Goal: Task Accomplishment & Management: Use online tool/utility

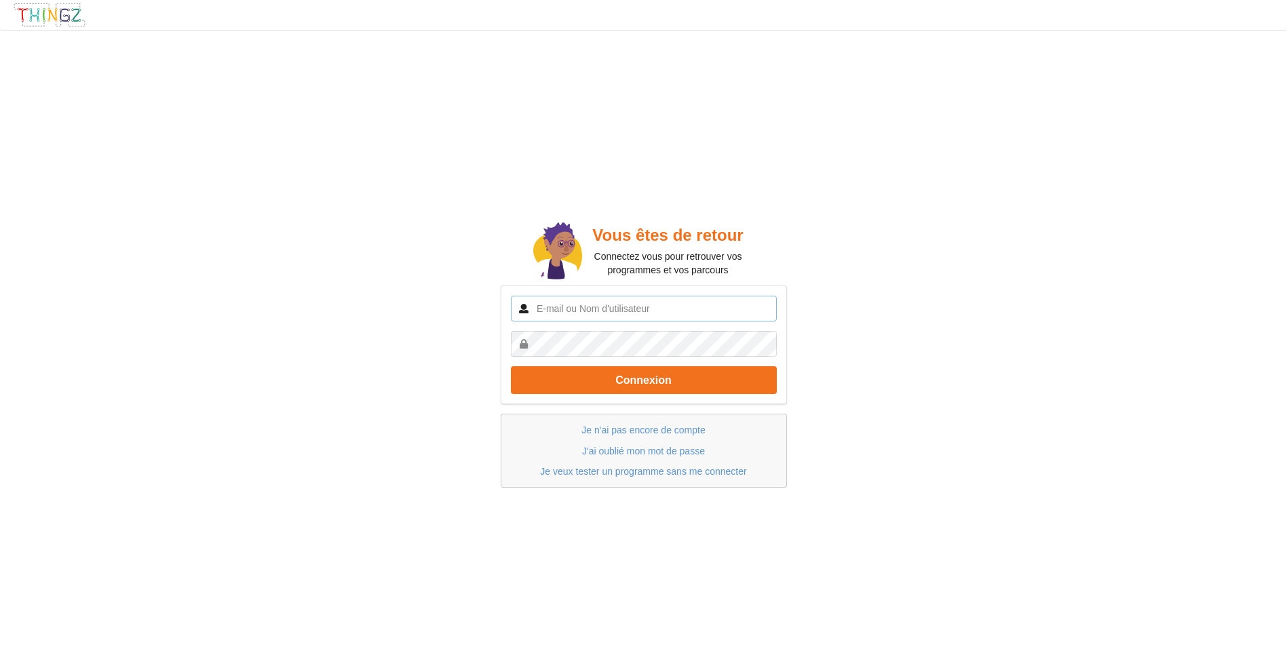
click at [592, 314] on input "text" at bounding box center [644, 309] width 266 height 26
type input "[PERSON_NAME][EMAIL_ADDRESS][DOMAIN_NAME]"
click at [511, 366] on button "Connexion" at bounding box center [644, 380] width 266 height 28
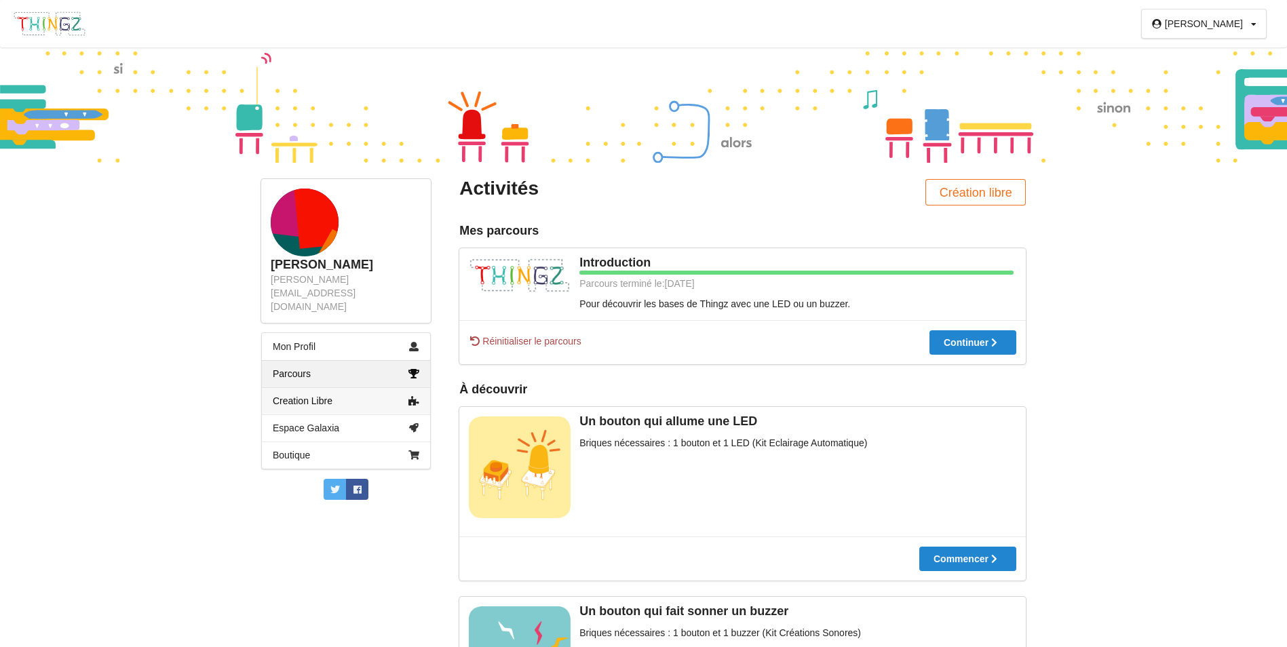
click at [333, 387] on link "Creation Libre" at bounding box center [346, 400] width 168 height 27
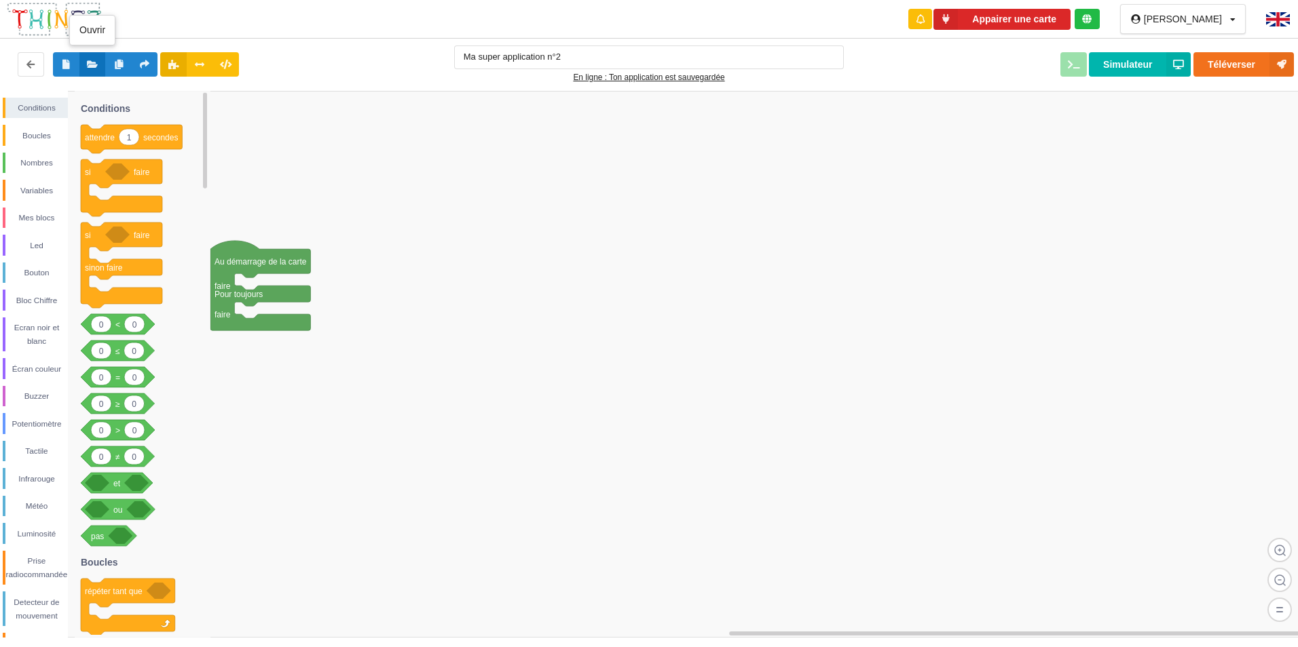
click at [89, 60] on icon at bounding box center [93, 64] width 12 height 8
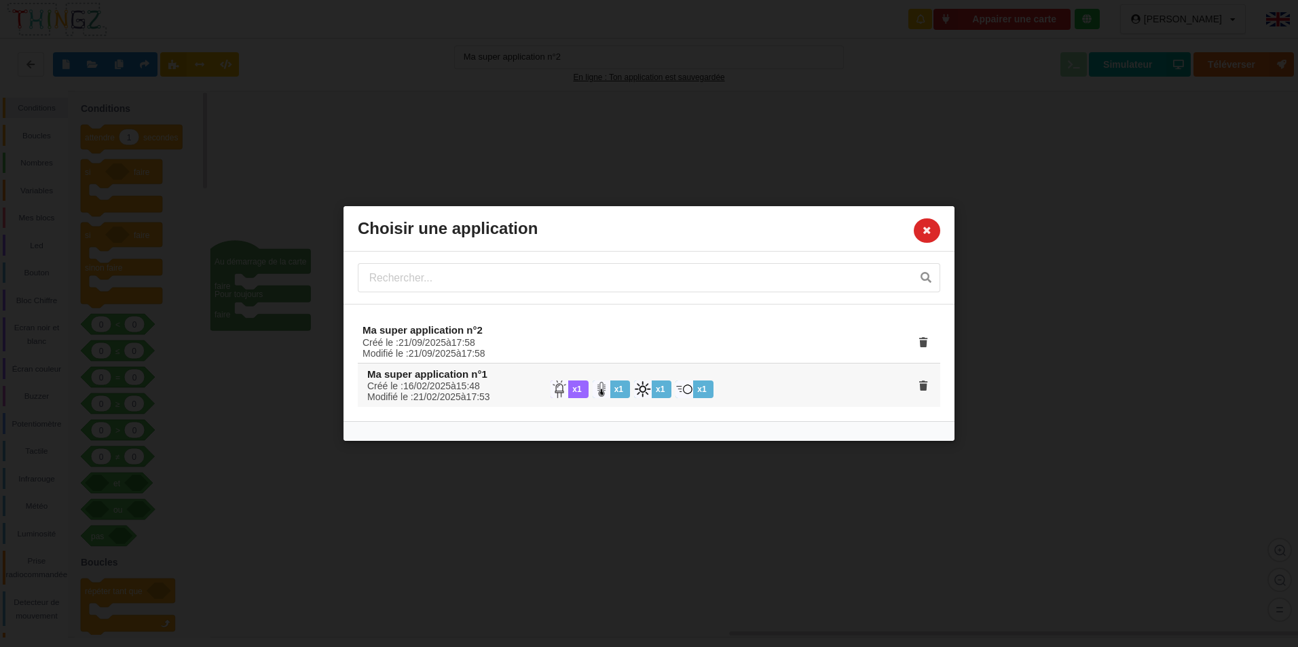
click at [468, 379] on div "Créé le : [DATE] 15 : 48 Modifié le : [DATE] 17 : 53 x 1 x 1 x 1 x 1" at bounding box center [651, 391] width 587 height 41
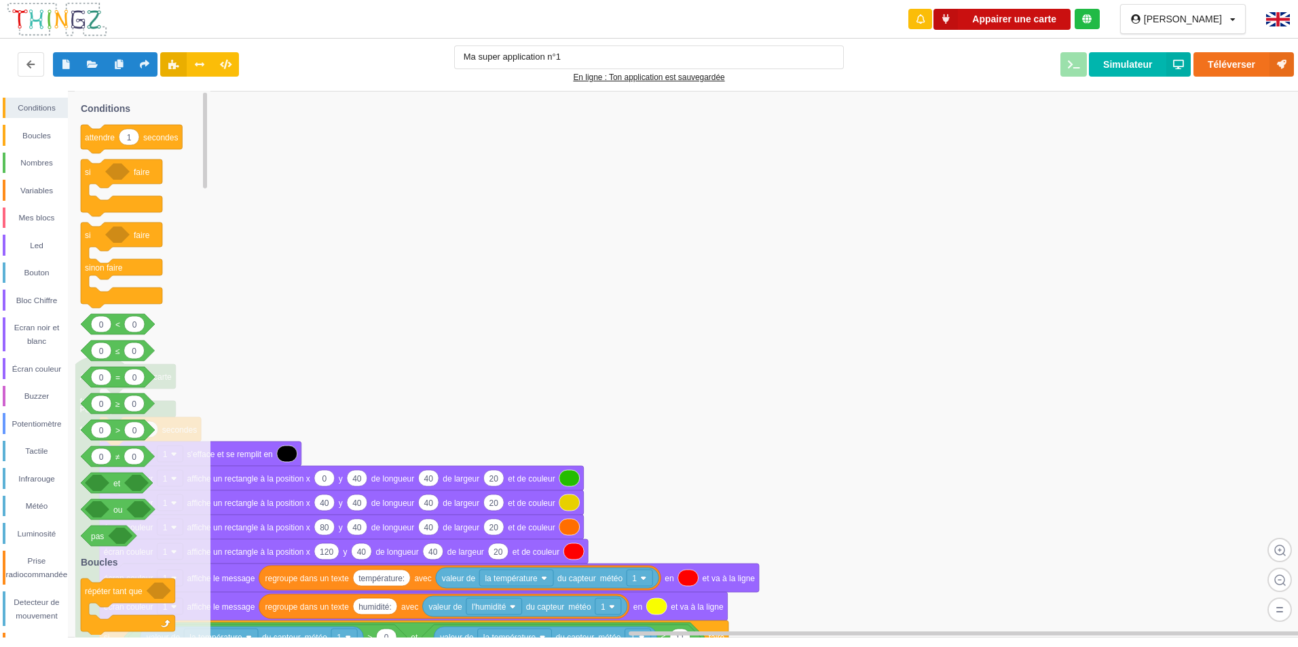
click at [1049, 15] on button "Appairer une carte" at bounding box center [1001, 19] width 137 height 21
click at [94, 64] on icon at bounding box center [93, 64] width 12 height 8
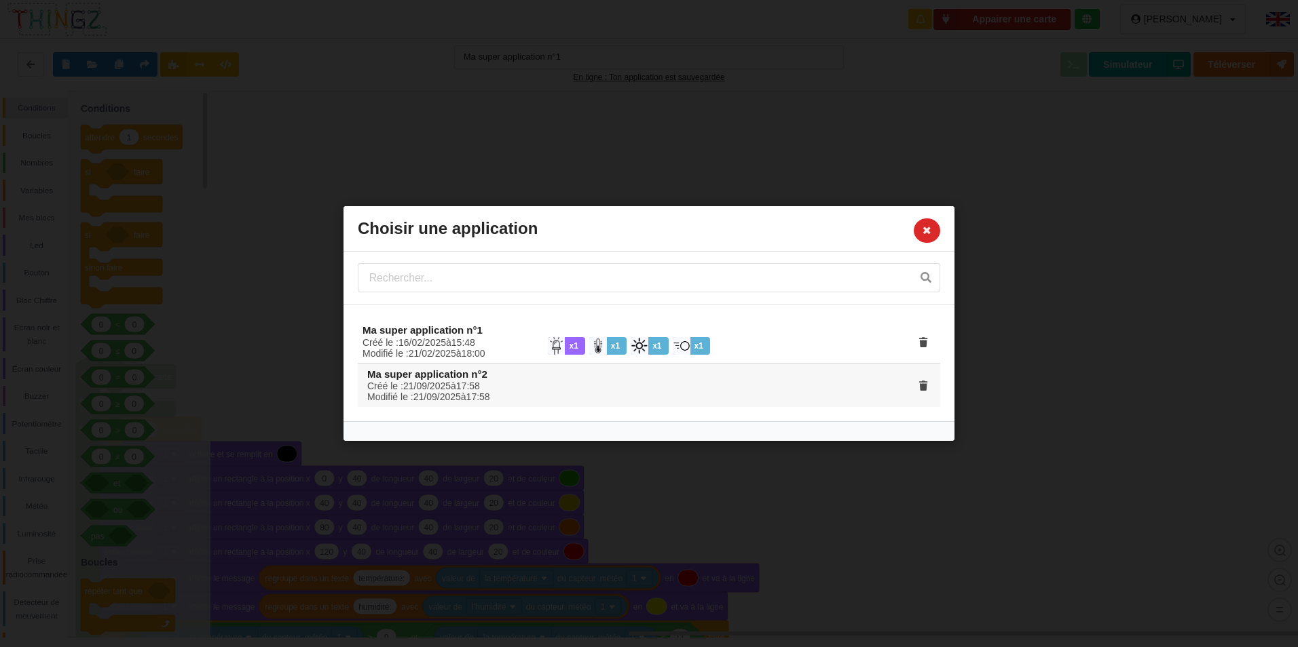
click at [463, 400] on div "Créé le : [DATE] 17 : 58 Modifié le : [DATE] 17 : 58" at bounding box center [449, 392] width 183 height 22
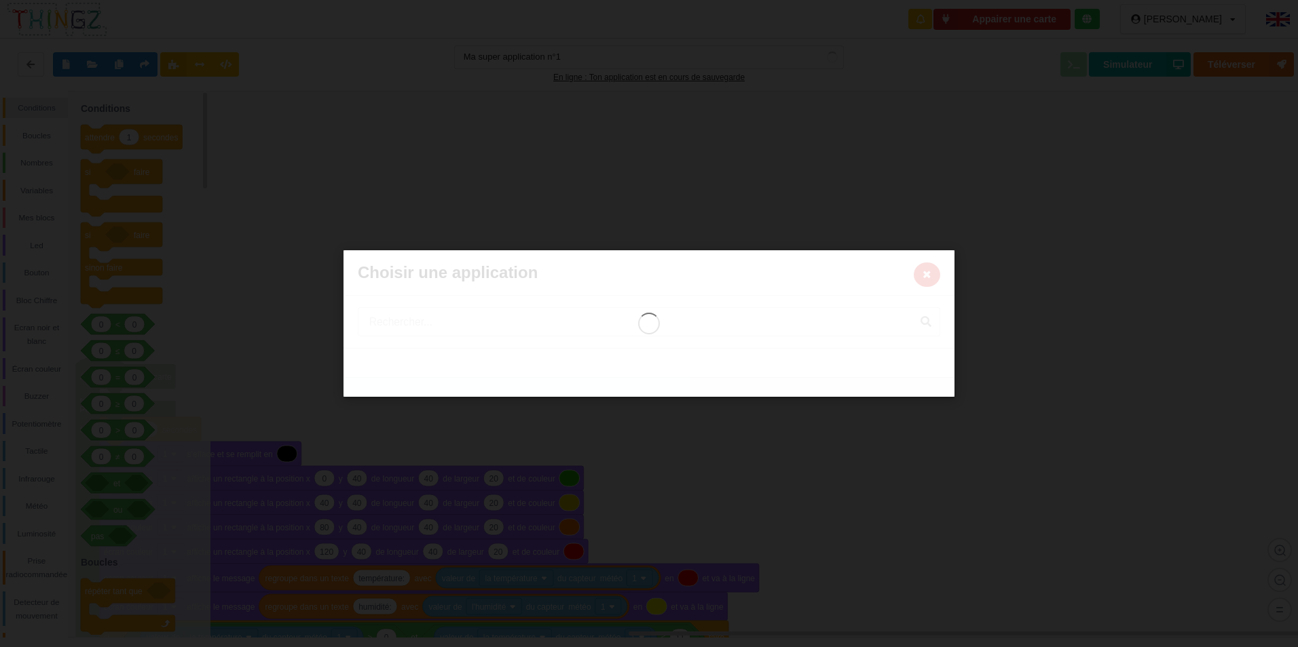
type input "Ma super application n°2"
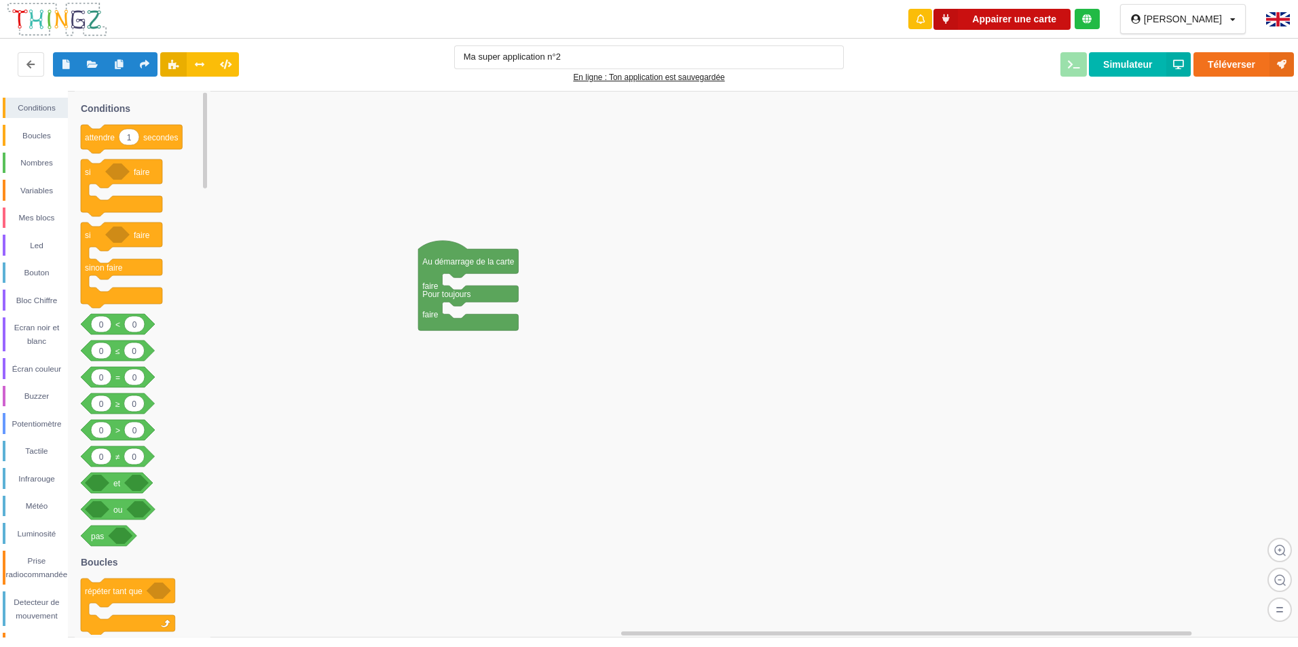
click at [1031, 20] on button "Appairer une carte" at bounding box center [1001, 19] width 137 height 21
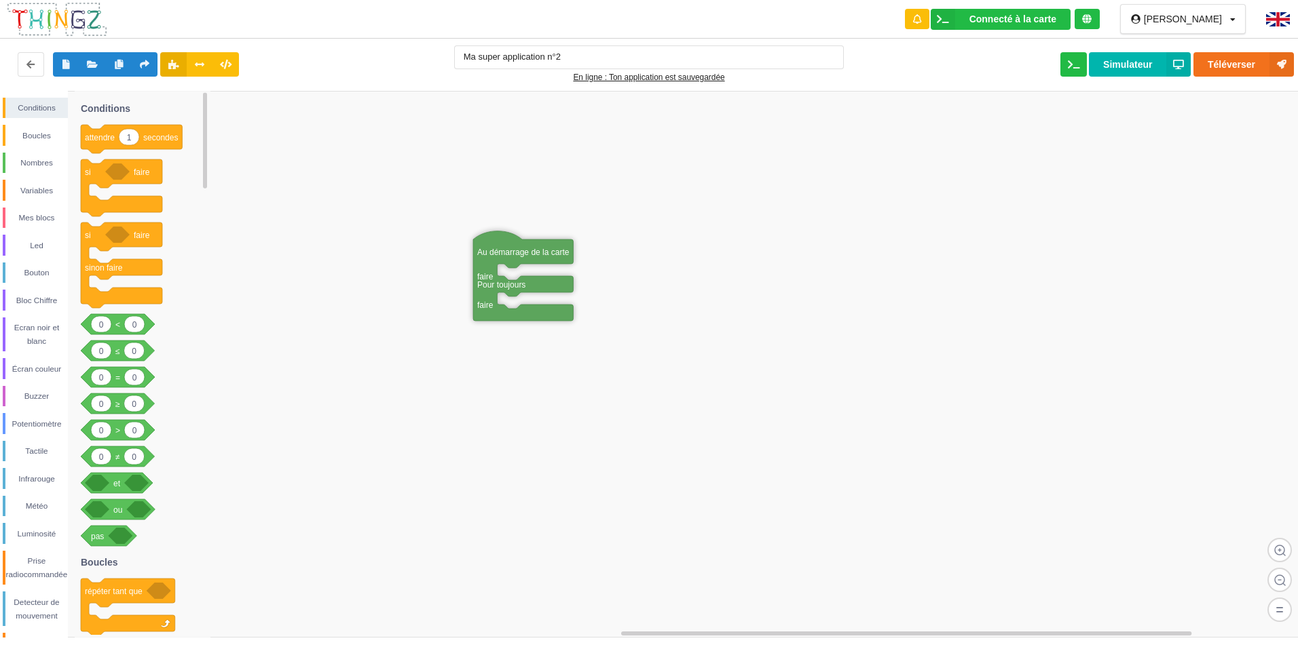
drag, startPoint x: 435, startPoint y: 261, endPoint x: 489, endPoint y: 252, distance: 54.4
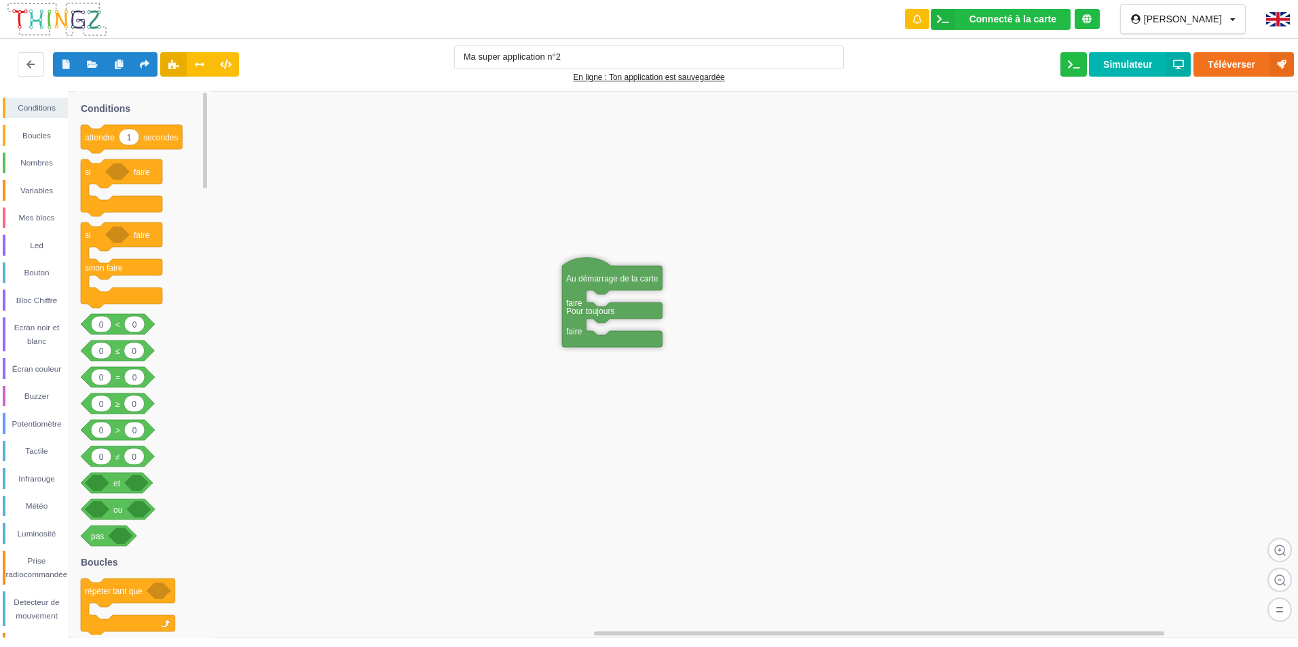
drag, startPoint x: 487, startPoint y: 248, endPoint x: 658, endPoint y: 273, distance: 172.8
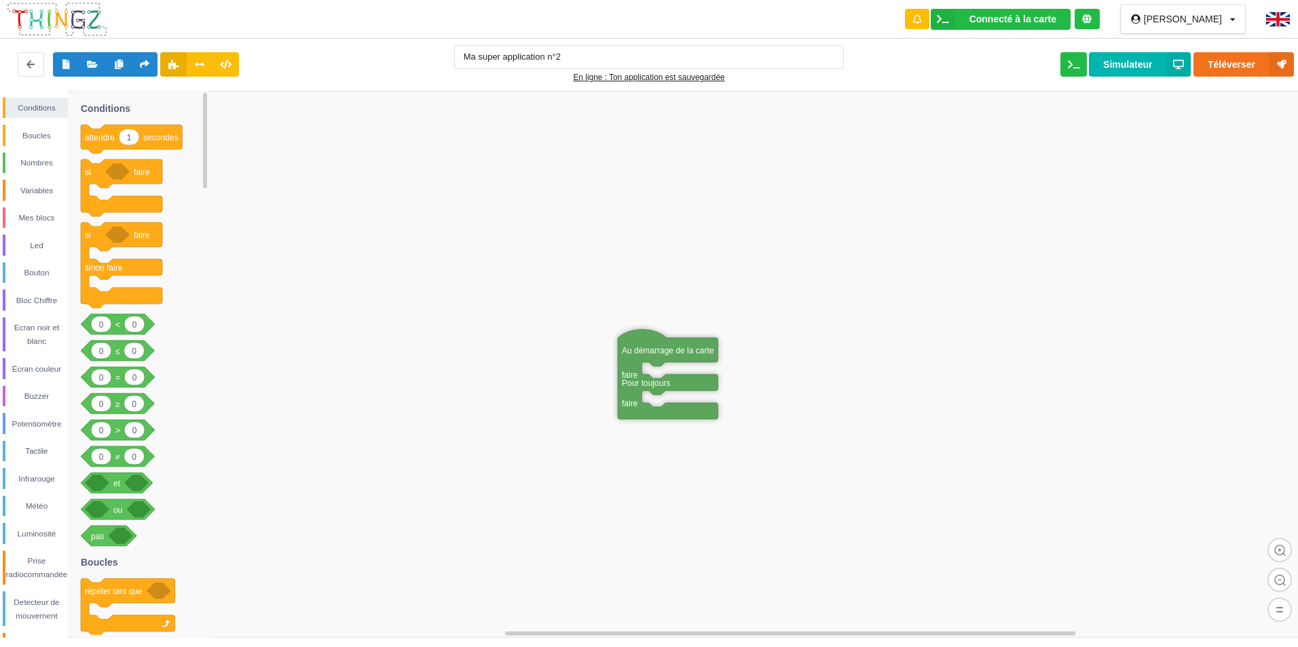
drag, startPoint x: 658, startPoint y: 273, endPoint x: 612, endPoint y: 254, distance: 49.7
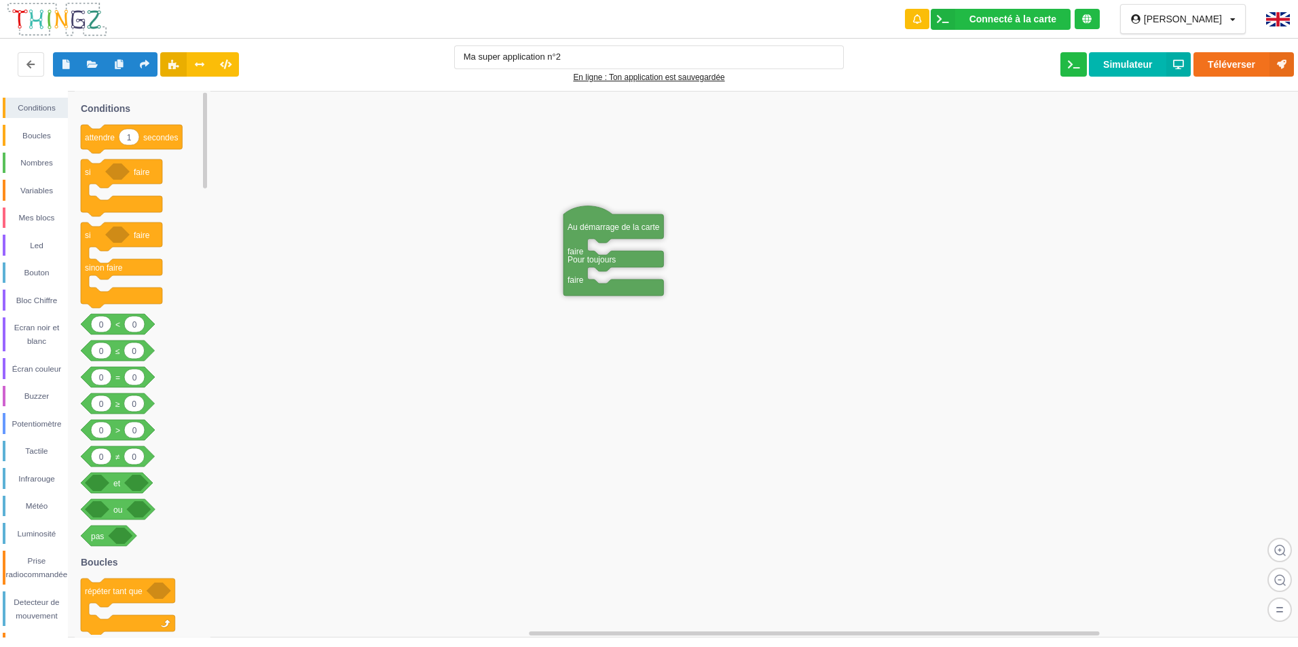
drag, startPoint x: 612, startPoint y: 254, endPoint x: 572, endPoint y: 240, distance: 42.5
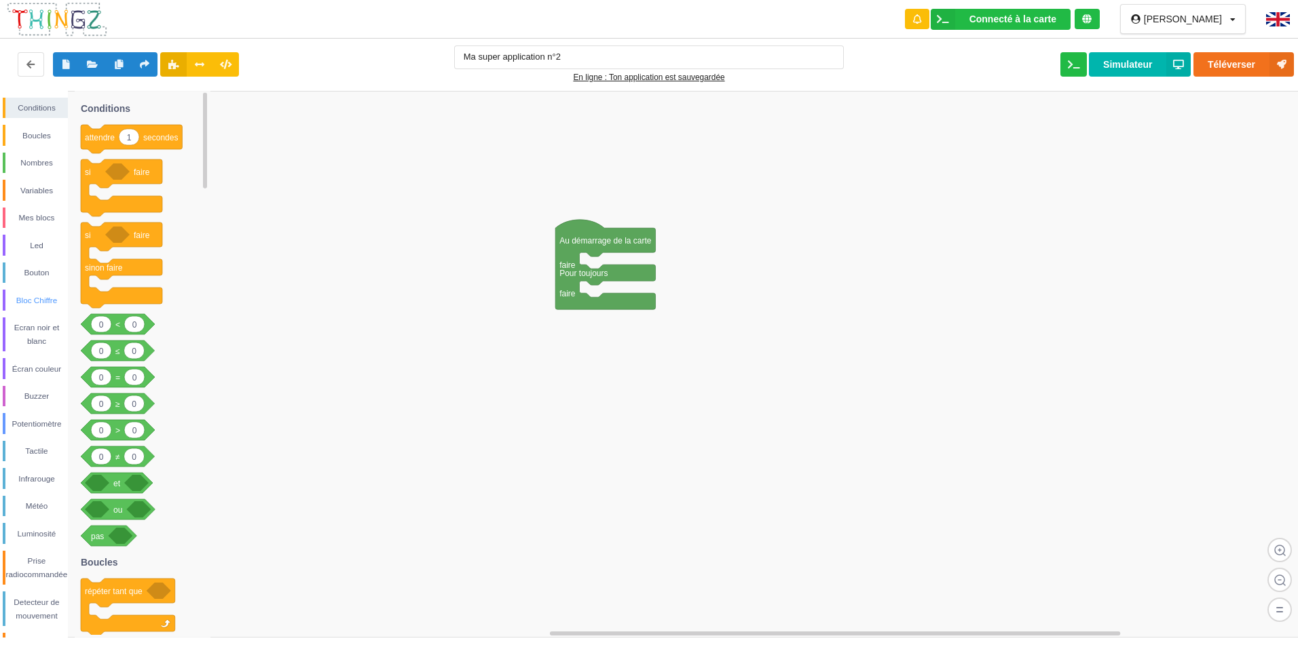
click at [41, 302] on div "Bloc Chiffre" at bounding box center [36, 301] width 62 height 14
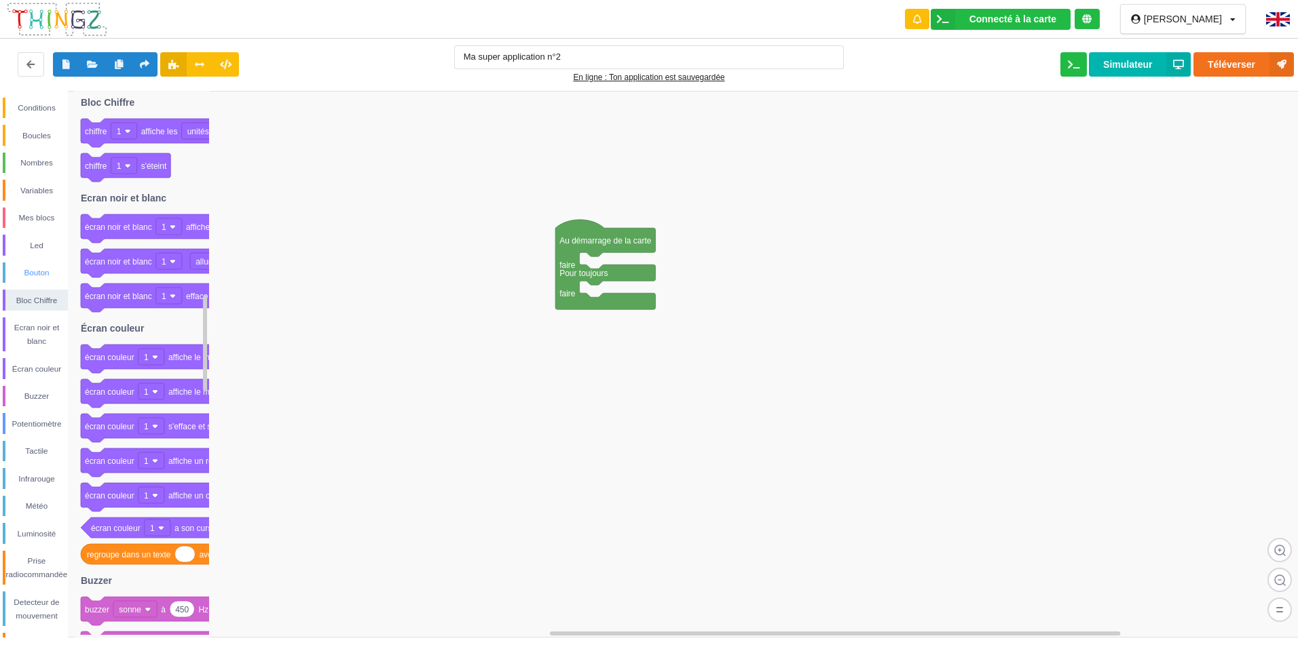
click at [36, 270] on div "Bouton" at bounding box center [36, 273] width 62 height 14
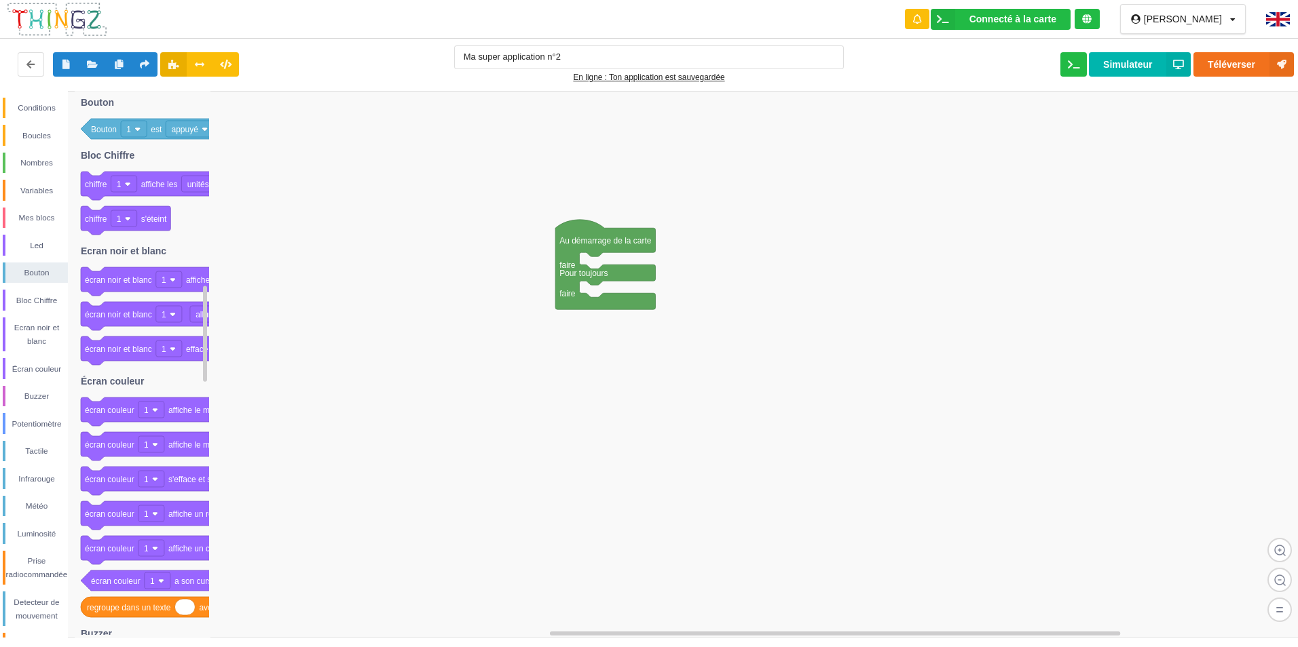
click at [39, 234] on div "Conditions Boucles Nombres Variables Mes blocs Led Bouton Bloc Chiffre Ecran no…" at bounding box center [34, 403] width 68 height 611
click at [41, 242] on div "Led" at bounding box center [36, 246] width 62 height 14
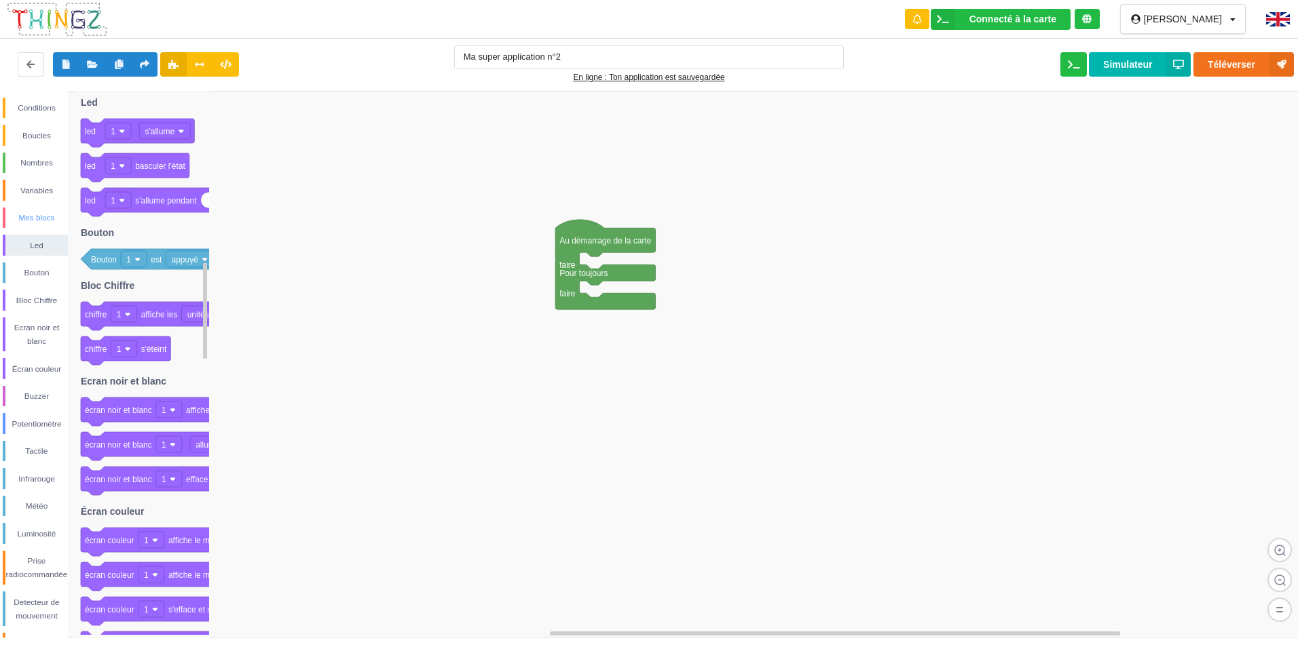
click at [41, 214] on div "Mes blocs" at bounding box center [36, 218] width 62 height 14
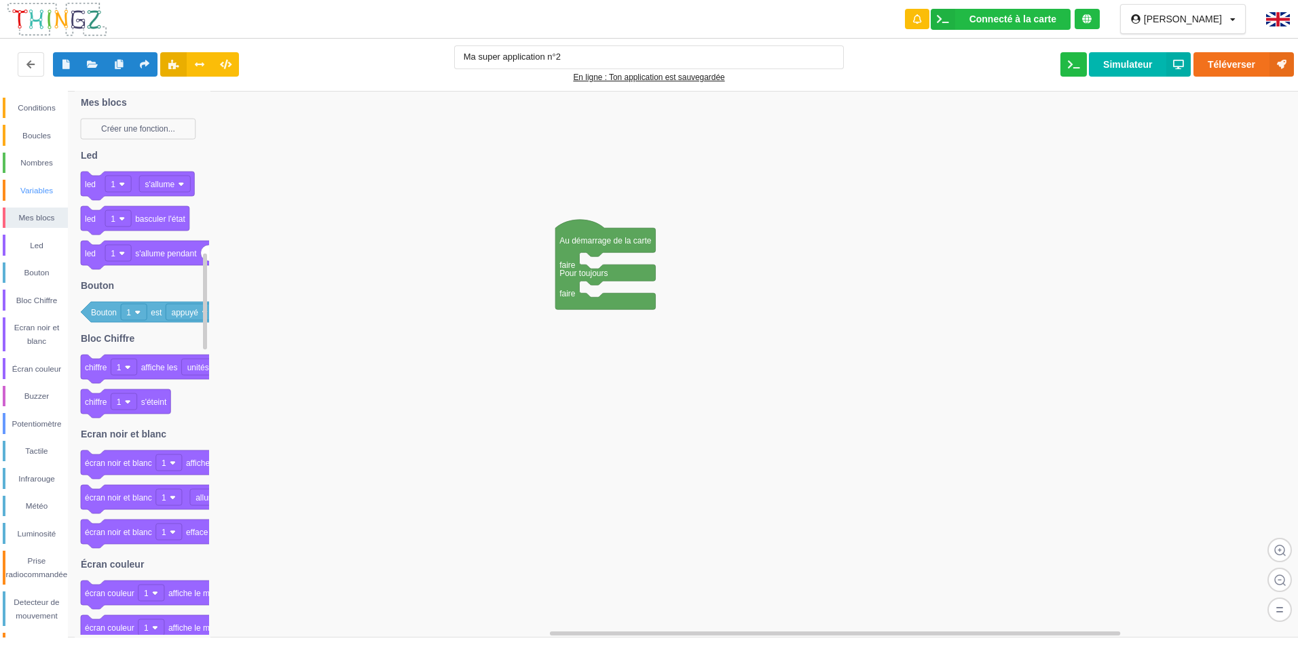
click at [41, 191] on div "Variables" at bounding box center [36, 191] width 62 height 14
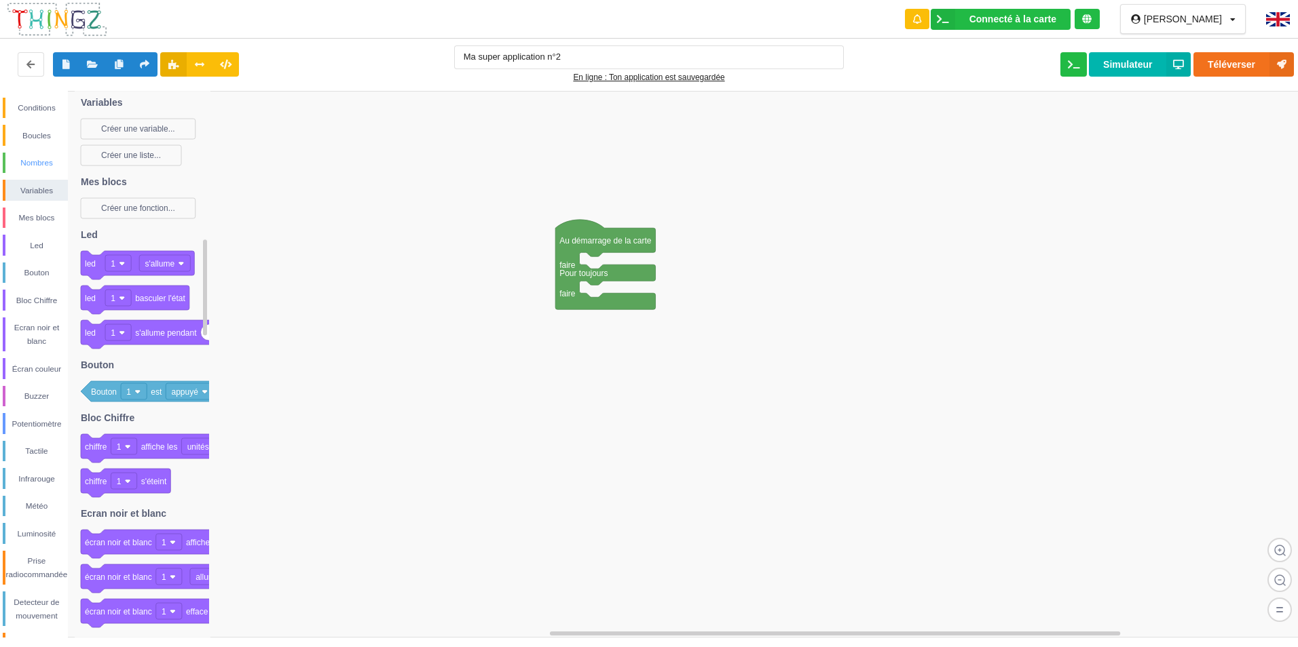
click at [41, 164] on div "Nombres" at bounding box center [36, 163] width 62 height 14
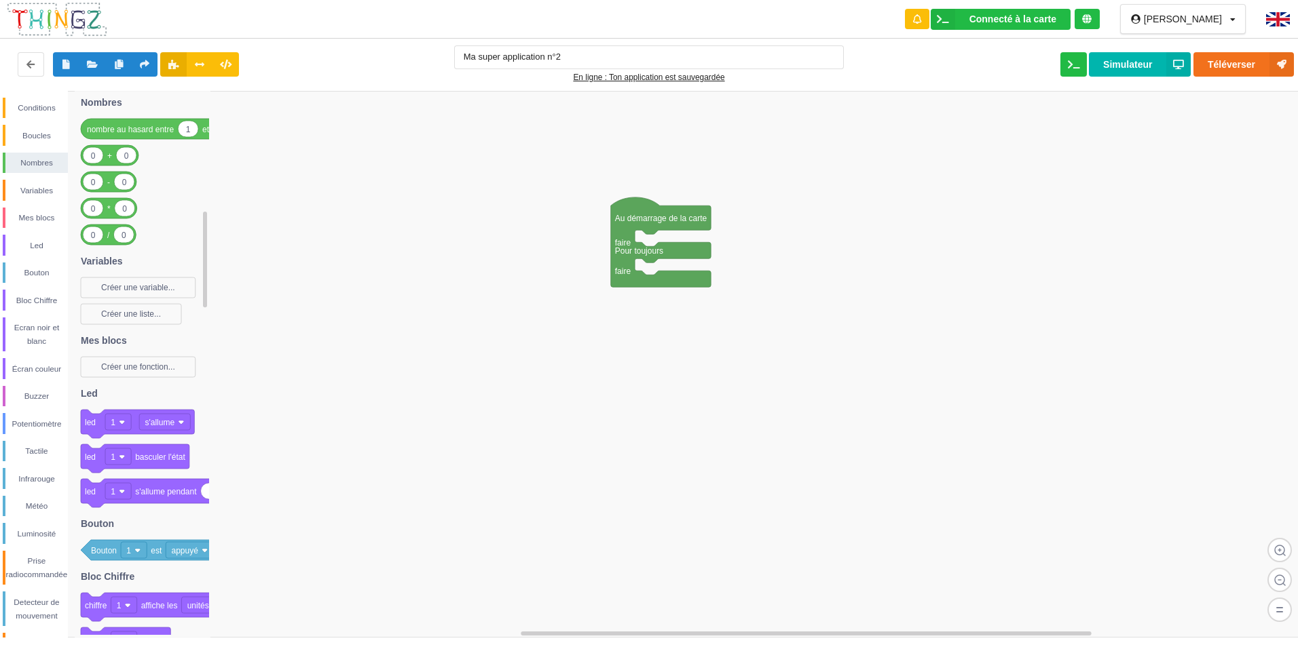
drag, startPoint x: 431, startPoint y: 241, endPoint x: 466, endPoint y: 214, distance: 44.5
click at [466, 214] on rect at bounding box center [653, 364] width 1307 height 547
click at [34, 130] on div "Boucles" at bounding box center [36, 136] width 62 height 14
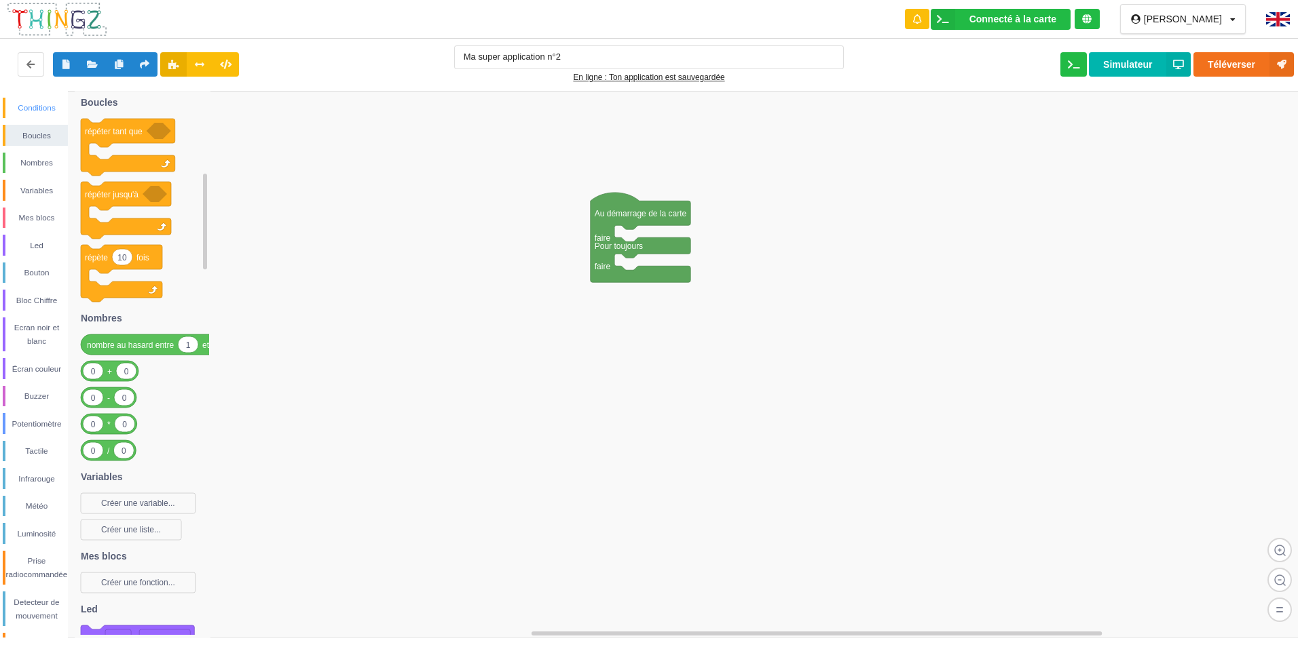
click at [46, 109] on div "Conditions" at bounding box center [36, 108] width 62 height 14
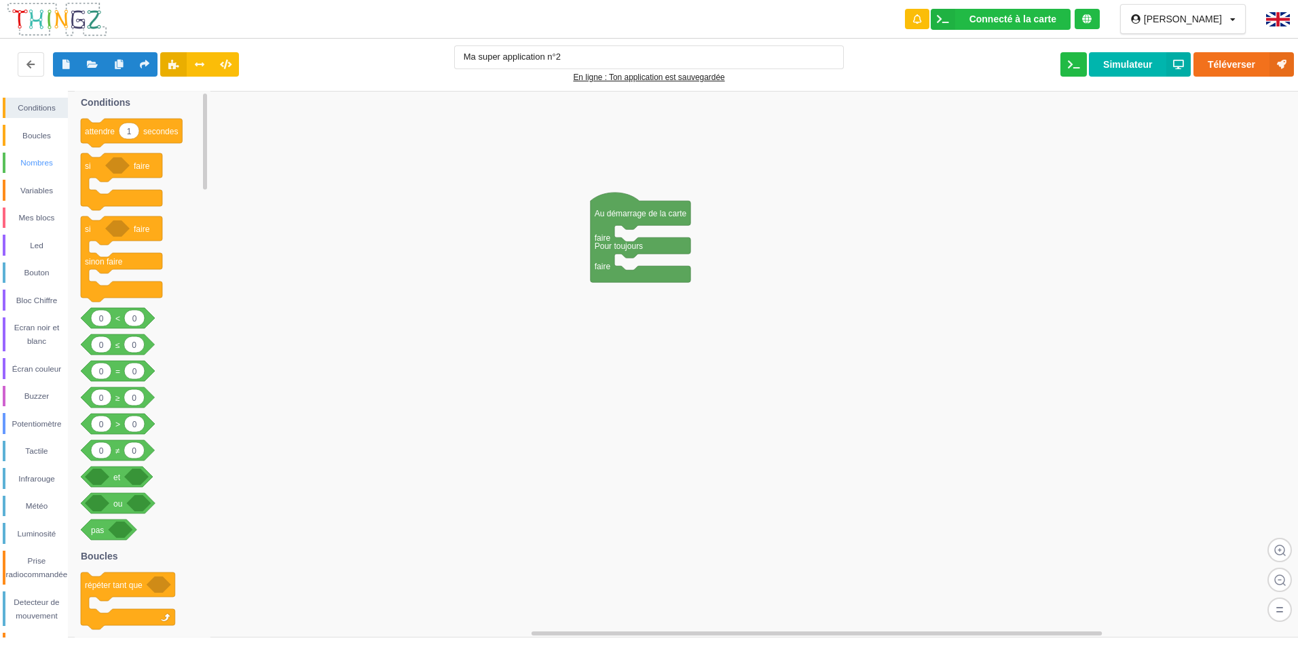
click at [33, 156] on div "Nombres" at bounding box center [36, 163] width 62 height 14
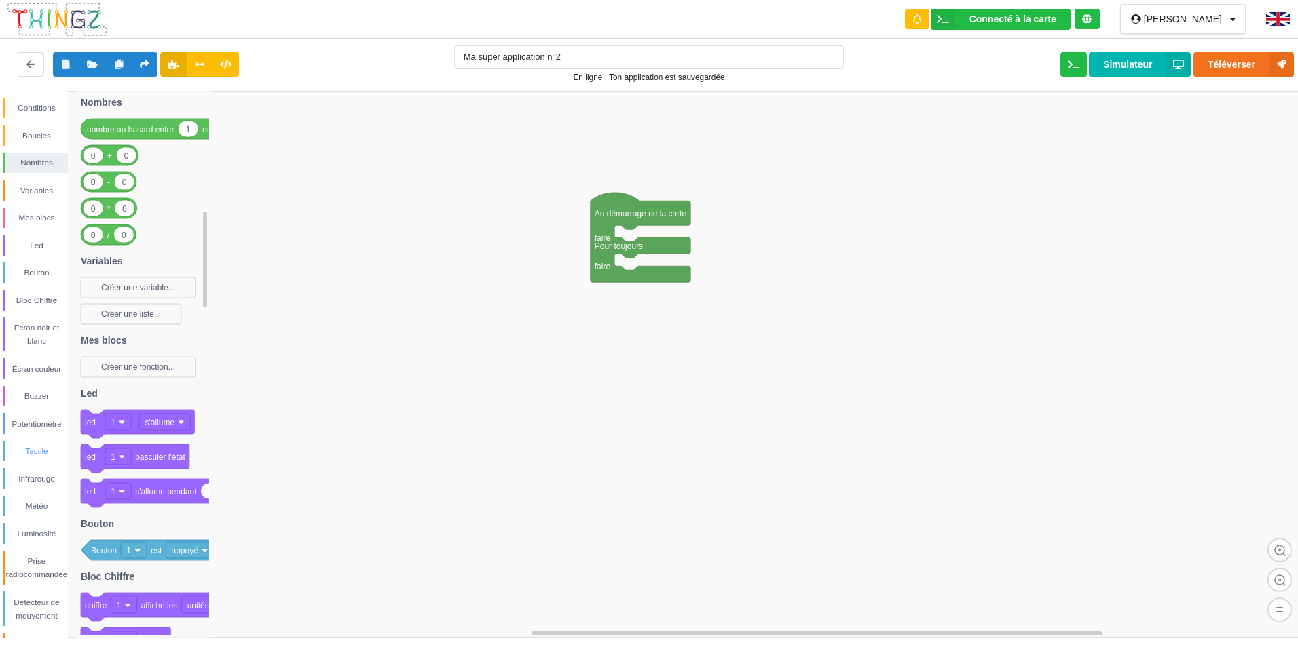
click at [35, 460] on div "Tactile" at bounding box center [35, 451] width 65 height 21
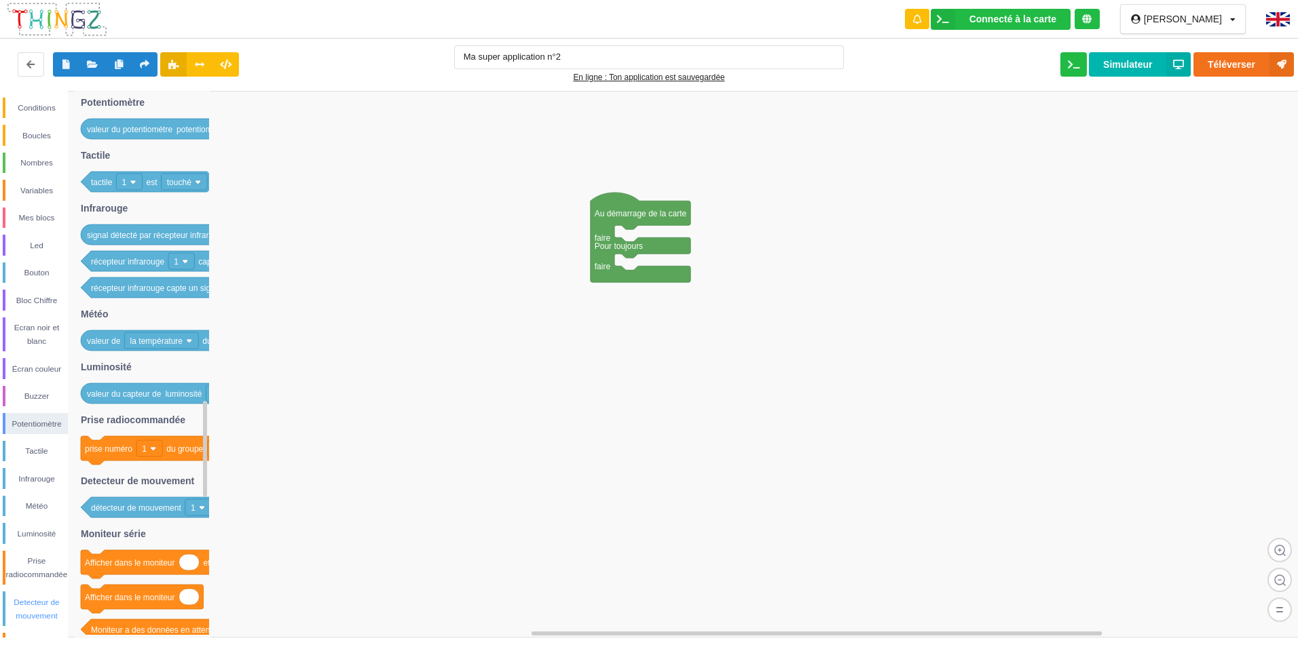
click at [39, 604] on div "Detecteur de mouvement" at bounding box center [36, 609] width 62 height 27
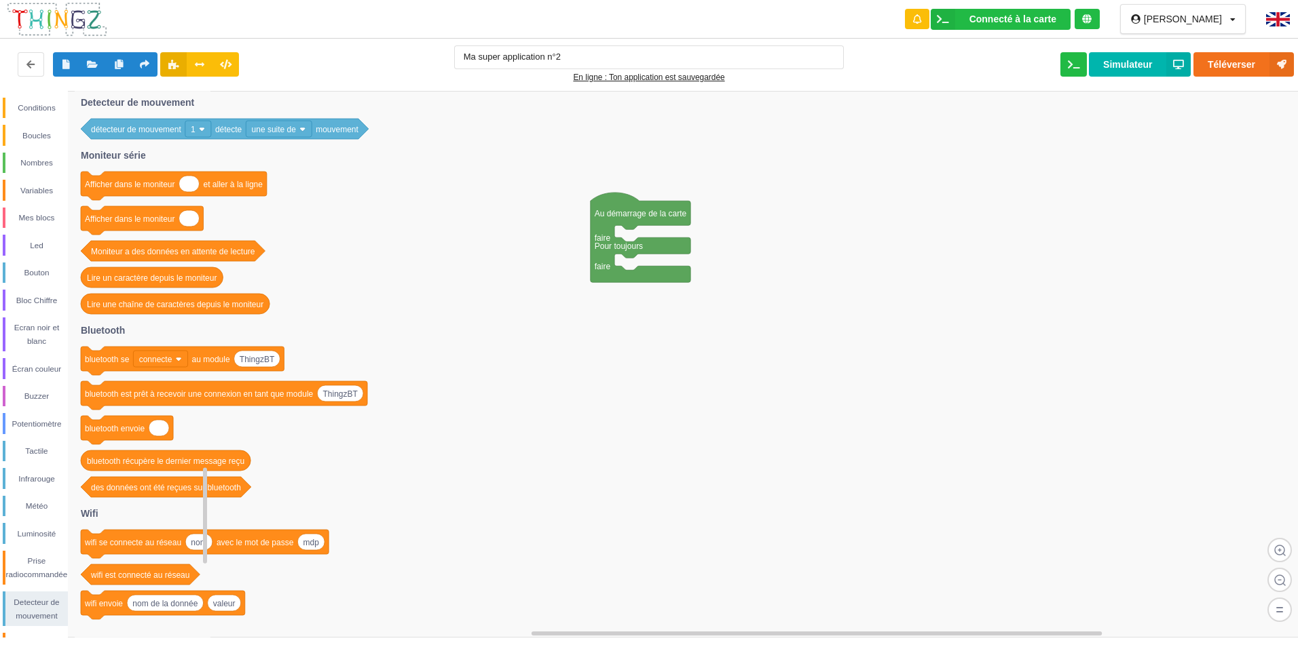
click at [276, 128] on text "une suite de" at bounding box center [274, 130] width 45 height 10
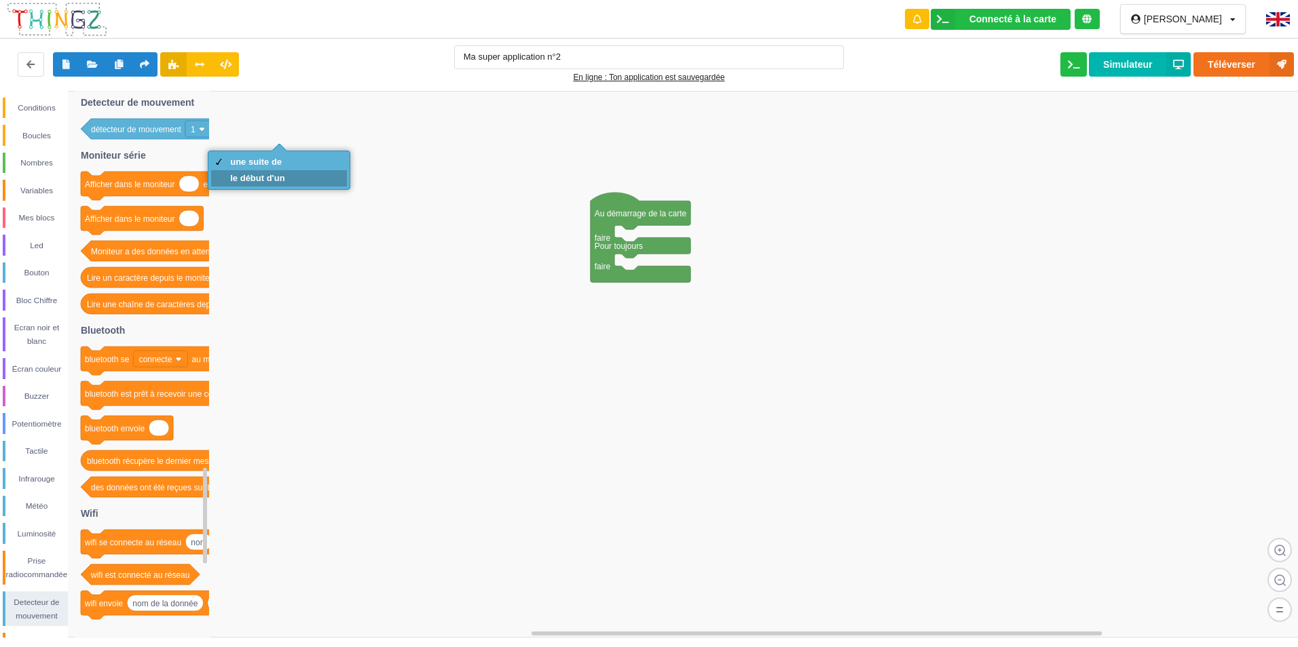
click at [277, 182] on div "le début d'un" at bounding box center [257, 178] width 54 height 10
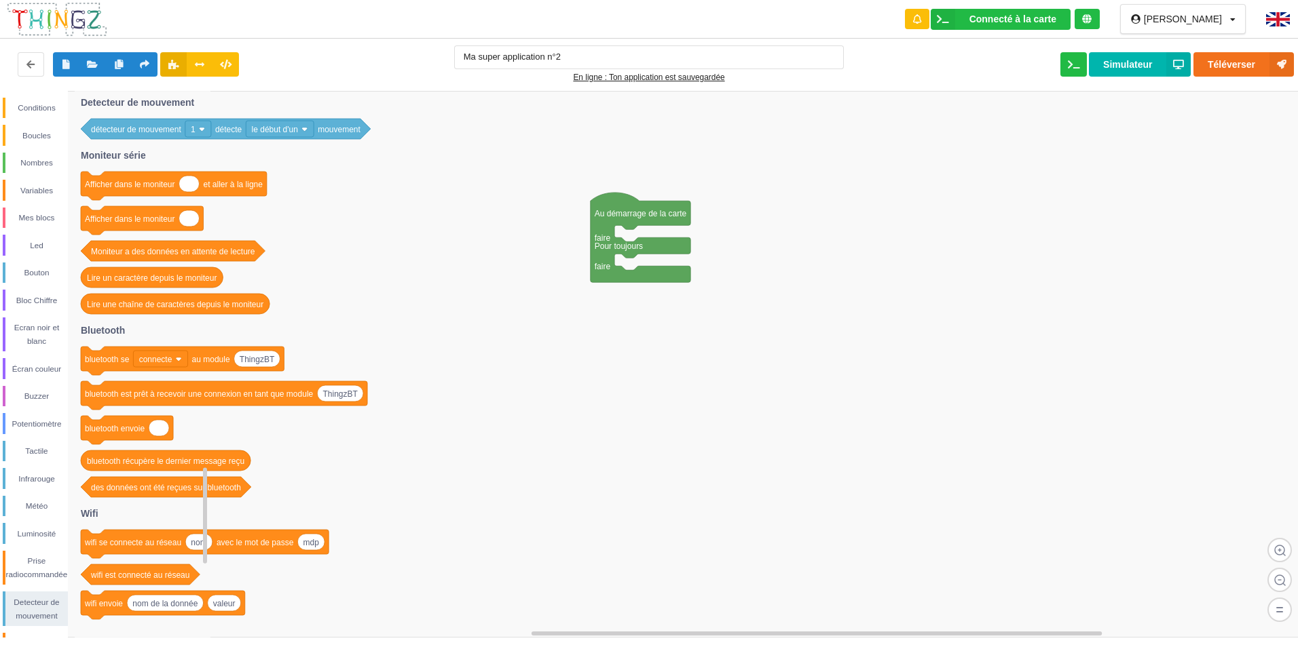
click at [134, 132] on text "détecteur de mouvement" at bounding box center [136, 130] width 90 height 10
click at [265, 128] on text "le début d'un" at bounding box center [275, 130] width 46 height 10
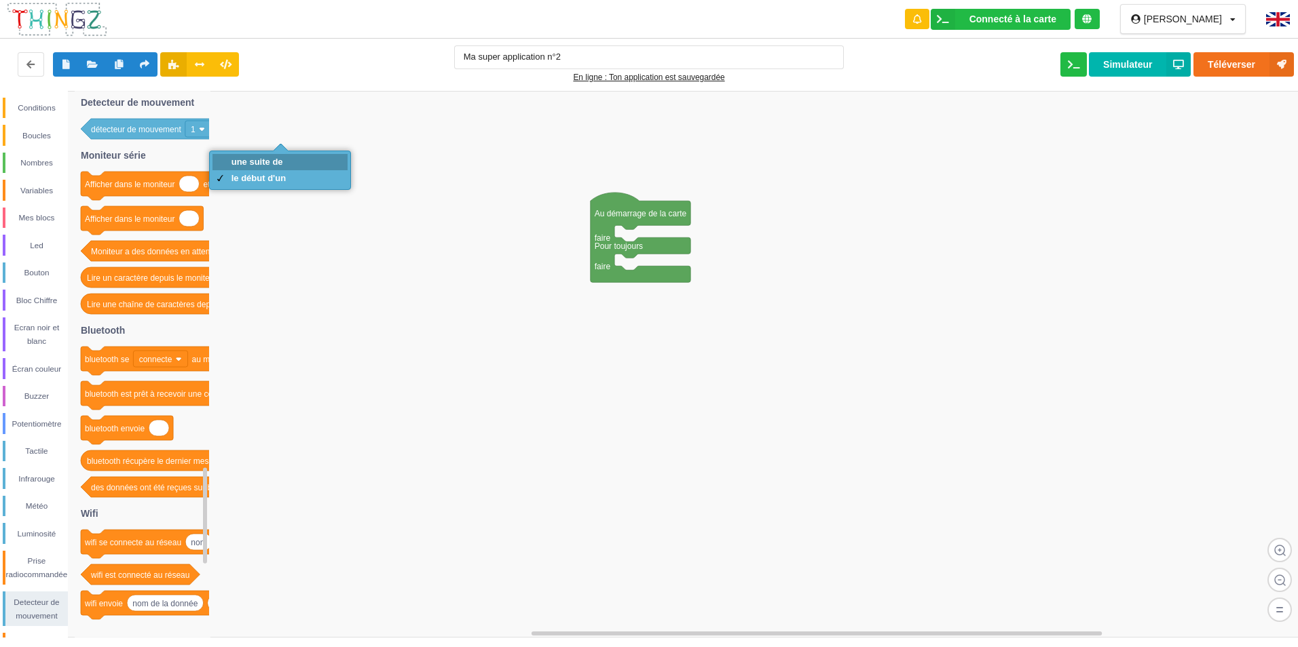
click at [265, 157] on div "une suite de" at bounding box center [258, 162] width 54 height 10
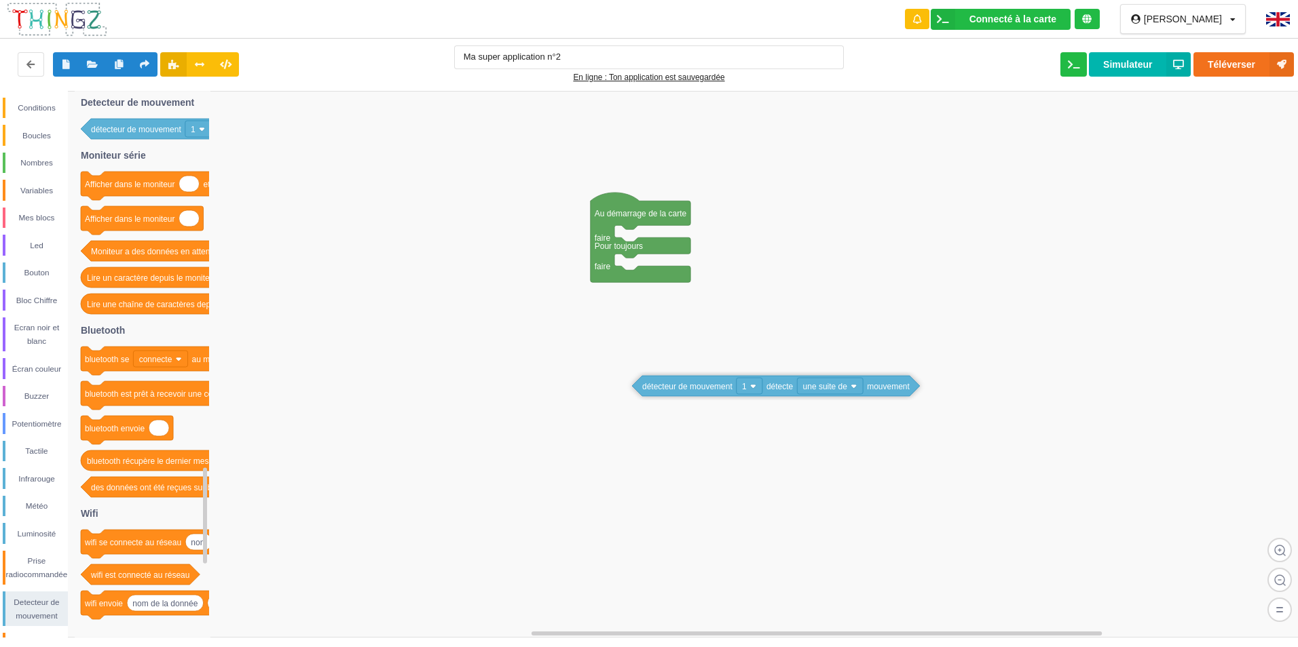
drag, startPoint x: 143, startPoint y: 134, endPoint x: 692, endPoint y: 390, distance: 605.7
click at [692, 390] on div "Conditions Boucles Nombres Variables Mes blocs Led Bouton Bloc Chiffre Ecran no…" at bounding box center [653, 364] width 1307 height 547
click at [22, 113] on div "Conditions" at bounding box center [36, 108] width 62 height 14
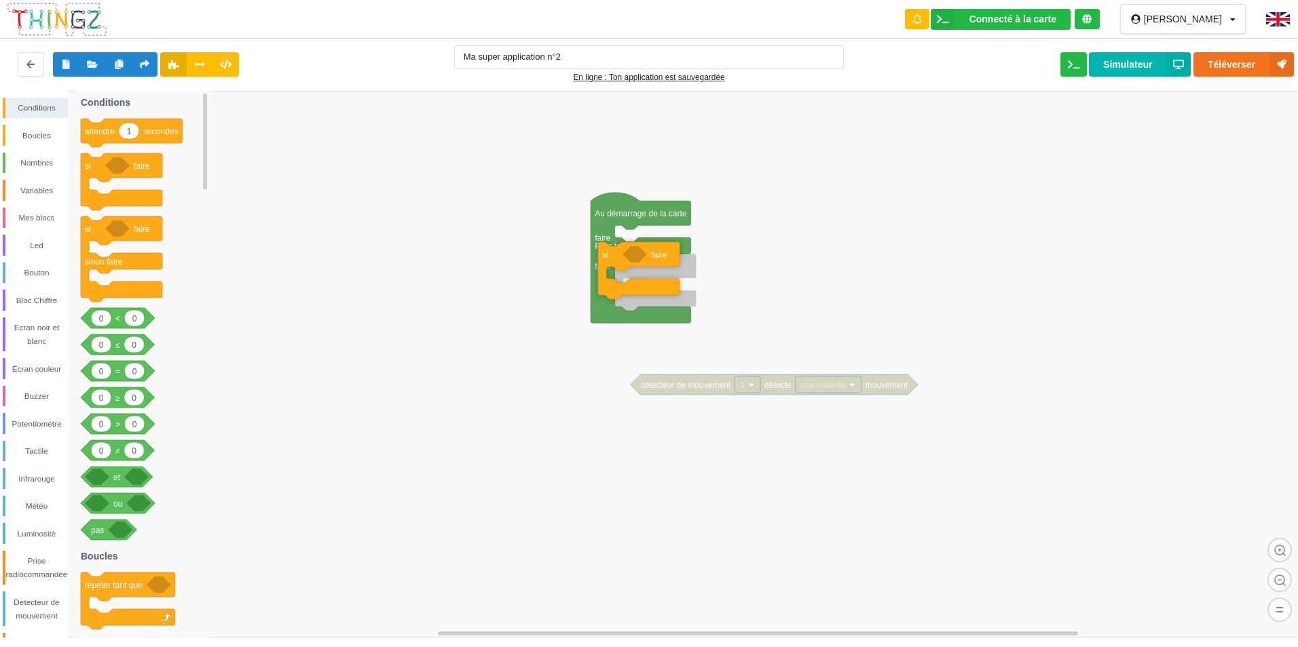
drag, startPoint x: 94, startPoint y: 171, endPoint x: 616, endPoint y: 269, distance: 530.9
click at [612, 267] on div "Conditions Boucles Nombres Variables Mes blocs Led Bouton Bloc Chiffre Ecran no…" at bounding box center [653, 364] width 1307 height 547
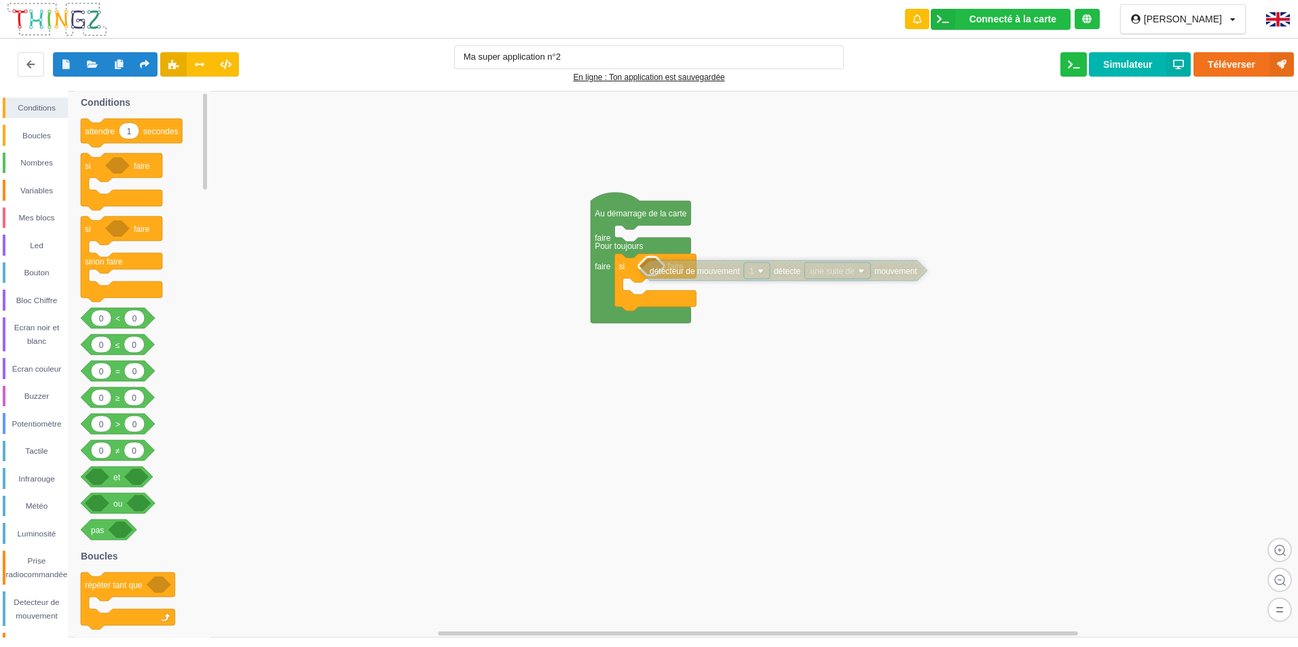
drag, startPoint x: 677, startPoint y: 385, endPoint x: 686, endPoint y: 270, distance: 115.8
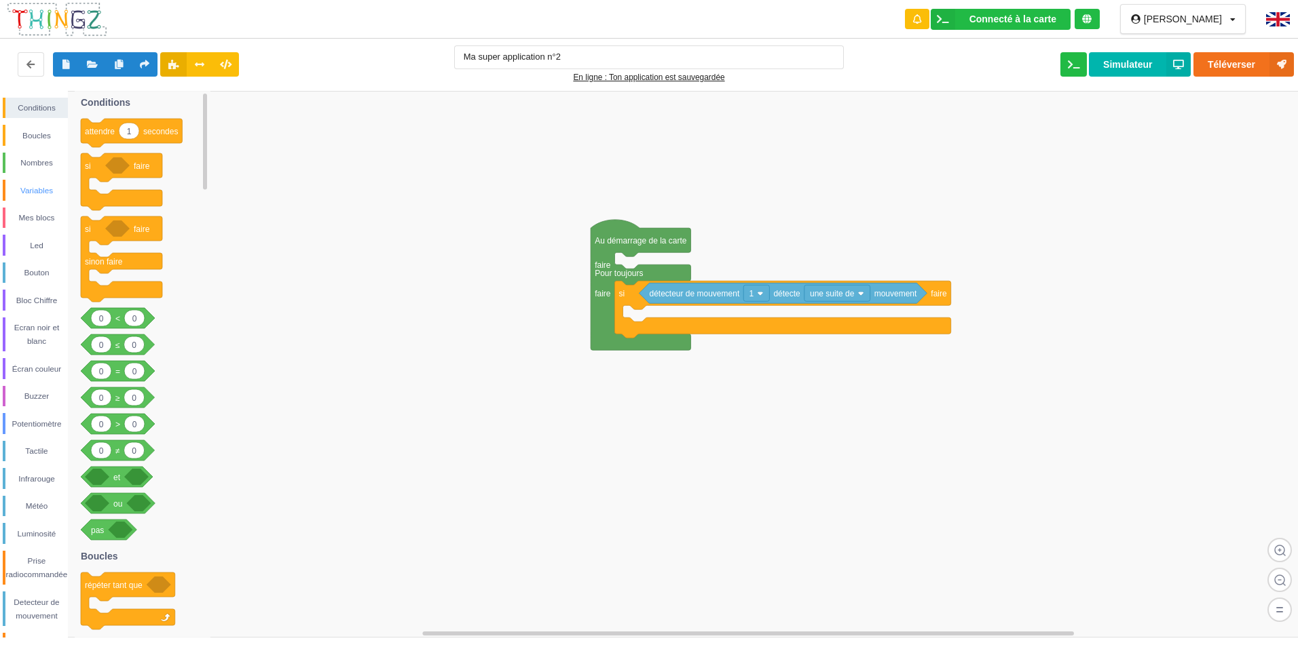
click at [17, 195] on div "Variables" at bounding box center [36, 191] width 62 height 14
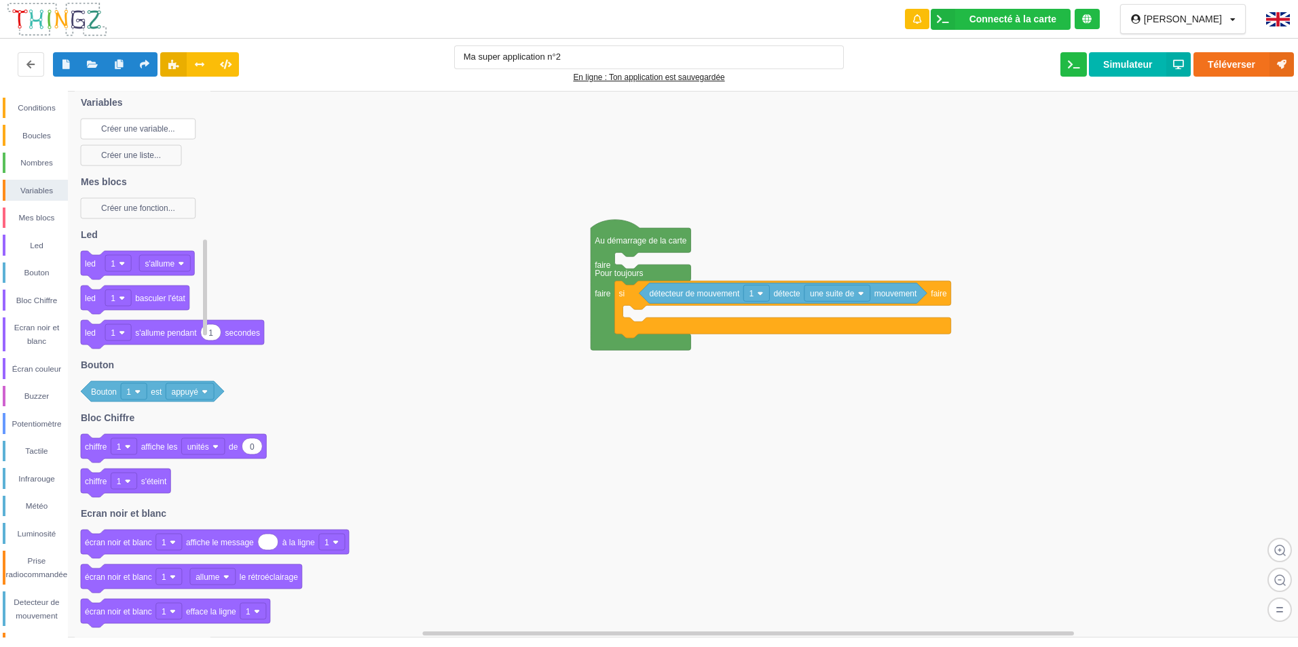
click at [132, 129] on text "Créer une variable..." at bounding box center [138, 129] width 74 height 10
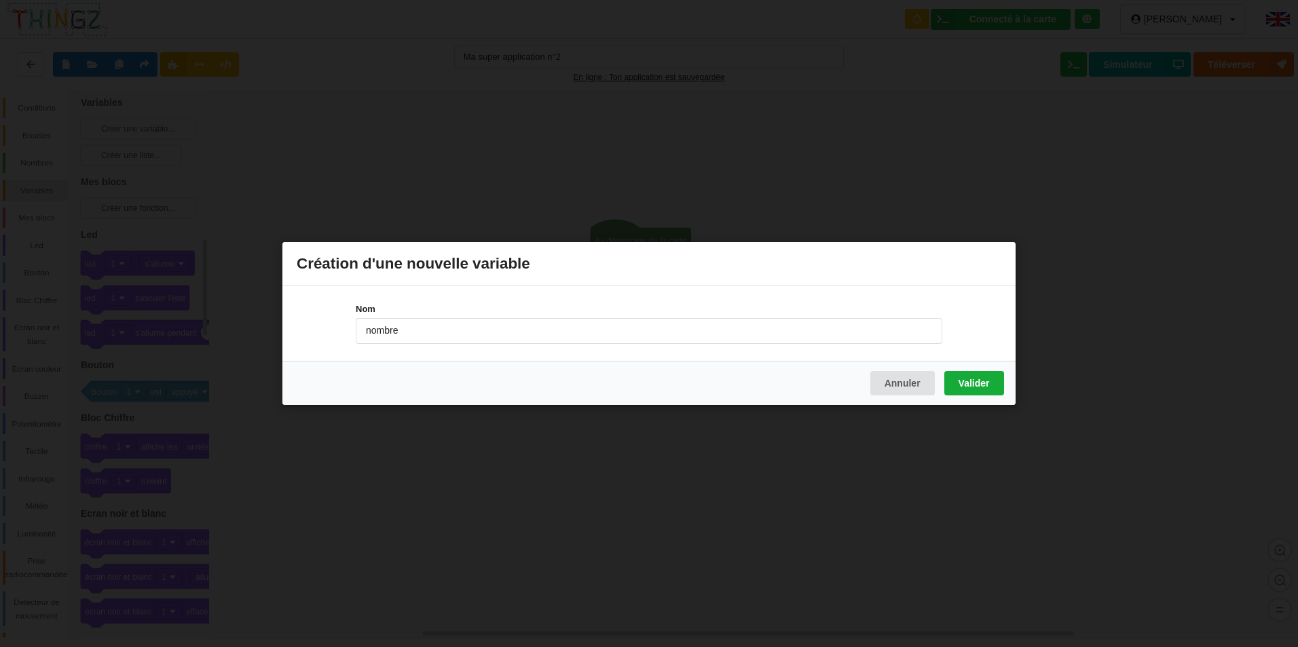
type input "nombre"
click at [961, 393] on button "Valider" at bounding box center [974, 383] width 60 height 24
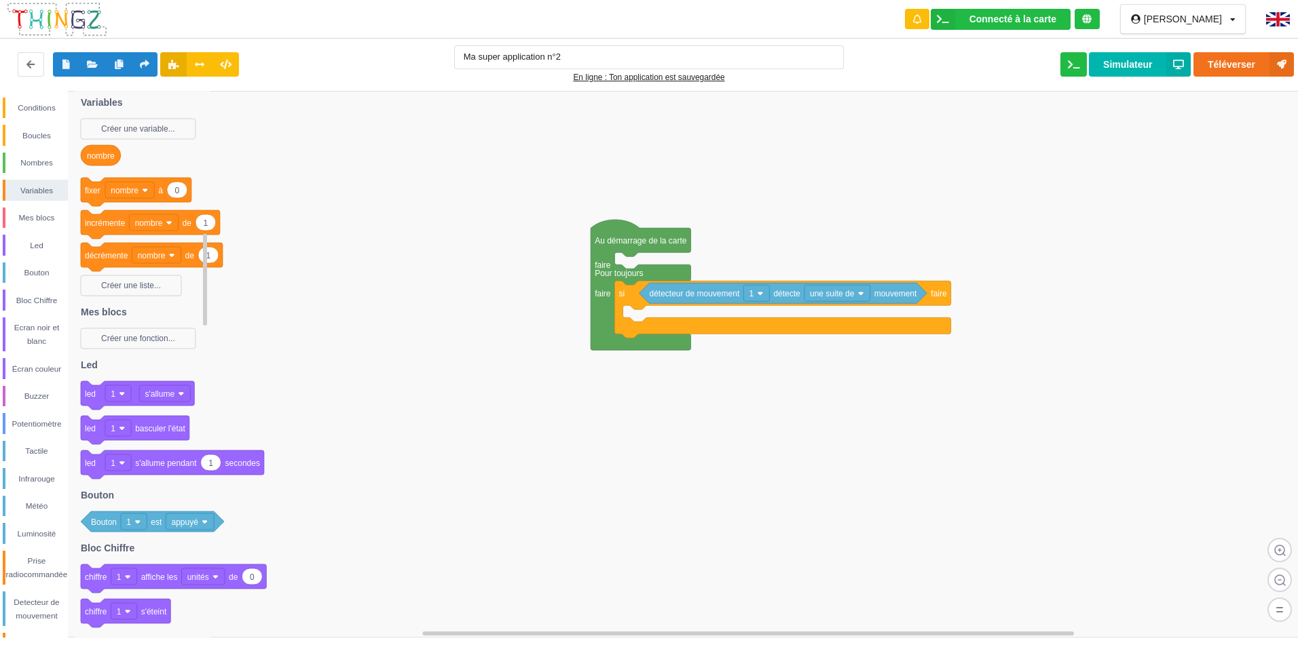
click at [95, 159] on text "nombre" at bounding box center [101, 156] width 28 height 10
drag, startPoint x: 95, startPoint y: 159, endPoint x: 136, endPoint y: 166, distance: 41.9
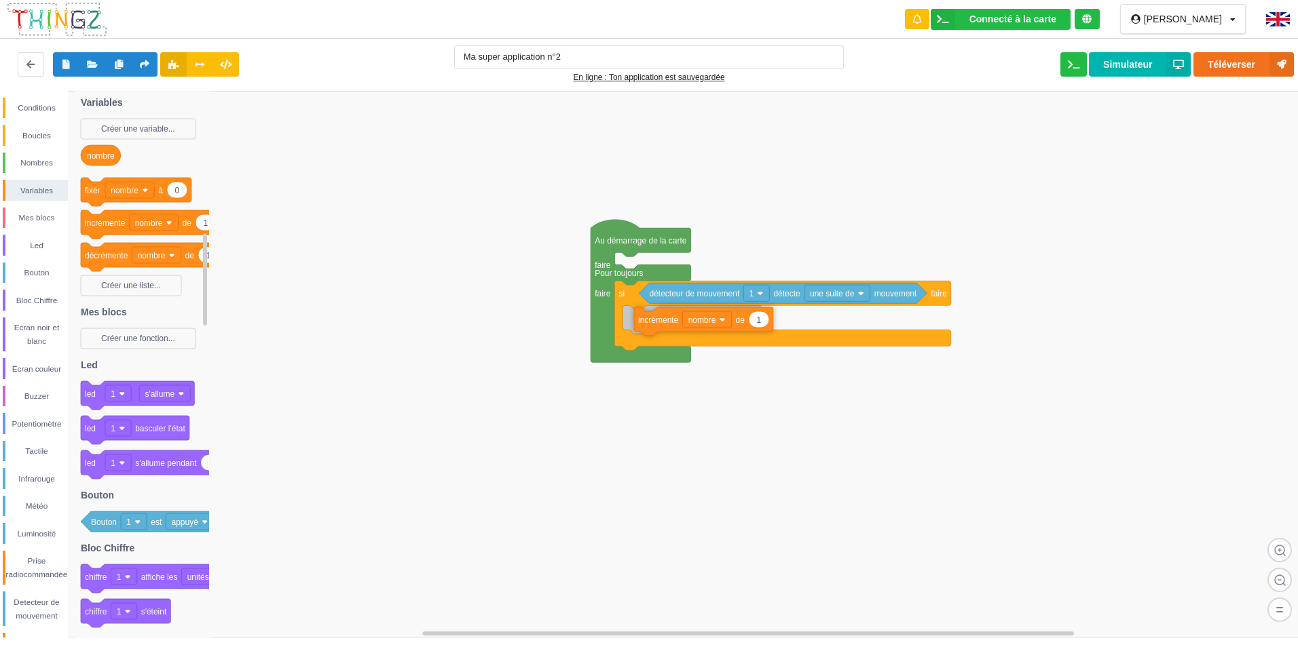
drag, startPoint x: 117, startPoint y: 229, endPoint x: 659, endPoint y: 323, distance: 549.7
click at [659, 323] on div "Conditions Boucles Nombres Variables Mes blocs Led Bouton Bloc Chiffre Ecran no…" at bounding box center [653, 364] width 1307 height 547
click at [30, 372] on div "Écran couleur" at bounding box center [36, 369] width 62 height 14
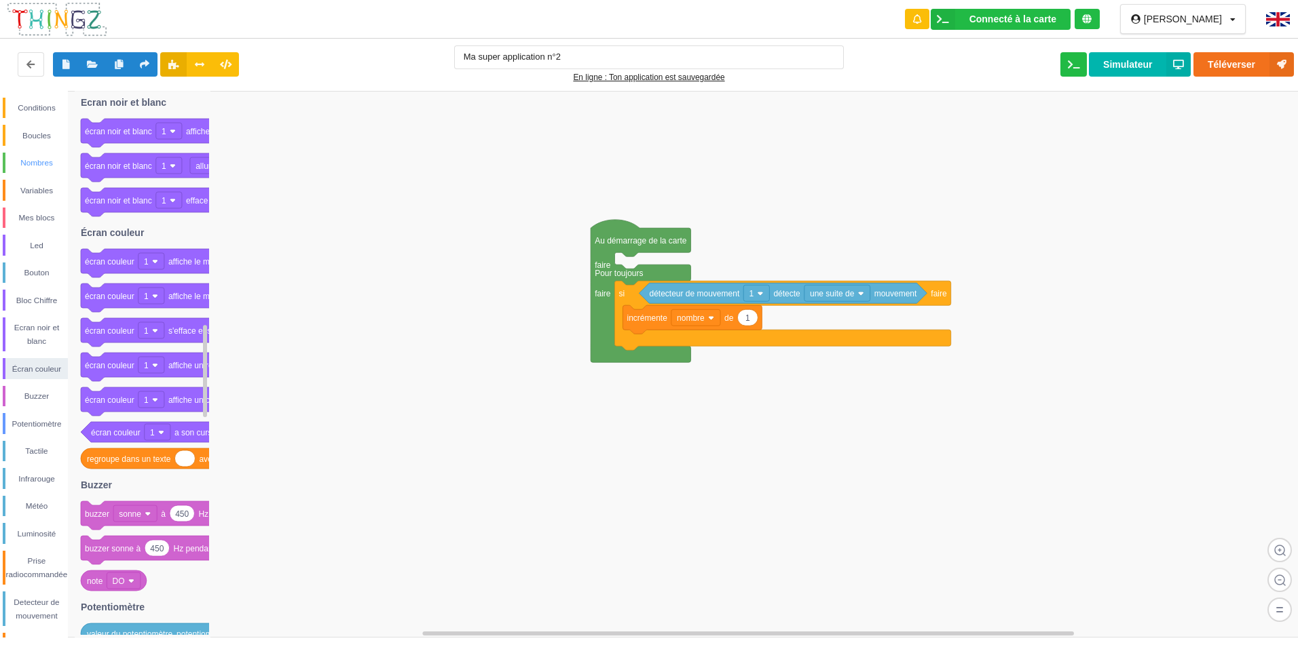
click at [33, 162] on div "Nombres" at bounding box center [36, 163] width 62 height 14
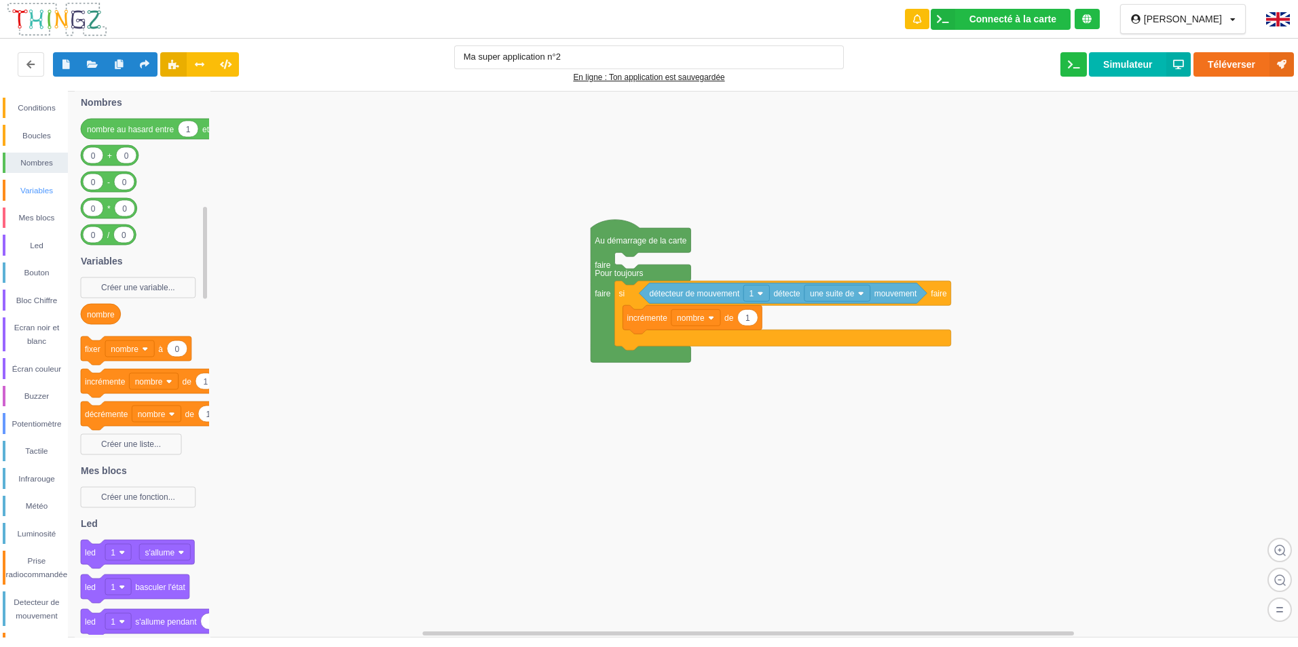
click at [33, 185] on div "Variables" at bounding box center [36, 191] width 62 height 14
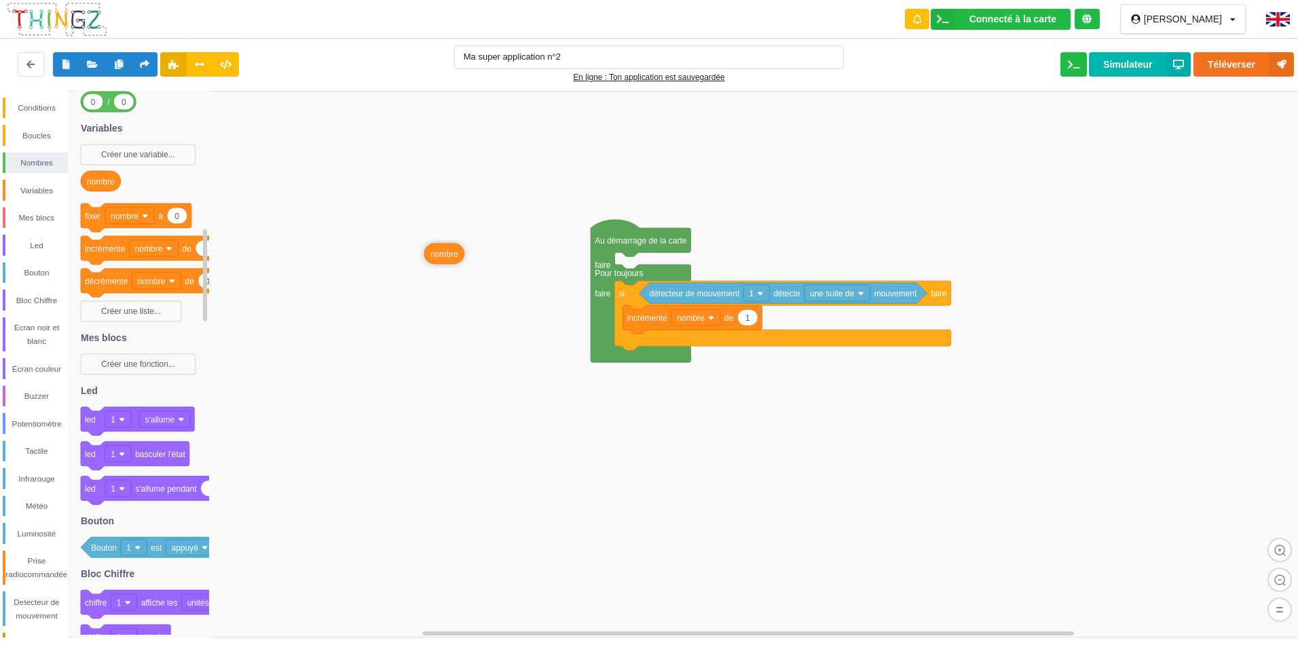
drag, startPoint x: 96, startPoint y: 174, endPoint x: 465, endPoint y: 256, distance: 377.5
click at [465, 256] on div "Conditions Boucles Nombres Variables Mes blocs Led Bouton Bloc Chiffre Ecran no…" at bounding box center [653, 364] width 1307 height 547
click at [37, 362] on div "Écran couleur" at bounding box center [36, 369] width 62 height 14
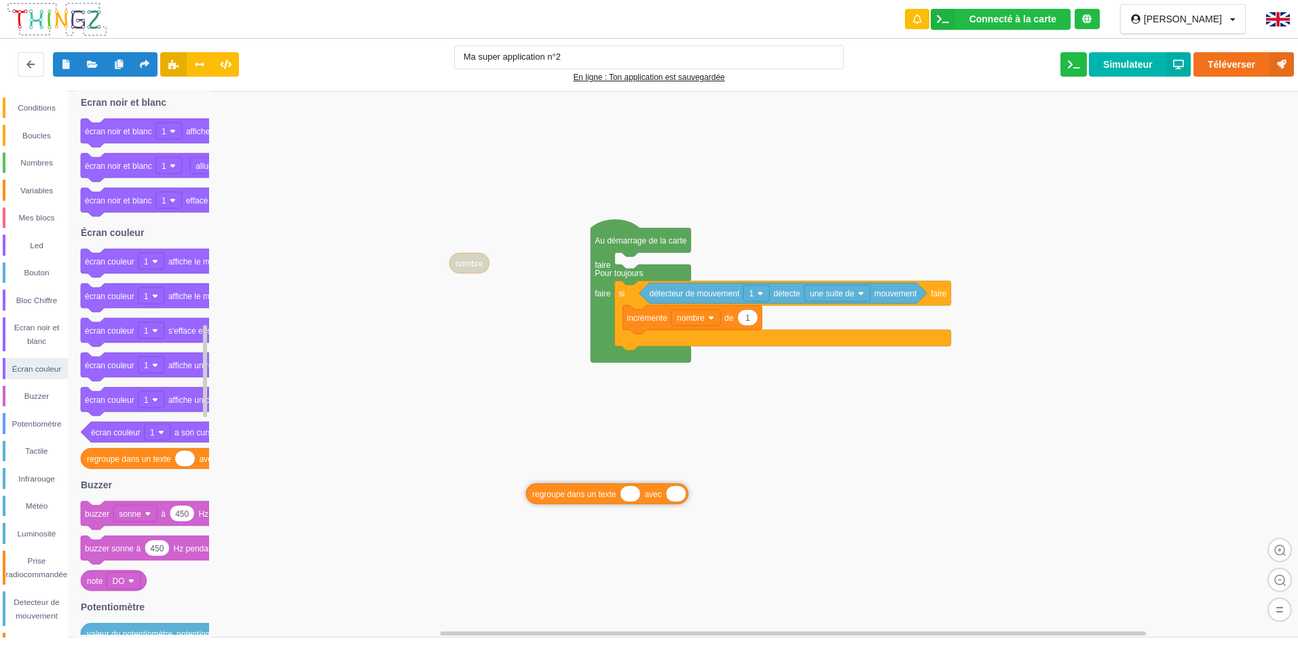
drag, startPoint x: 119, startPoint y: 460, endPoint x: 604, endPoint y: 480, distance: 484.9
click at [604, 480] on div "Conditions Boucles Nombres Variables Mes blocs Led Bouton Bloc Chiffre Ecran no…" at bounding box center [653, 364] width 1307 height 547
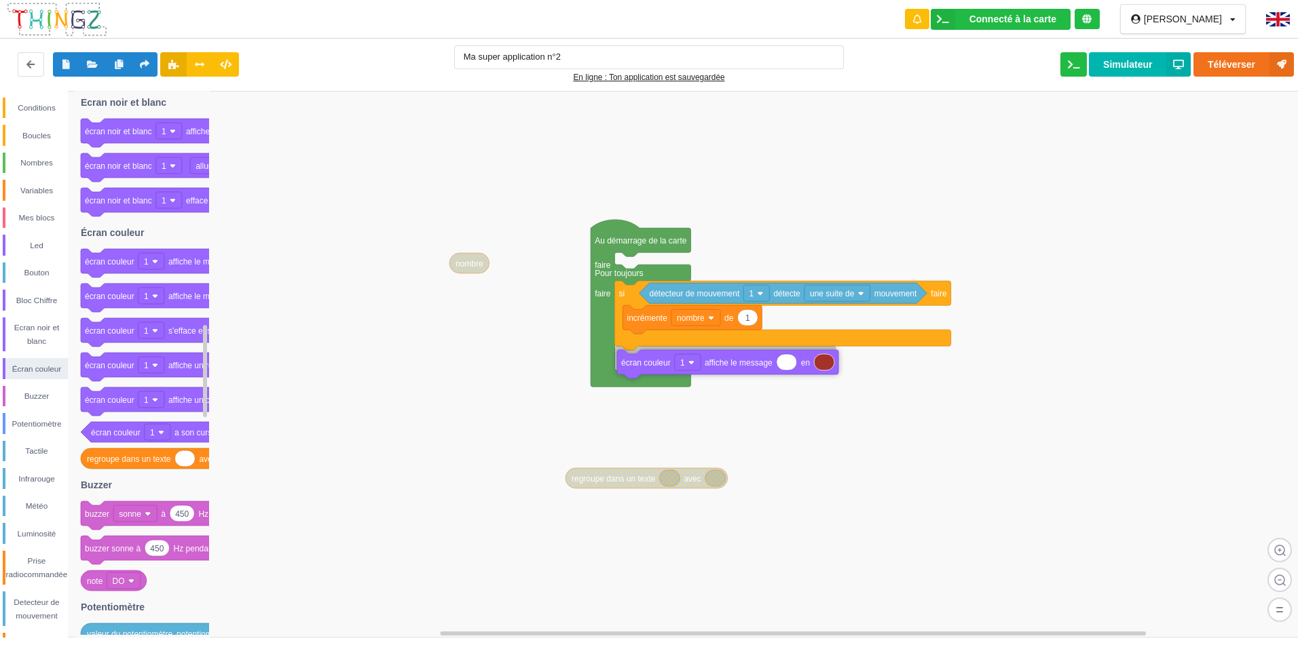
drag, startPoint x: 177, startPoint y: 261, endPoint x: 713, endPoint y: 362, distance: 545.6
click at [713, 362] on div "Conditions Boucles Nombres Variables Mes blocs Led Bouton Bloc Chiffre Ecran no…" at bounding box center [653, 364] width 1307 height 547
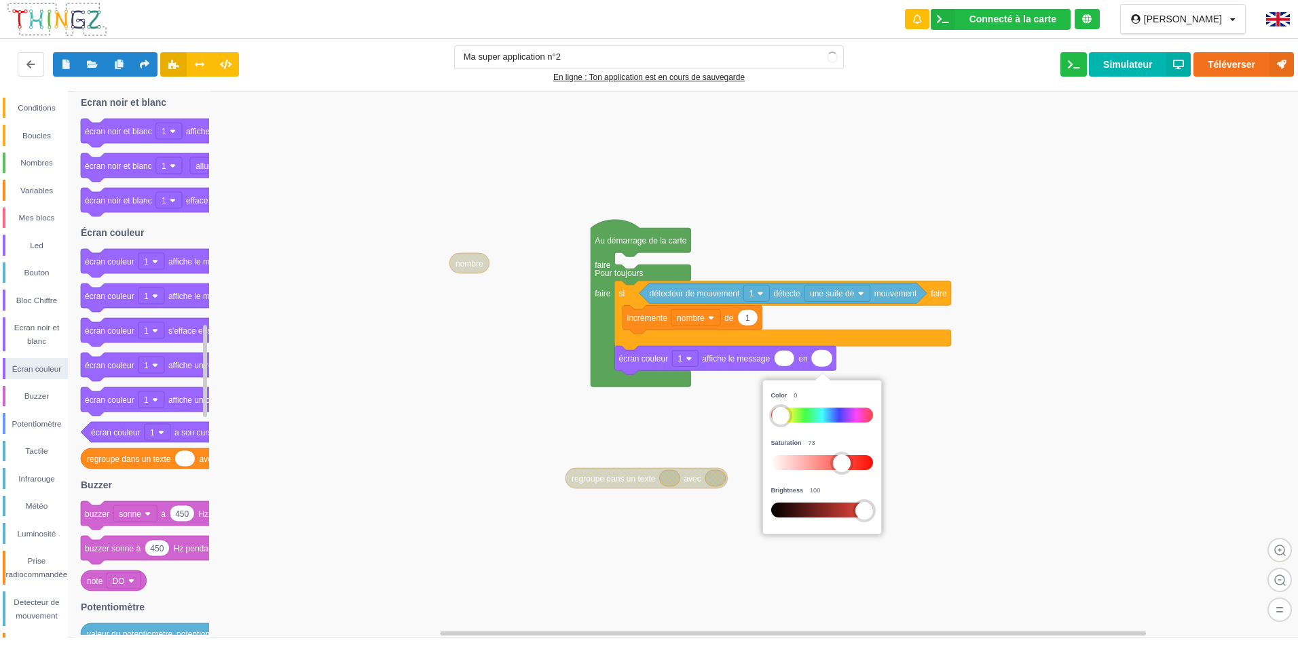
drag, startPoint x: 835, startPoint y: 506, endPoint x: 951, endPoint y: 511, distance: 116.2
click at [951, 511] on body "Connecté à la carte Réglages Ouvrir le moniteur automatiquement Connexion autom…" at bounding box center [649, 323] width 1298 height 647
drag, startPoint x: 841, startPoint y: 462, endPoint x: 723, endPoint y: 471, distance: 117.7
click at [723, 471] on body "Connecté à la carte Réglages Ouvrir le moniteur automatiquement Connexion autom…" at bounding box center [649, 323] width 1298 height 647
drag, startPoint x: 778, startPoint y: 421, endPoint x: 898, endPoint y: 421, distance: 119.4
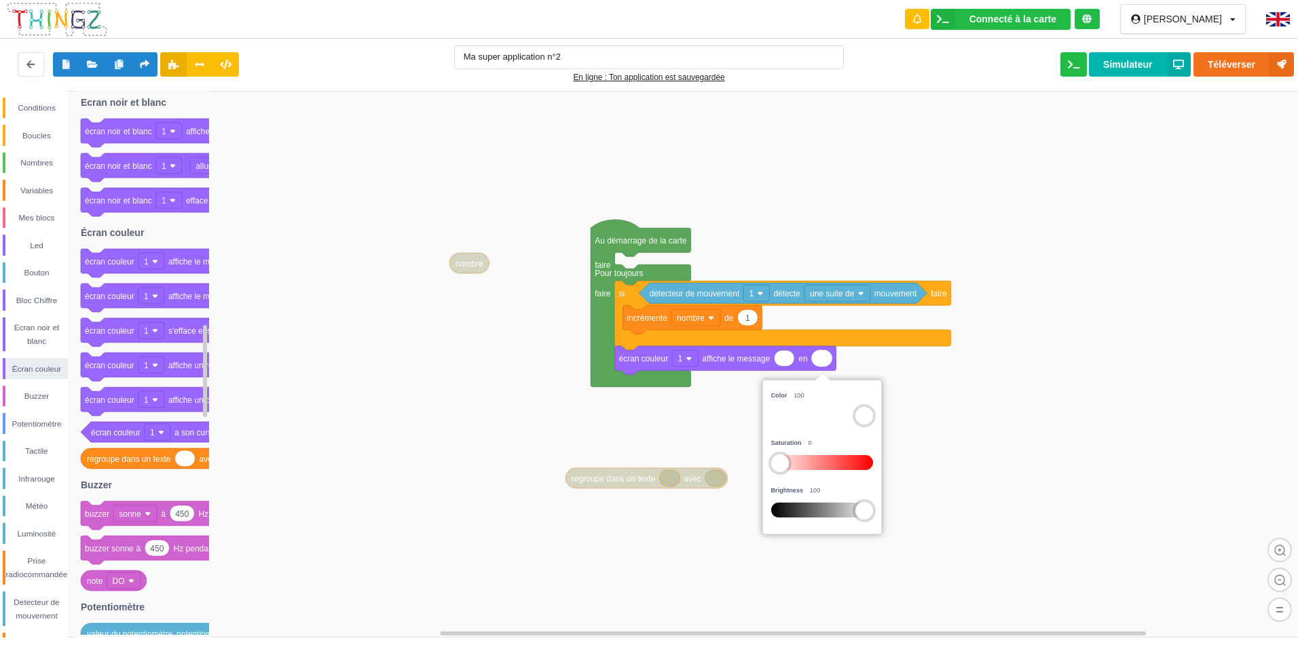
click at [898, 421] on body "Connecté à la carte Réglages Ouvrir le moniteur automatiquement Connexion autom…" at bounding box center [649, 323] width 1298 height 647
drag, startPoint x: 863, startPoint y: 512, endPoint x: 685, endPoint y: 509, distance: 177.1
click at [685, 509] on body "Connecté à la carte Réglages Ouvrir le moniteur automatiquement Connexion autom…" at bounding box center [649, 323] width 1298 height 647
drag, startPoint x: 778, startPoint y: 470, endPoint x: 706, endPoint y: 467, distance: 72.0
click at [706, 467] on body "Connecté à la carte Réglages Ouvrir le moniteur automatiquement Connexion autom…" at bounding box center [649, 323] width 1298 height 647
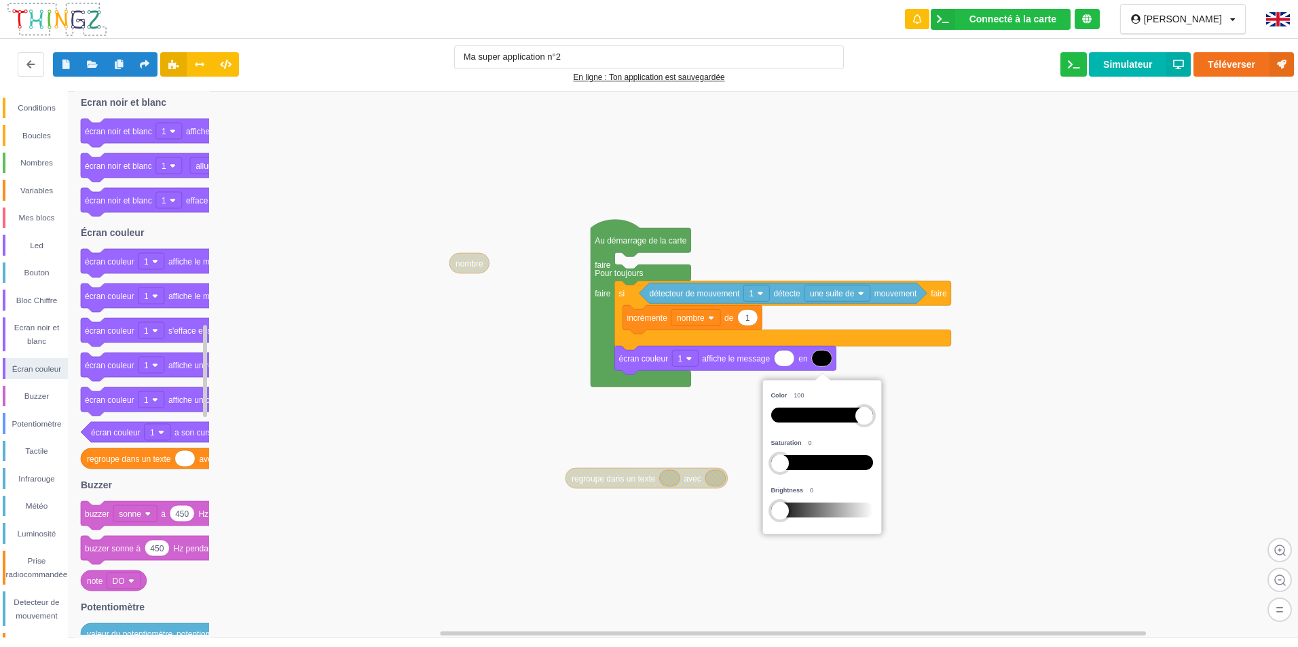
drag, startPoint x: 779, startPoint y: 459, endPoint x: 762, endPoint y: 461, distance: 17.0
click at [762, 461] on div "Color 100 Saturation 0 Brightness 0" at bounding box center [821, 457] width 119 height 155
drag, startPoint x: 861, startPoint y: 413, endPoint x: 923, endPoint y: 421, distance: 62.3
click at [923, 421] on body "Connecté à la carte Réglages Ouvrir le moniteur automatiquement Connexion autom…" at bounding box center [649, 323] width 1298 height 647
drag, startPoint x: 773, startPoint y: 506, endPoint x: 983, endPoint y: 476, distance: 212.5
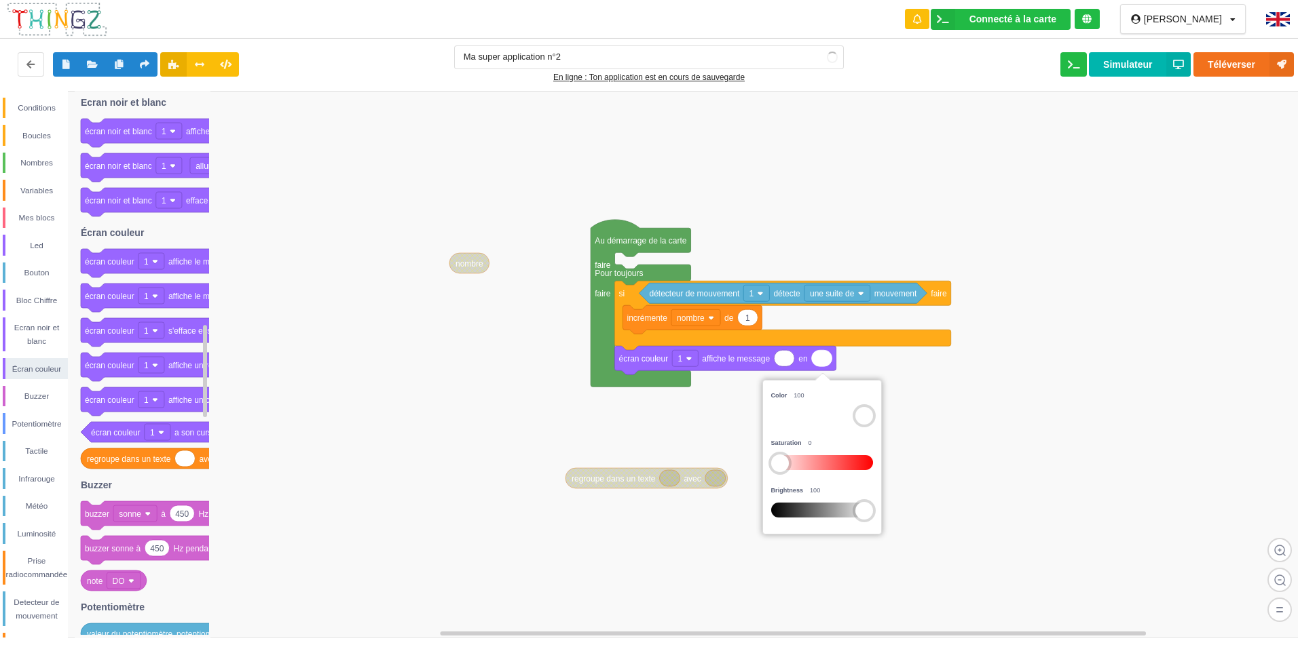
click at [1003, 485] on body "Connecté à la carte Réglages Ouvrir le moniteur automatiquement Connexion autom…" at bounding box center [649, 323] width 1298 height 647
drag, startPoint x: 843, startPoint y: 416, endPoint x: 736, endPoint y: 423, distance: 107.4
click at [736, 423] on body "Connecté à la carte Réglages Ouvrir le moniteur automatiquement Connexion autom…" at bounding box center [649, 323] width 1298 height 647
click at [736, 423] on rect at bounding box center [653, 364] width 1307 height 547
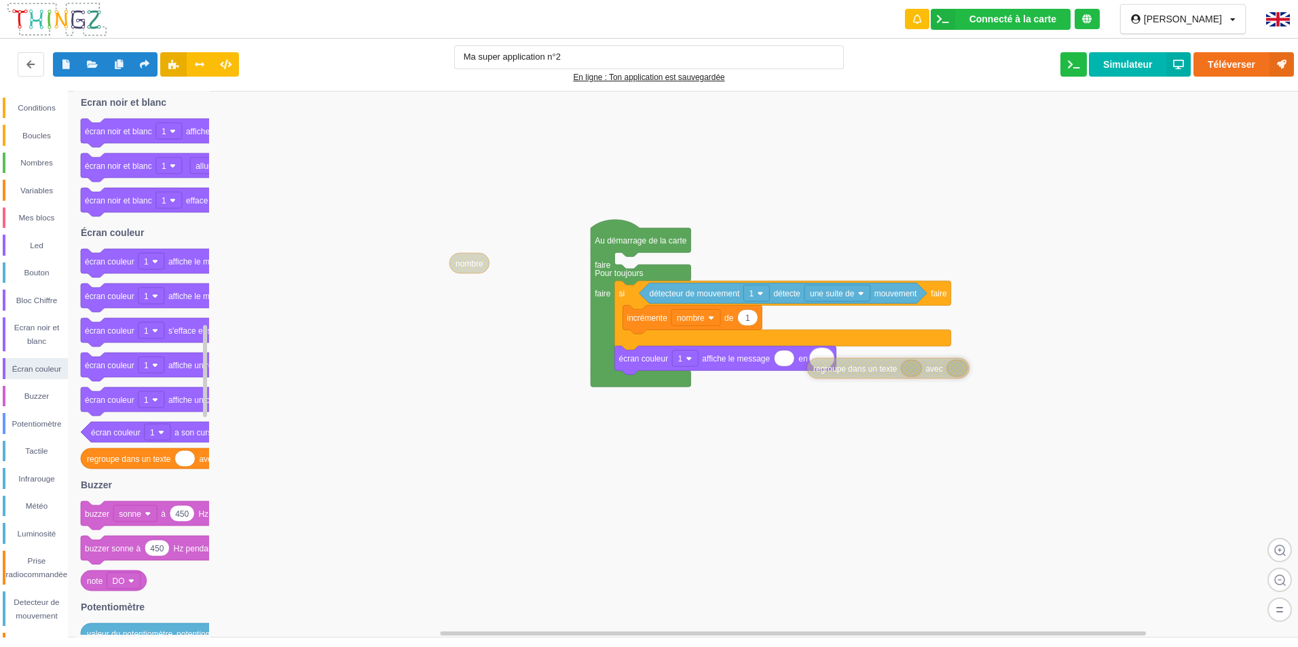
drag, startPoint x: 622, startPoint y: 482, endPoint x: 864, endPoint y: 370, distance: 266.3
drag, startPoint x: 862, startPoint y: 362, endPoint x: 818, endPoint y: 367, distance: 43.7
drag, startPoint x: 471, startPoint y: 261, endPoint x: 889, endPoint y: 360, distance: 429.6
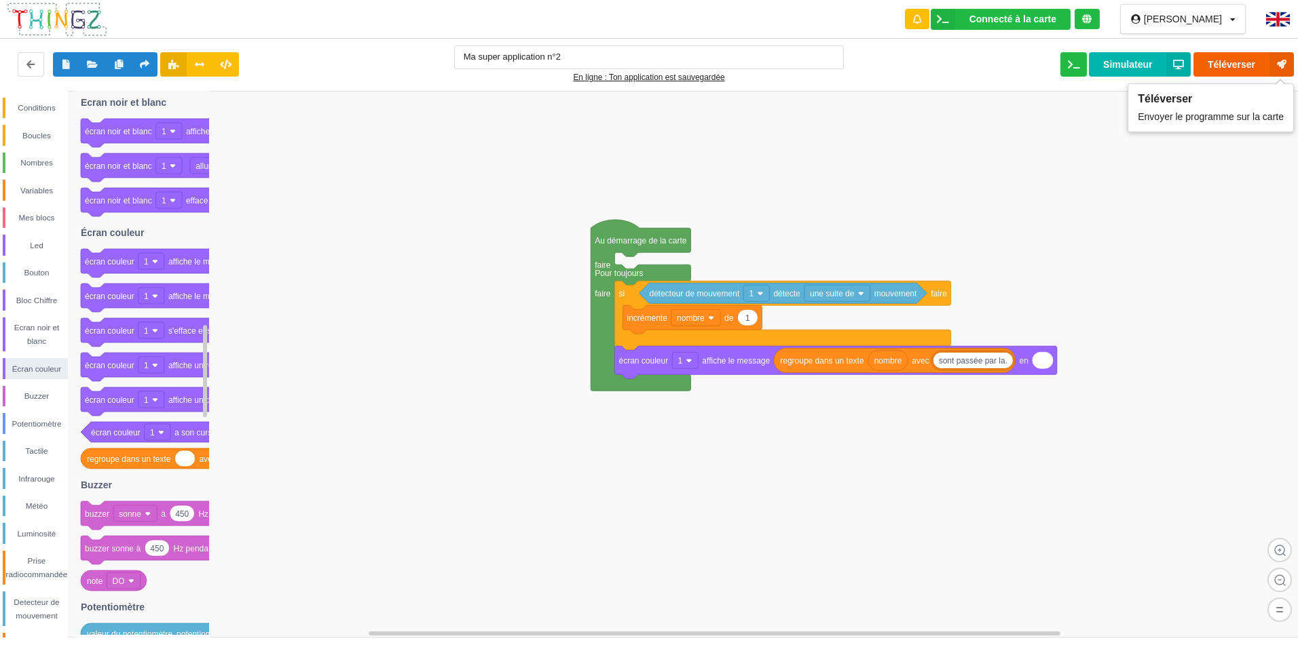
type input "sont passée par la."
click at [1230, 59] on button "Téléverser" at bounding box center [1243, 64] width 100 height 24
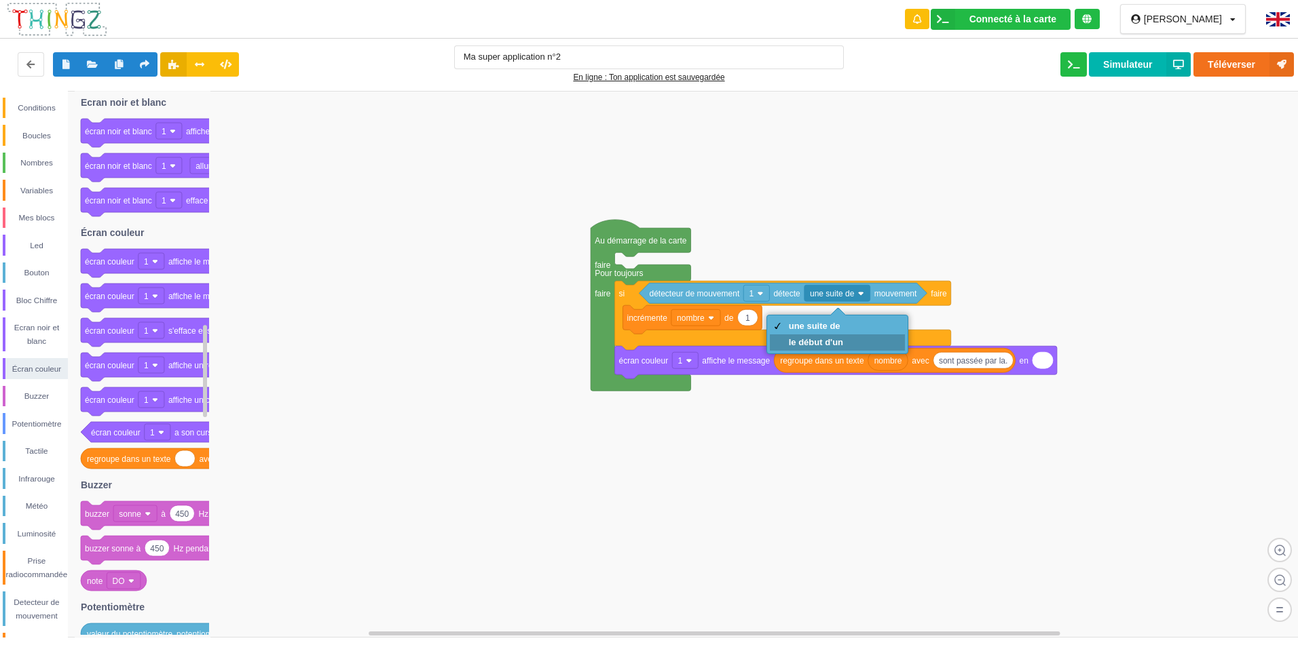
click at [842, 339] on div "le début d'un" at bounding box center [816, 342] width 54 height 10
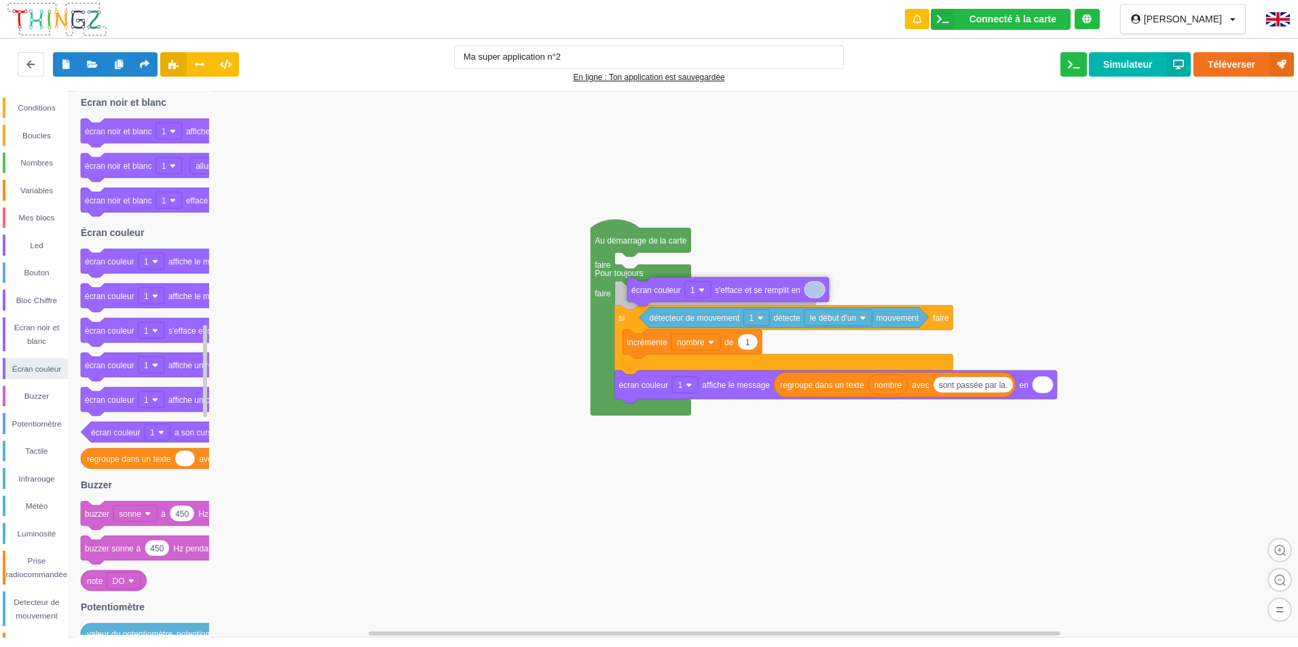
drag, startPoint x: 107, startPoint y: 330, endPoint x: 654, endPoint y: 290, distance: 547.8
click at [654, 290] on div "Conditions Boucles Nombres Variables Mes blocs Led Bouton Bloc Chiffre Ecran no…" at bounding box center [653, 364] width 1307 height 547
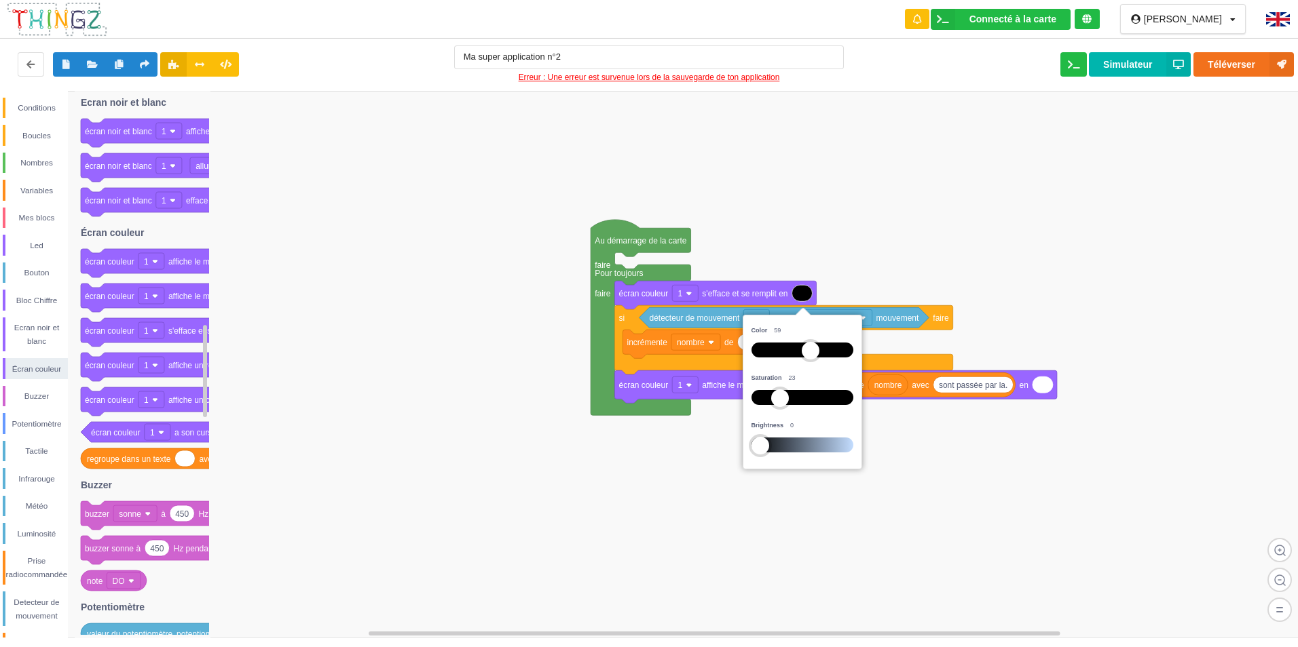
drag, startPoint x: 835, startPoint y: 441, endPoint x: 667, endPoint y: 444, distance: 168.3
click at [667, 444] on body "Connecté à la carte Réglages Ouvrir le moniteur automatiquement Connexion autom…" at bounding box center [649, 323] width 1298 height 647
drag, startPoint x: 784, startPoint y: 394, endPoint x: 660, endPoint y: 381, distance: 124.2
click at [660, 381] on body "Connecté à la carte Réglages Ouvrir le moniteur automatiquement Connexion autom…" at bounding box center [649, 323] width 1298 height 647
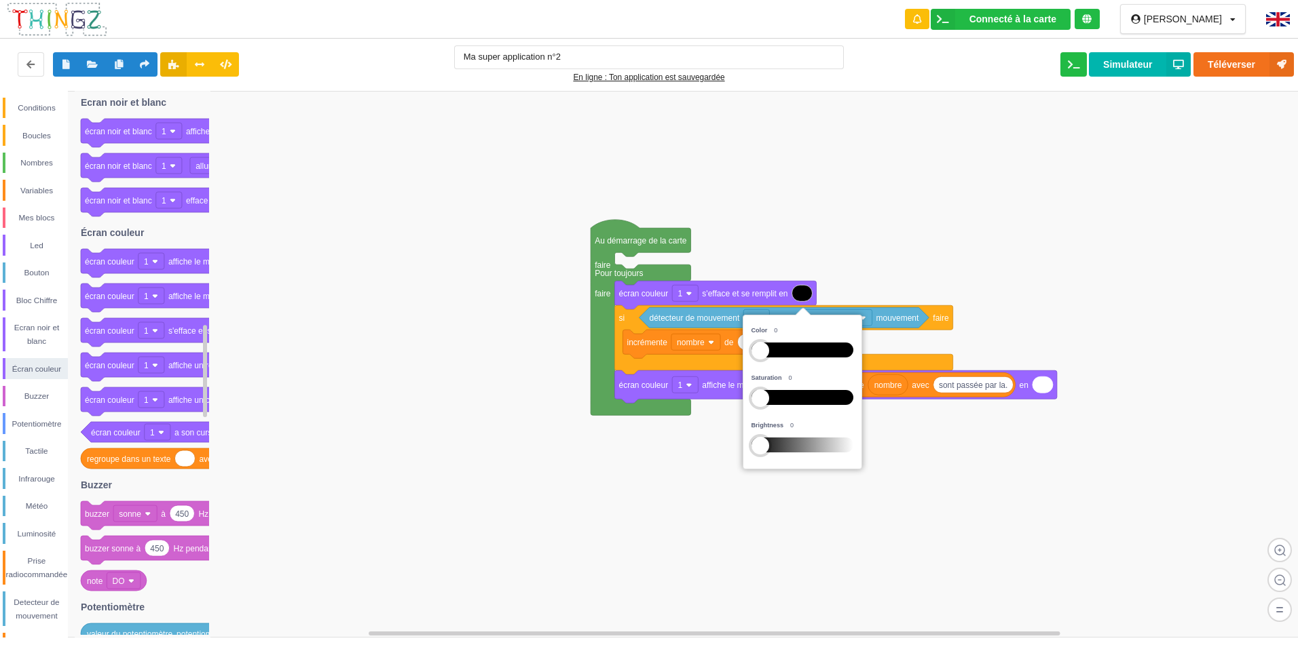
drag, startPoint x: 812, startPoint y: 350, endPoint x: 603, endPoint y: 396, distance: 214.7
click at [603, 396] on body "Connecté à la carte Réglages Ouvrir le moniteur automatiquement Connexion autom…" at bounding box center [649, 323] width 1298 height 647
drag, startPoint x: 758, startPoint y: 394, endPoint x: 658, endPoint y: 383, distance: 101.0
click at [658, 383] on body "Connecté à la carte Réglages Ouvrir le moniteur automatiquement Connexion autom…" at bounding box center [649, 323] width 1298 height 647
drag, startPoint x: 830, startPoint y: 442, endPoint x: 666, endPoint y: 420, distance: 165.7
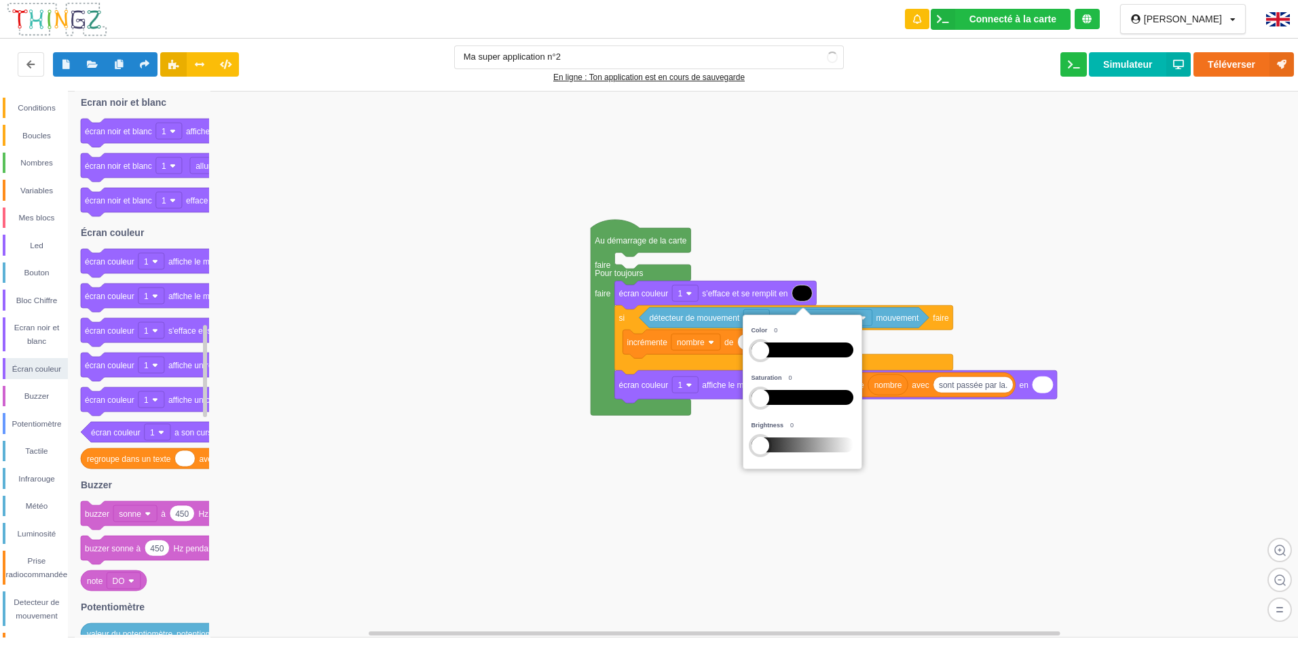
click at [666, 420] on body "Connecté à la carte Réglages Ouvrir le moniteur automatiquement Connexion autom…" at bounding box center [649, 323] width 1298 height 647
drag, startPoint x: 760, startPoint y: 400, endPoint x: 681, endPoint y: 406, distance: 79.6
click at [681, 406] on body "Connecté à la carte Réglages Ouvrir le moniteur automatiquement Connexion autom…" at bounding box center [649, 323] width 1298 height 647
drag, startPoint x: 761, startPoint y: 440, endPoint x: 531, endPoint y: 415, distance: 230.8
click at [531, 415] on body "Appairer une carte thierry Profil Déconnexion Ma super application n°2 En ligne…" at bounding box center [649, 323] width 1298 height 647
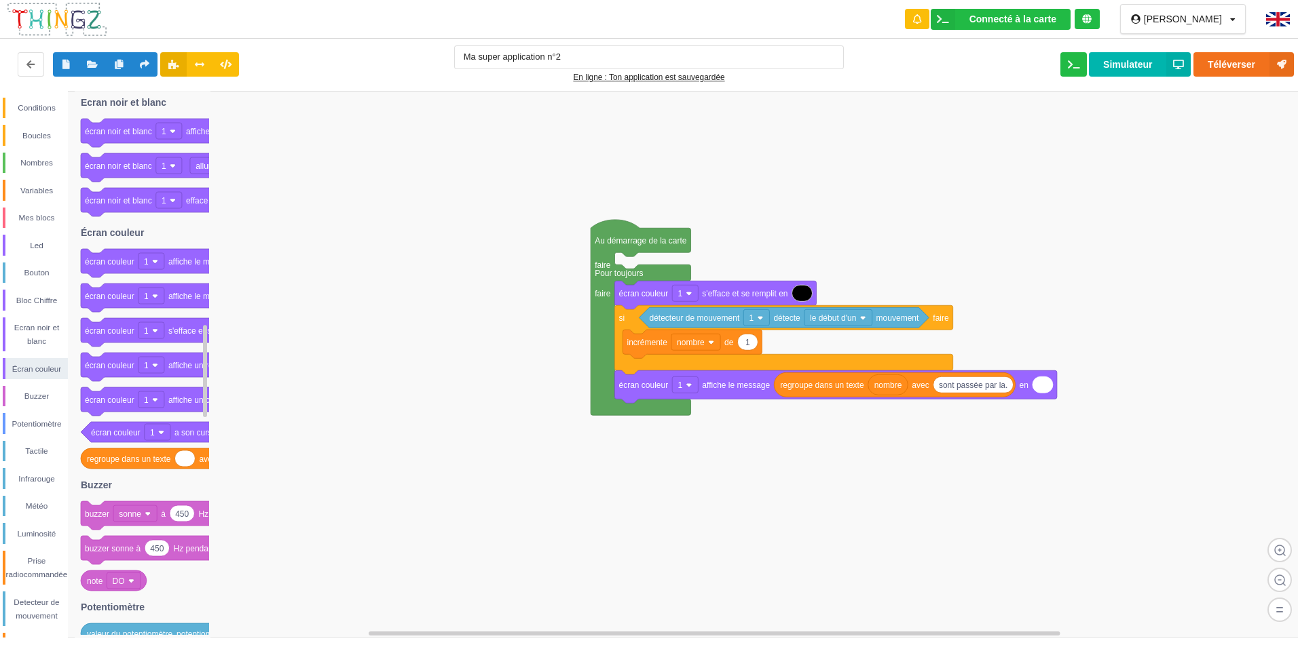
click at [584, 474] on rect at bounding box center [653, 364] width 1307 height 547
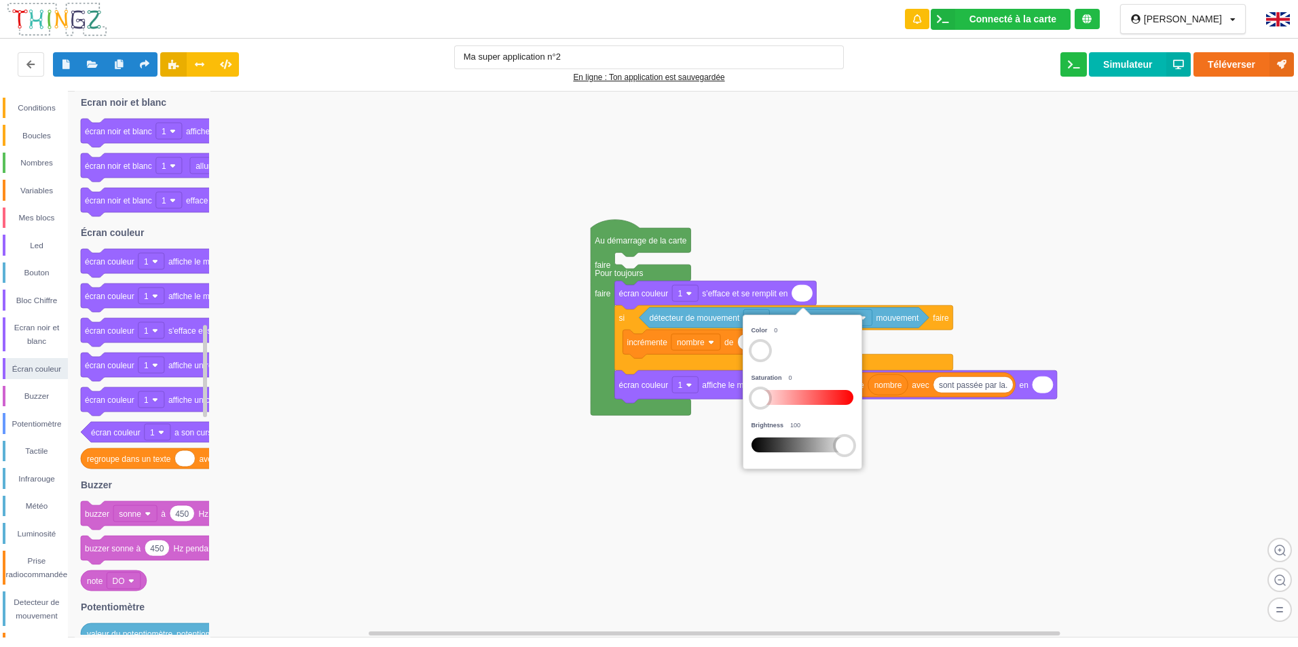
drag, startPoint x: 764, startPoint y: 445, endPoint x: 946, endPoint y: 466, distance: 183.1
click at [946, 466] on body "Connecté à la carte Réglages Ouvrir le moniteur automatiquement Connexion autom…" at bounding box center [649, 323] width 1298 height 647
drag, startPoint x: 797, startPoint y: 451, endPoint x: 661, endPoint y: 463, distance: 137.0
click at [661, 463] on body "Connecté à la carte Réglages Ouvrir le moniteur automatiquement Connexion autom…" at bounding box center [649, 323] width 1298 height 647
click at [661, 463] on rect at bounding box center [653, 364] width 1307 height 547
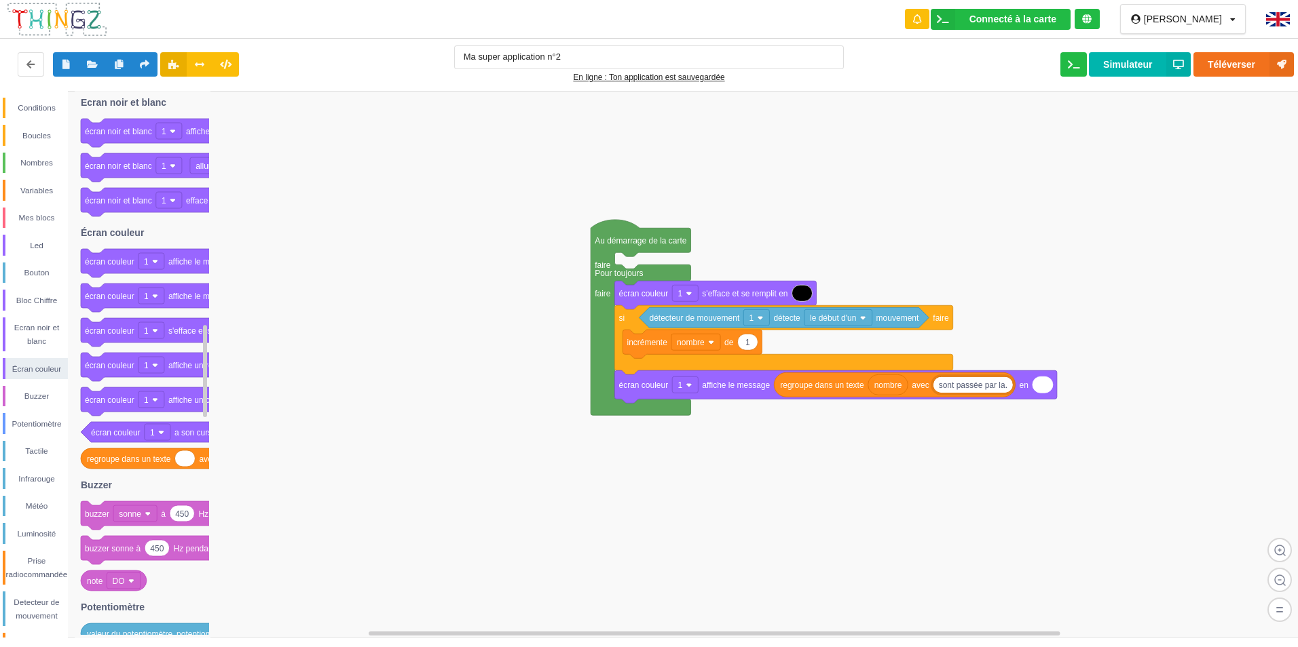
click at [937, 385] on input "sont passée par la." at bounding box center [972, 385] width 79 height 16
type input "personne sont passée par la."
click at [887, 551] on rect at bounding box center [653, 364] width 1307 height 547
click at [970, 387] on input "personne sont passée par la." at bounding box center [991, 385] width 116 height 16
type input "personnes sont passée par la."
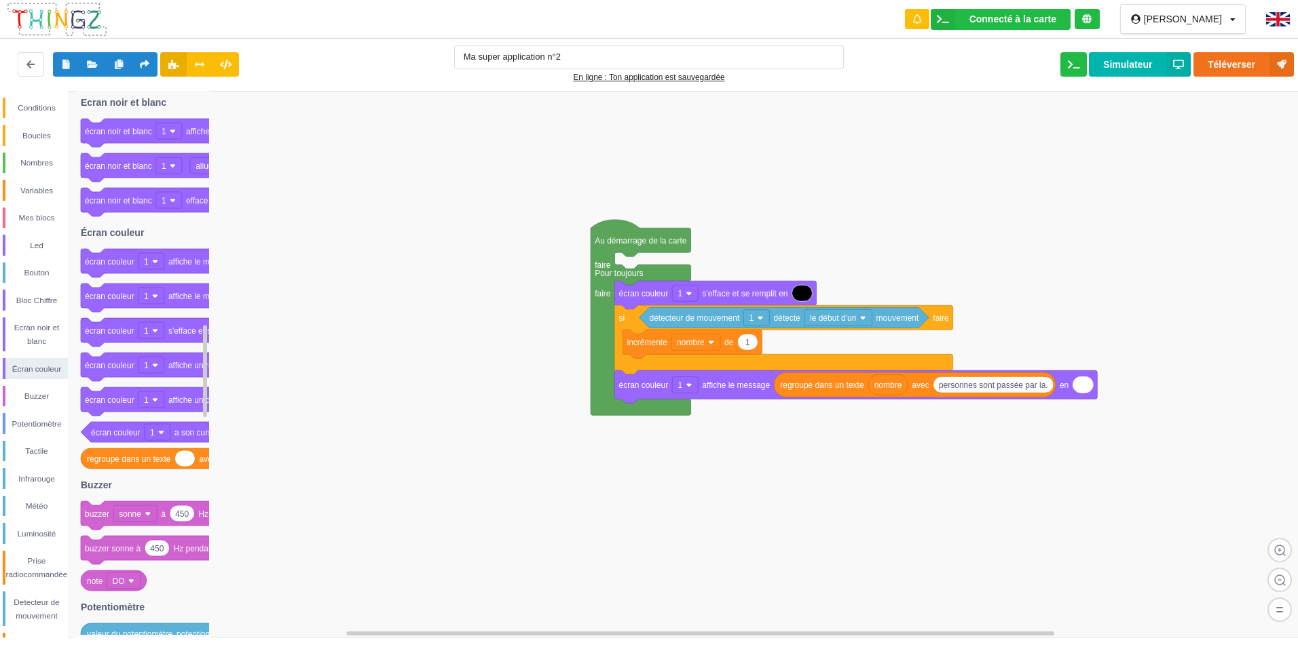
click at [983, 466] on rect at bounding box center [653, 364] width 1307 height 547
click at [1228, 67] on button "Téléverser" at bounding box center [1243, 64] width 100 height 24
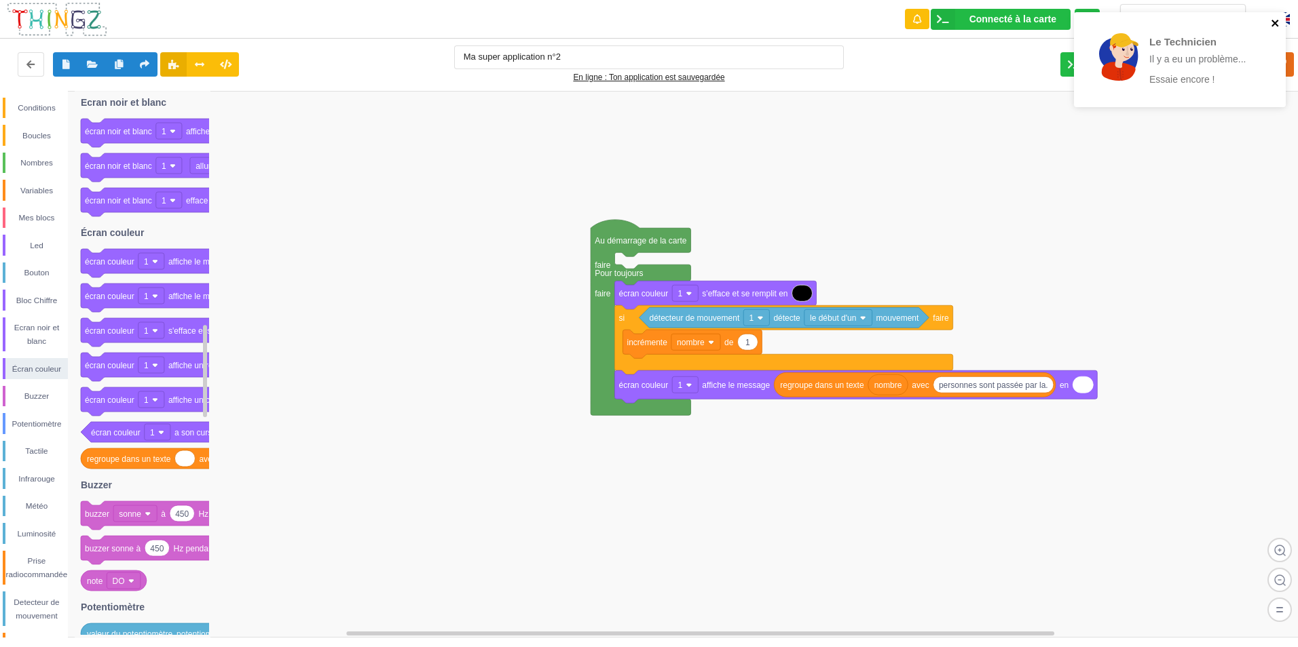
click at [1274, 24] on icon "close" at bounding box center [1274, 23] width 7 height 7
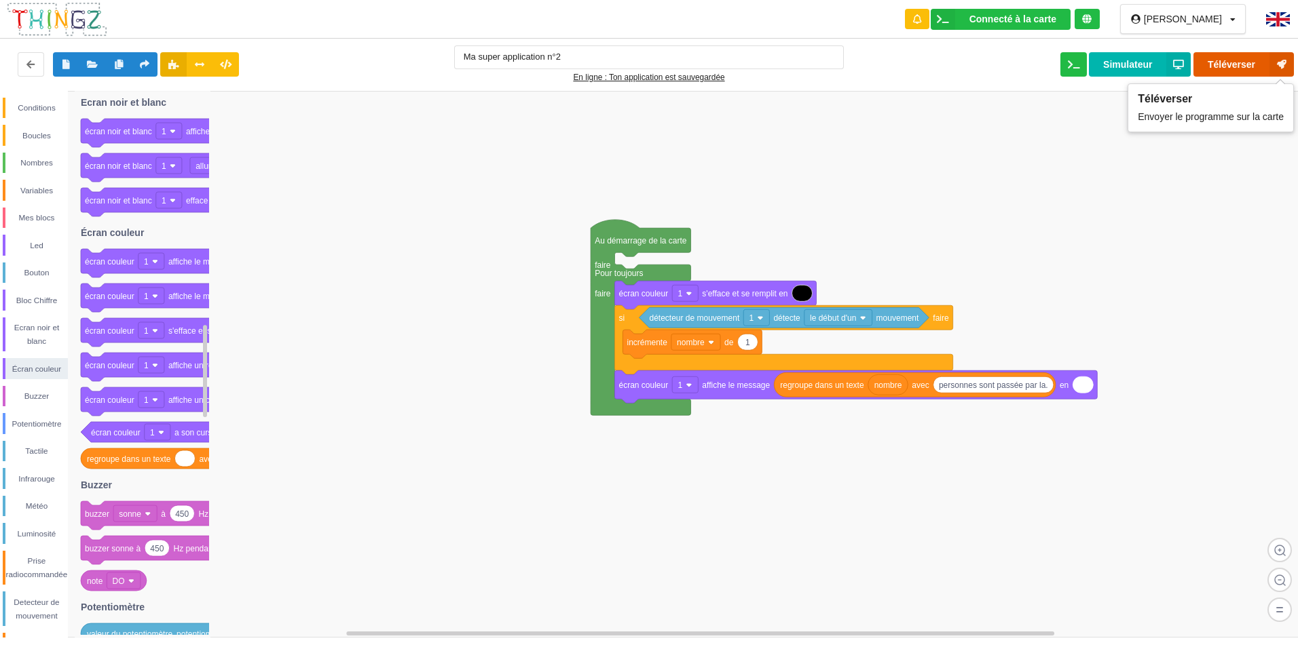
click at [1243, 69] on button "Téléverser" at bounding box center [1243, 64] width 100 height 24
click at [22, 99] on div "Conditions" at bounding box center [35, 108] width 65 height 21
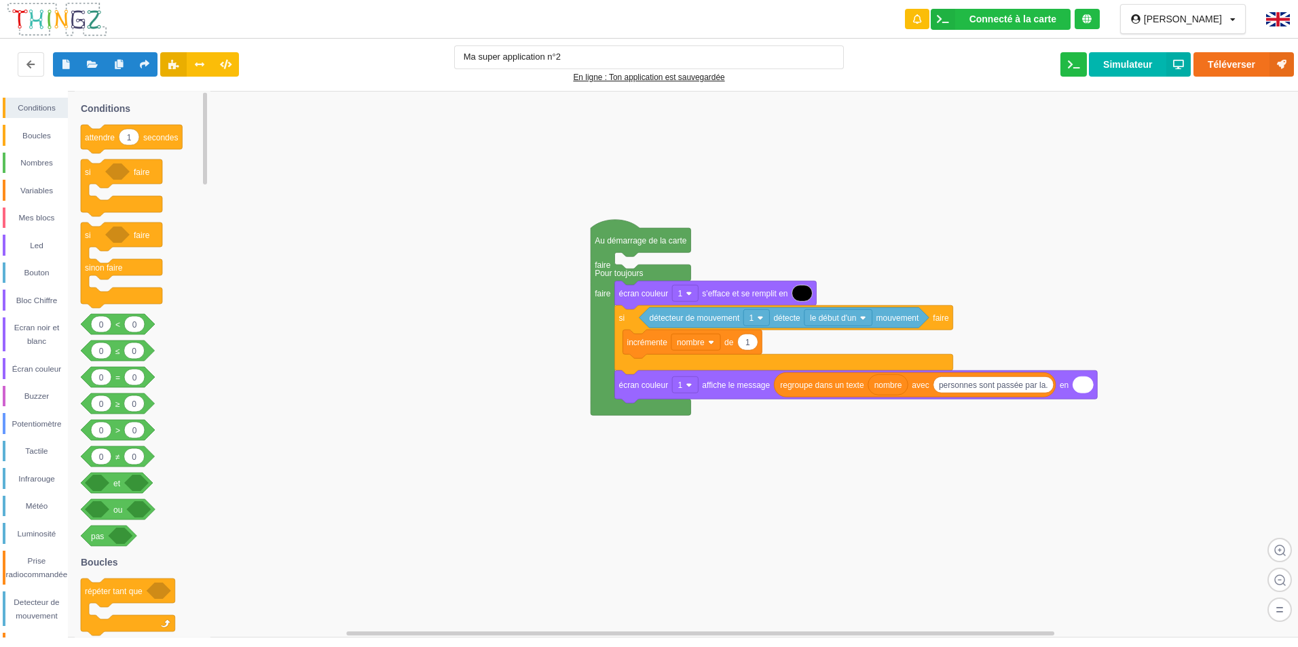
drag, startPoint x: 103, startPoint y: 92, endPoint x: 111, endPoint y: 118, distance: 27.5
click at [111, 118] on icon "1 attendre secondes si faire si faire sinon faire 0 0 < 0 0 ≤ 0 0 = 0 0 ≥ 0 0 >…" at bounding box center [143, 364] width 136 height 547
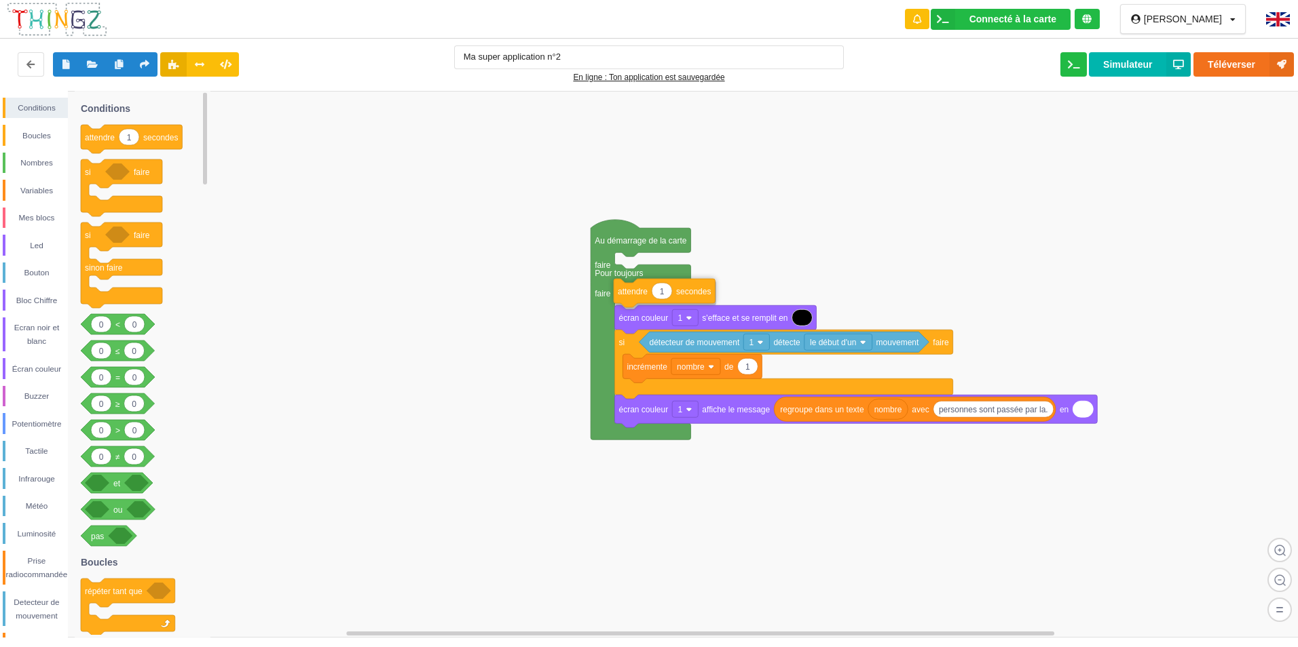
drag, startPoint x: 110, startPoint y: 134, endPoint x: 643, endPoint y: 287, distance: 554.2
click at [643, 287] on div "Conditions Boucles Nombres Variables Mes blocs Led Bouton Bloc Chiffre Ecran no…" at bounding box center [653, 364] width 1307 height 547
type input "2"
click at [937, 219] on rect at bounding box center [653, 364] width 1307 height 547
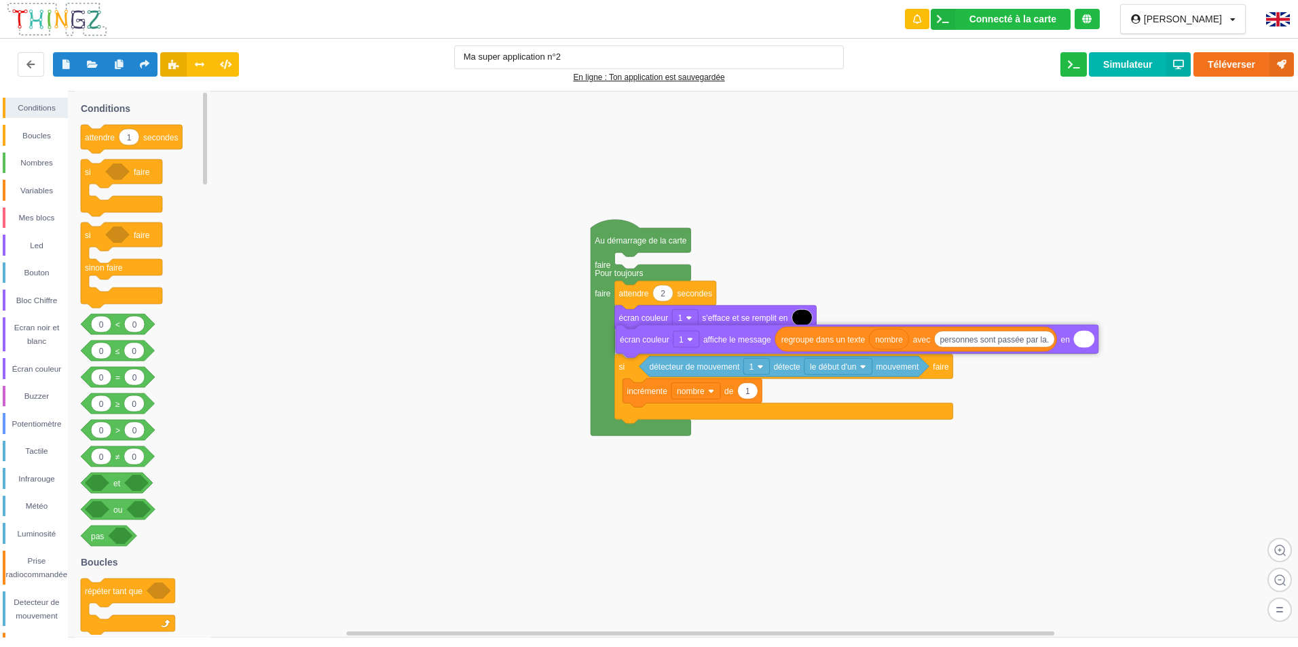
drag, startPoint x: 632, startPoint y: 415, endPoint x: 633, endPoint y: 345, distance: 69.9
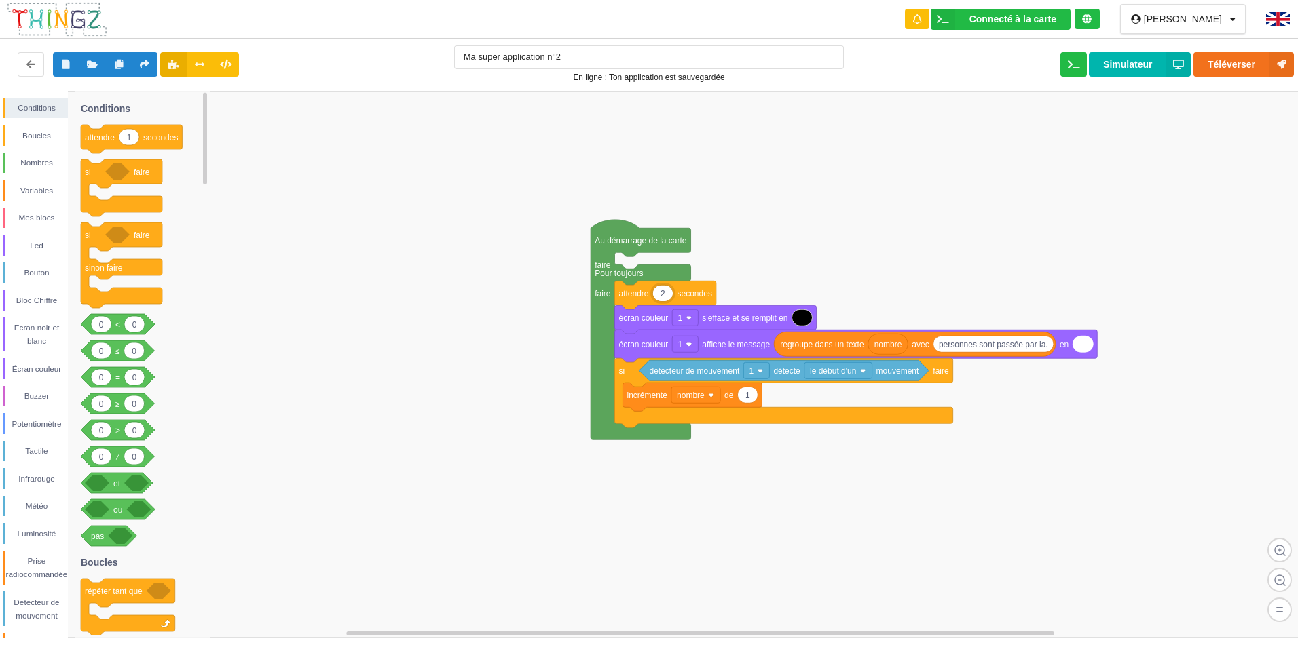
type input "1"
click at [901, 151] on rect at bounding box center [653, 364] width 1307 height 547
click at [1225, 64] on button "Téléverser" at bounding box center [1243, 64] width 100 height 24
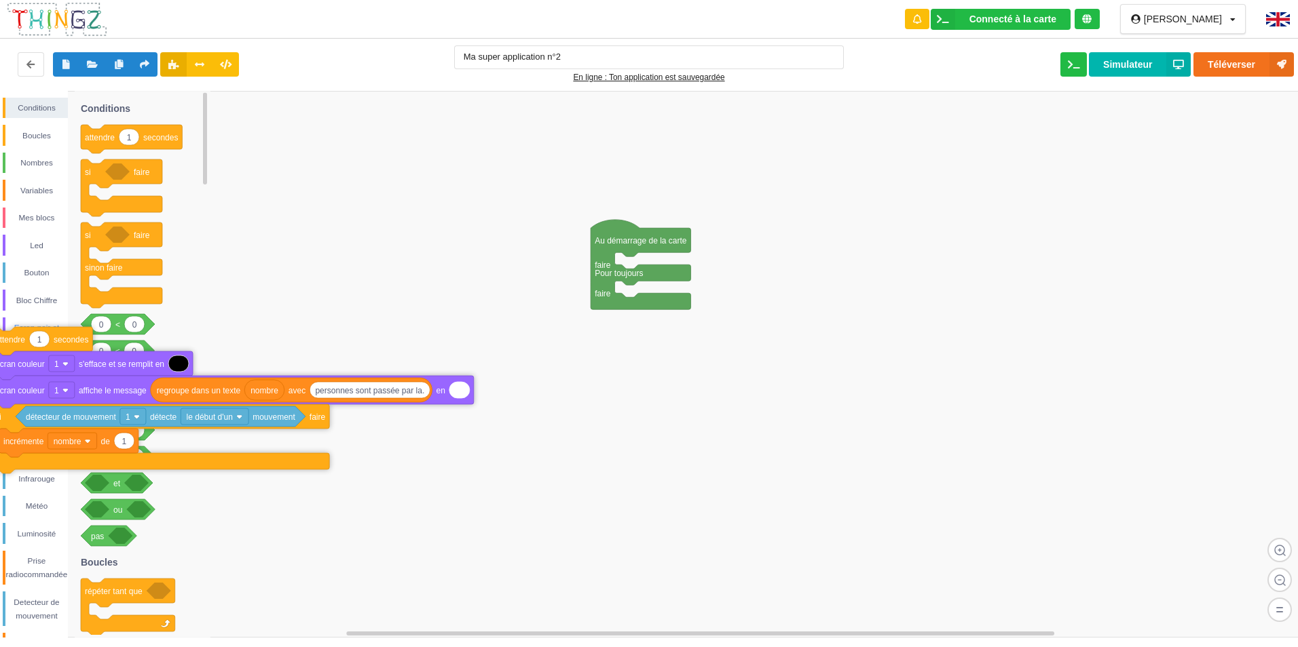
drag, startPoint x: 625, startPoint y: 297, endPoint x: 7, endPoint y: 343, distance: 619.3
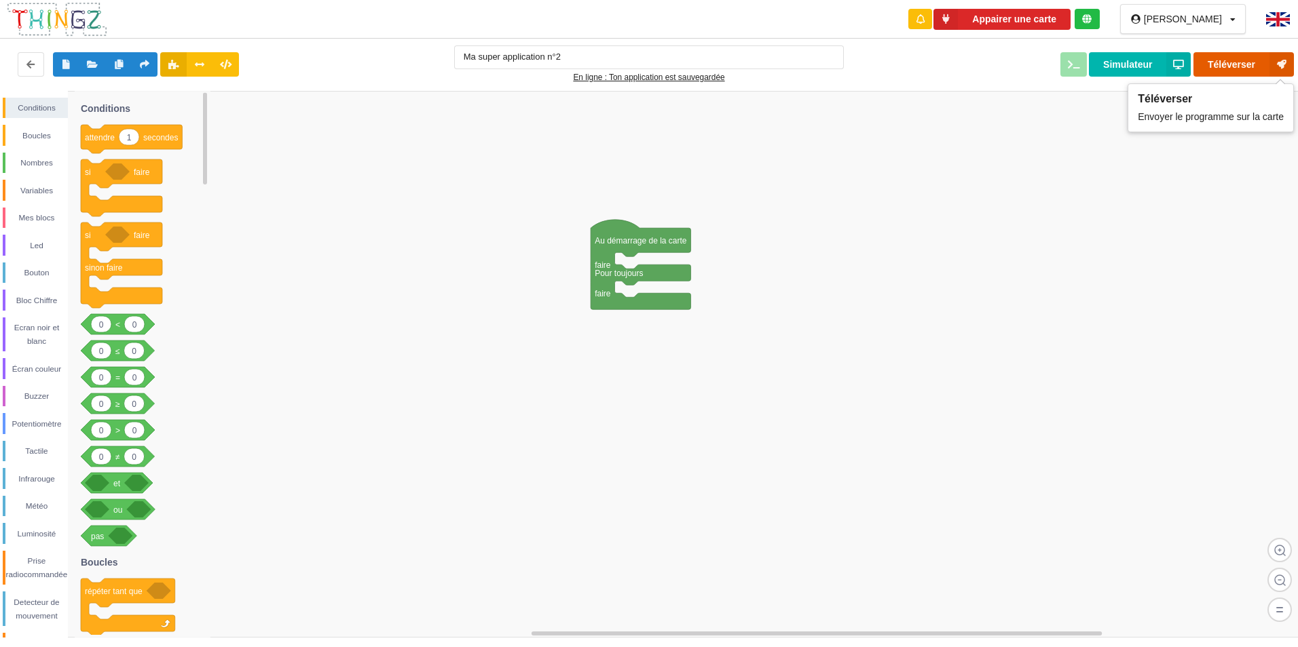
click at [1230, 60] on button "Téléverser" at bounding box center [1243, 64] width 100 height 24
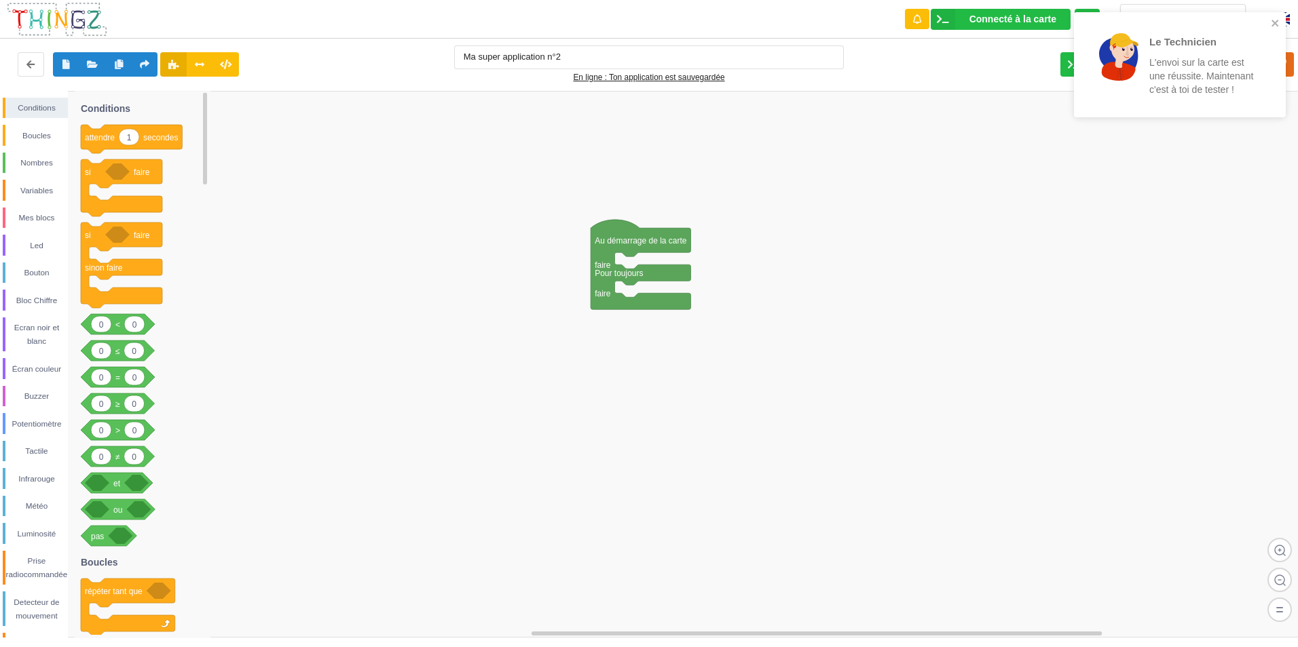
click at [706, 404] on rect at bounding box center [653, 364] width 1307 height 547
click at [1274, 19] on icon "close" at bounding box center [1275, 23] width 10 height 11
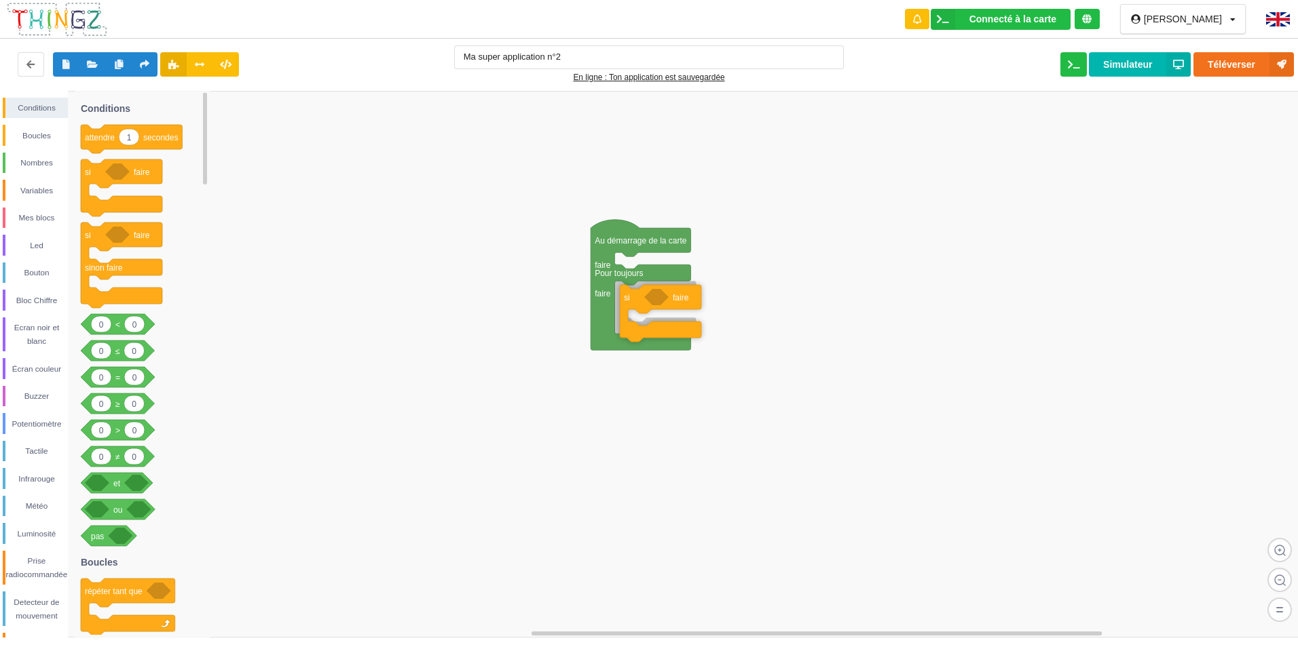
drag, startPoint x: 103, startPoint y: 177, endPoint x: 642, endPoint y: 304, distance: 553.6
click at [642, 304] on div "Conditions Boucles Nombres Variables Mes blocs Led Bouton Bloc Chiffre Ecran no…" at bounding box center [653, 364] width 1307 height 547
click at [30, 600] on div "Detecteur de mouvement" at bounding box center [36, 609] width 62 height 27
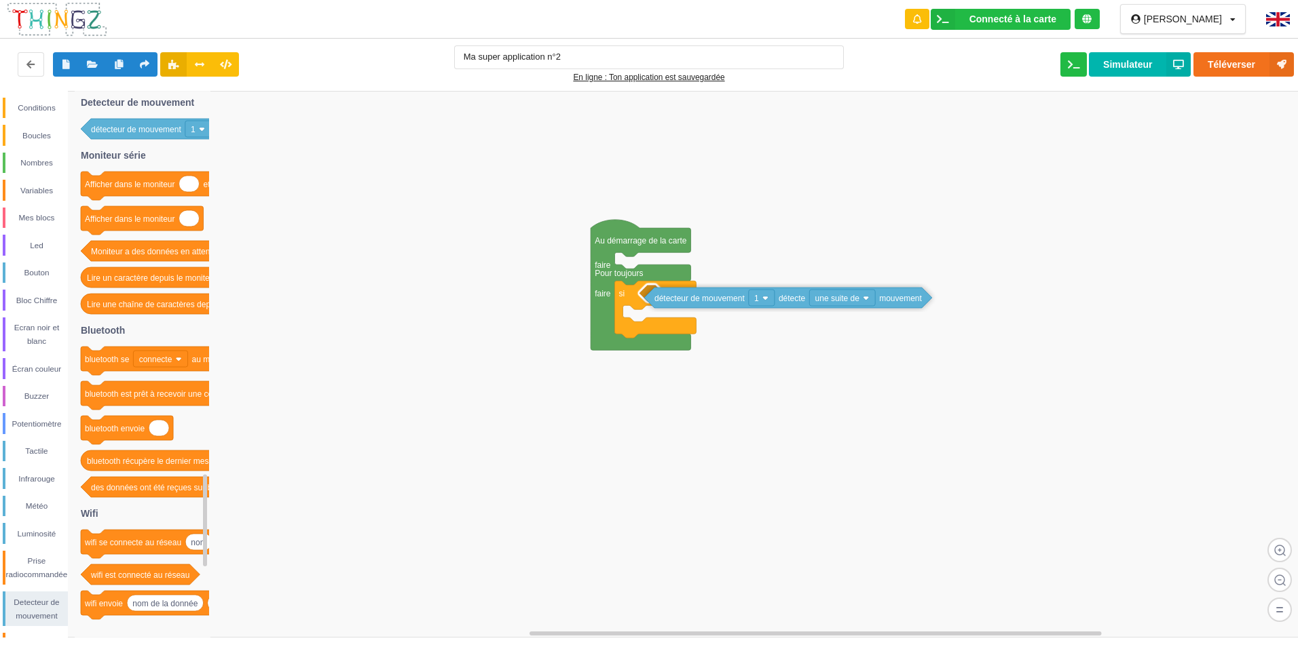
drag, startPoint x: 137, startPoint y: 131, endPoint x: 699, endPoint y: 299, distance: 586.6
click at [699, 299] on div "Conditions Boucles Nombres Variables Mes blocs Led Bouton Bloc Chiffre Ecran no…" at bounding box center [653, 364] width 1307 height 547
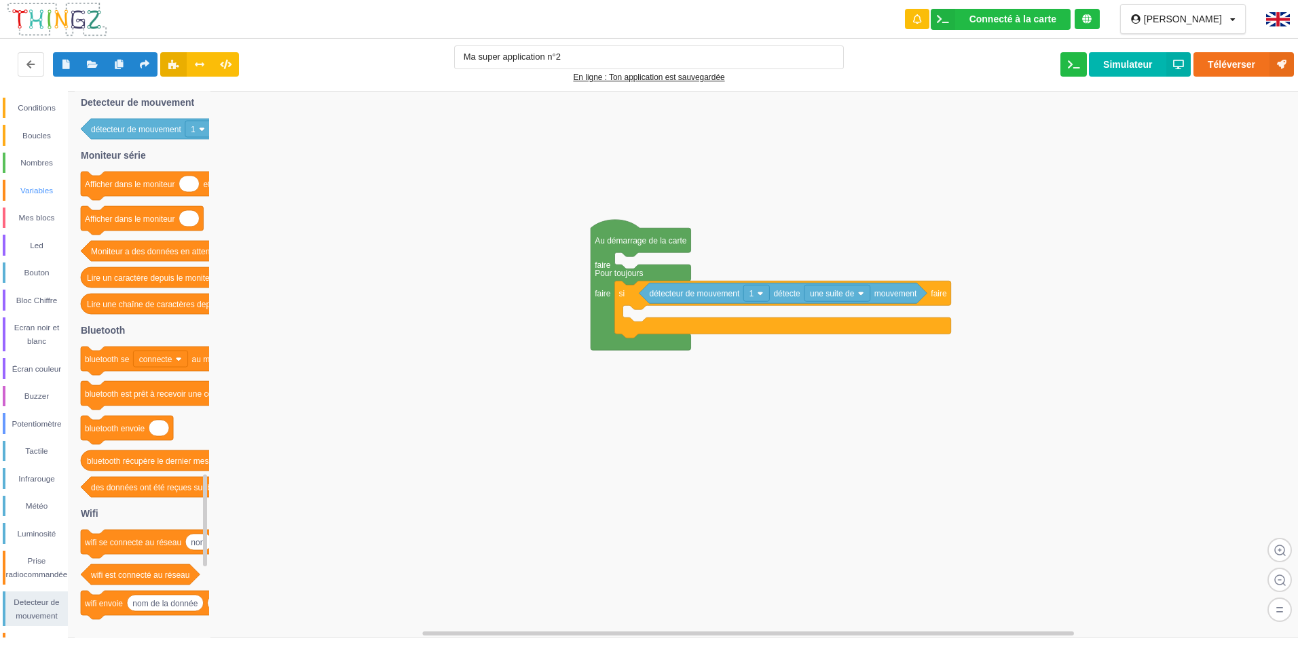
click at [22, 185] on div "Variables" at bounding box center [36, 191] width 62 height 14
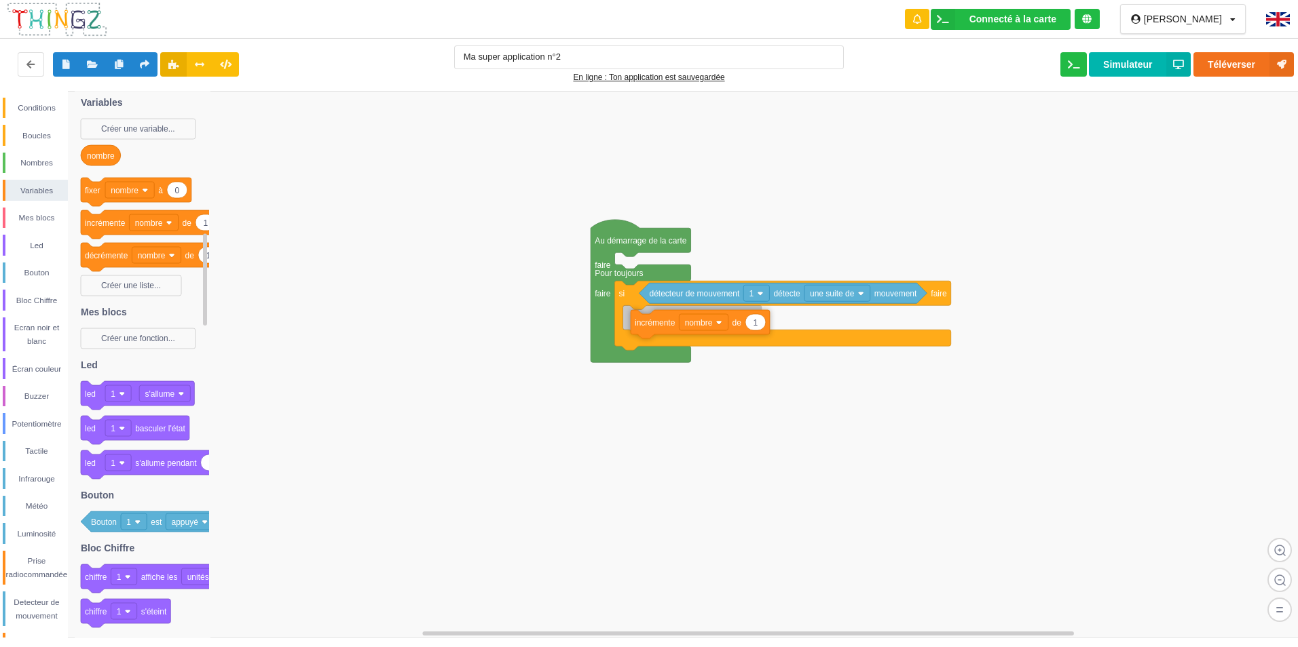
drag, startPoint x: 99, startPoint y: 225, endPoint x: 649, endPoint y: 329, distance: 560.2
click at [649, 329] on div "Conditions Boucles Nombres Variables Mes blocs Led Bouton Bloc Chiffre Ecran no…" at bounding box center [653, 364] width 1307 height 547
click at [30, 132] on div "Boucles" at bounding box center [36, 136] width 62 height 14
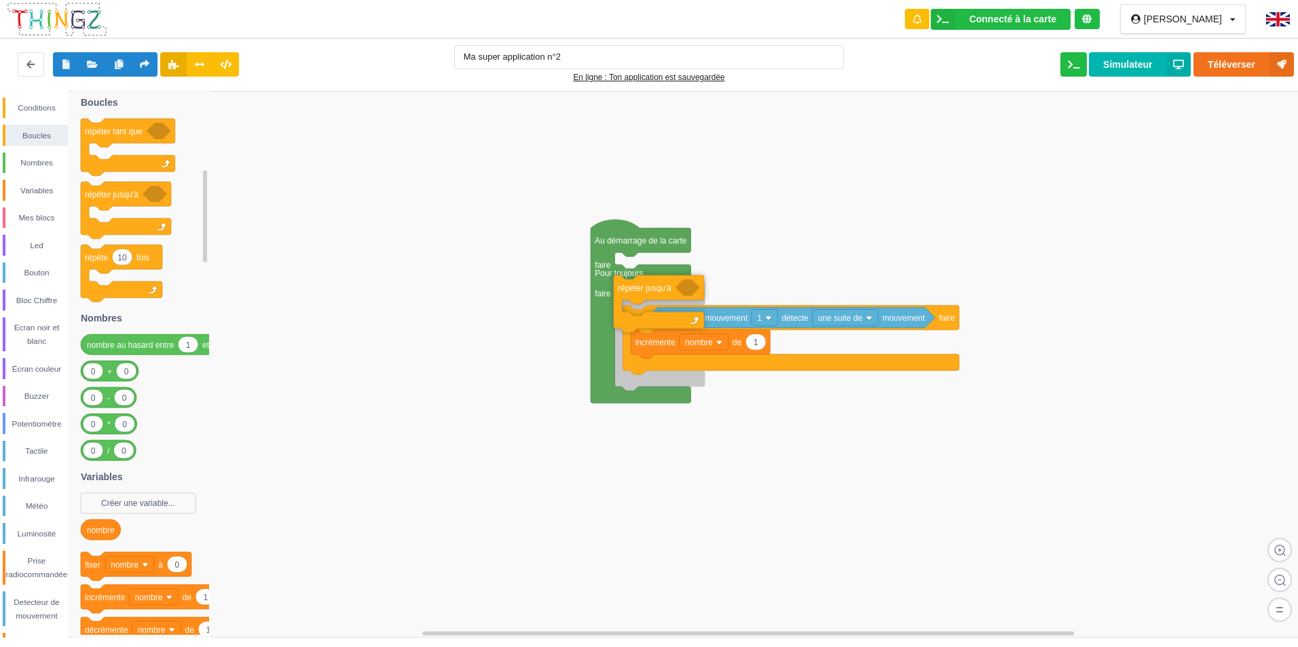
drag, startPoint x: 96, startPoint y: 194, endPoint x: 625, endPoint y: 289, distance: 537.1
click at [625, 289] on div "Conditions Boucles Nombres Variables Mes blocs Led Bouton Bloc Chiffre Ecran no…" at bounding box center [653, 364] width 1307 height 547
click at [29, 274] on div "Bouton" at bounding box center [36, 273] width 62 height 14
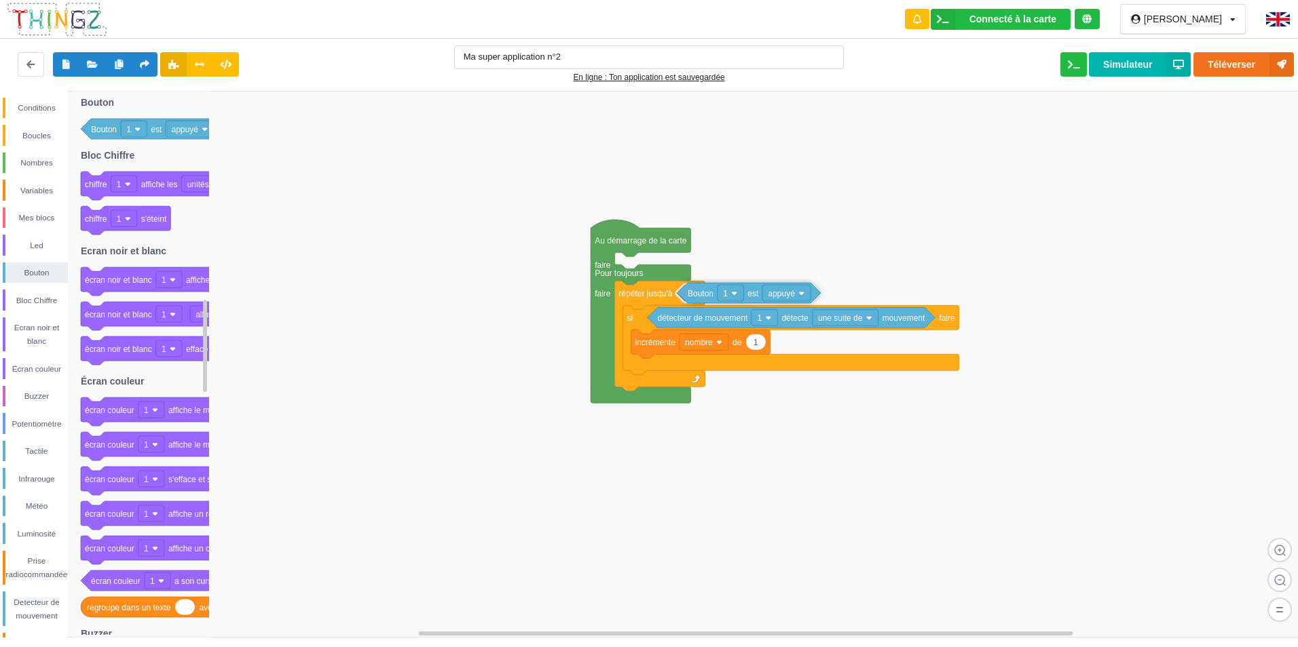
drag, startPoint x: 107, startPoint y: 133, endPoint x: 703, endPoint y: 297, distance: 618.7
click at [703, 297] on div "Conditions Boucles Nombres Variables Mes blocs Led Bouton Bloc Chiffre Ecran no…" at bounding box center [653, 364] width 1307 height 547
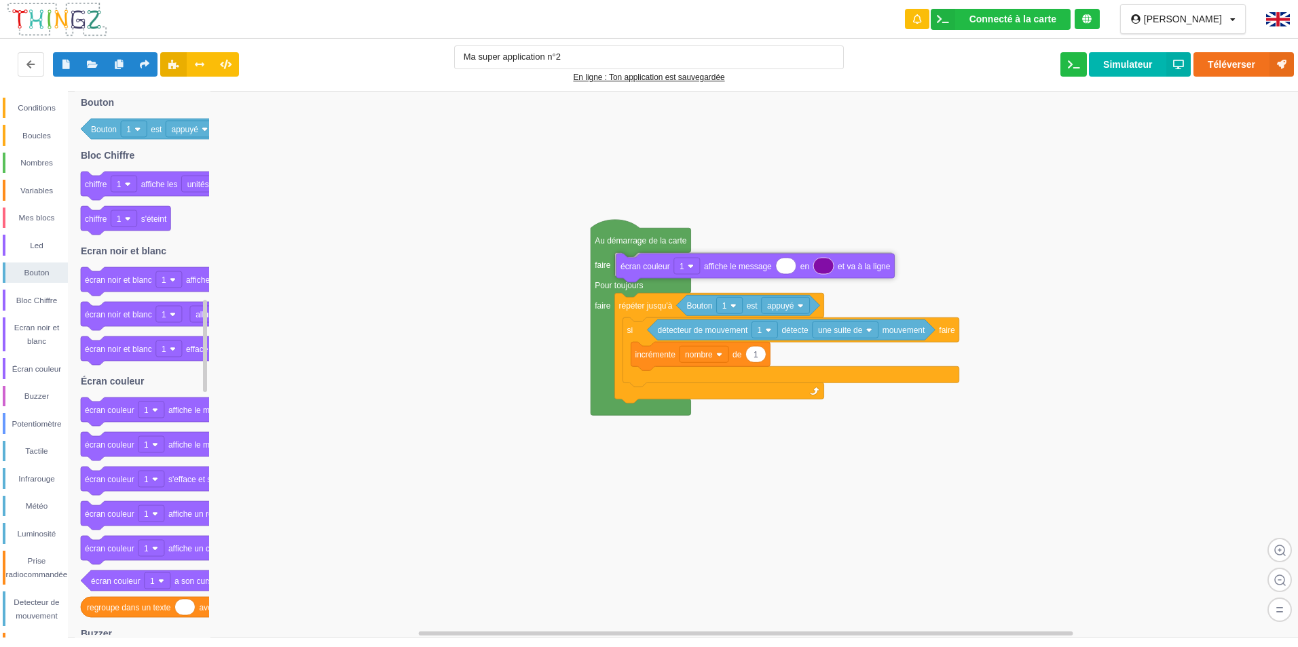
drag, startPoint x: 119, startPoint y: 441, endPoint x: 655, endPoint y: 263, distance: 564.4
click at [655, 263] on div "Conditions Boucles Nombres Variables Mes blocs Led Bouton Bloc Chiffre Ecran no…" at bounding box center [653, 364] width 1307 height 547
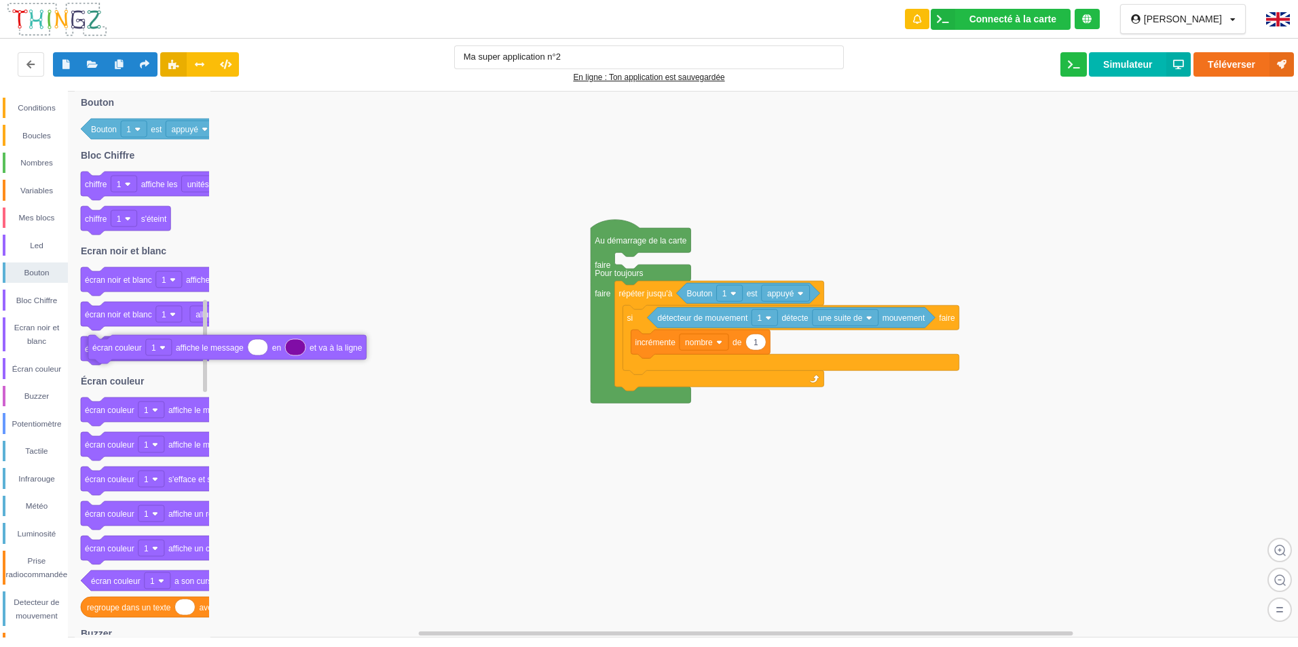
drag, startPoint x: 637, startPoint y: 271, endPoint x: 111, endPoint y: 354, distance: 532.4
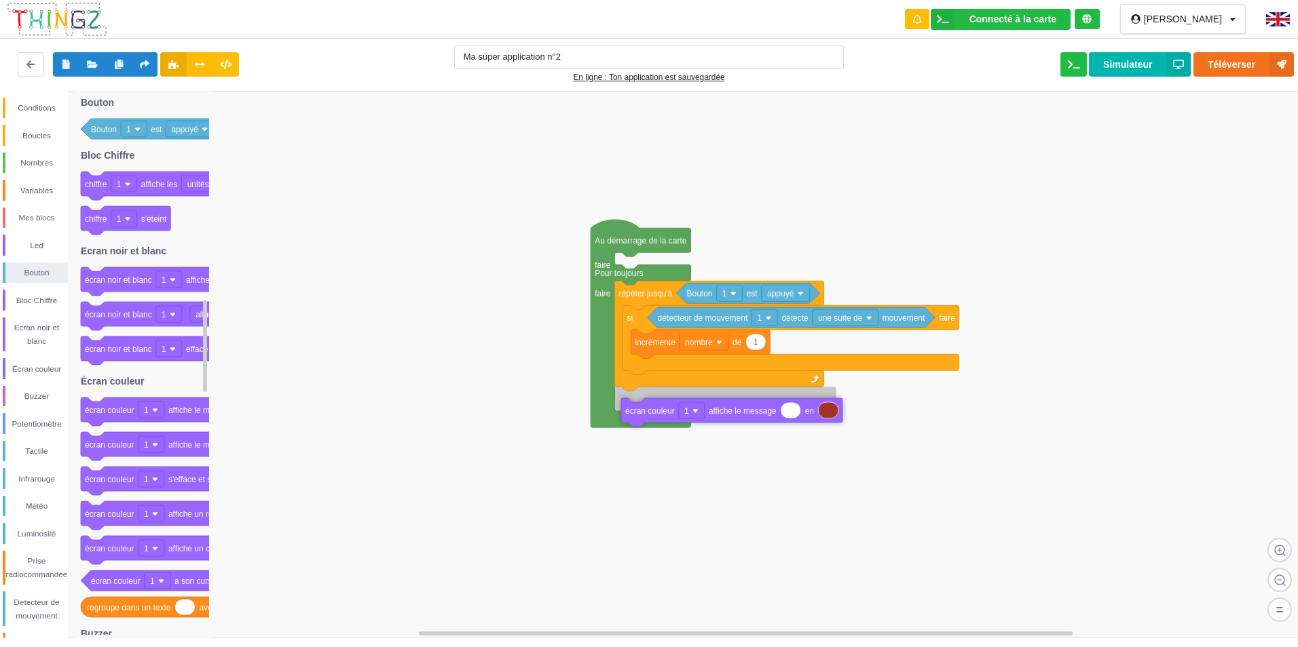
drag, startPoint x: 113, startPoint y: 411, endPoint x: 654, endPoint y: 411, distance: 540.2
click at [654, 411] on div "Conditions Boucles Nombres Variables Mes blocs Led Bouton Bloc Chiffre Ecran no…" at bounding box center [653, 364] width 1307 height 547
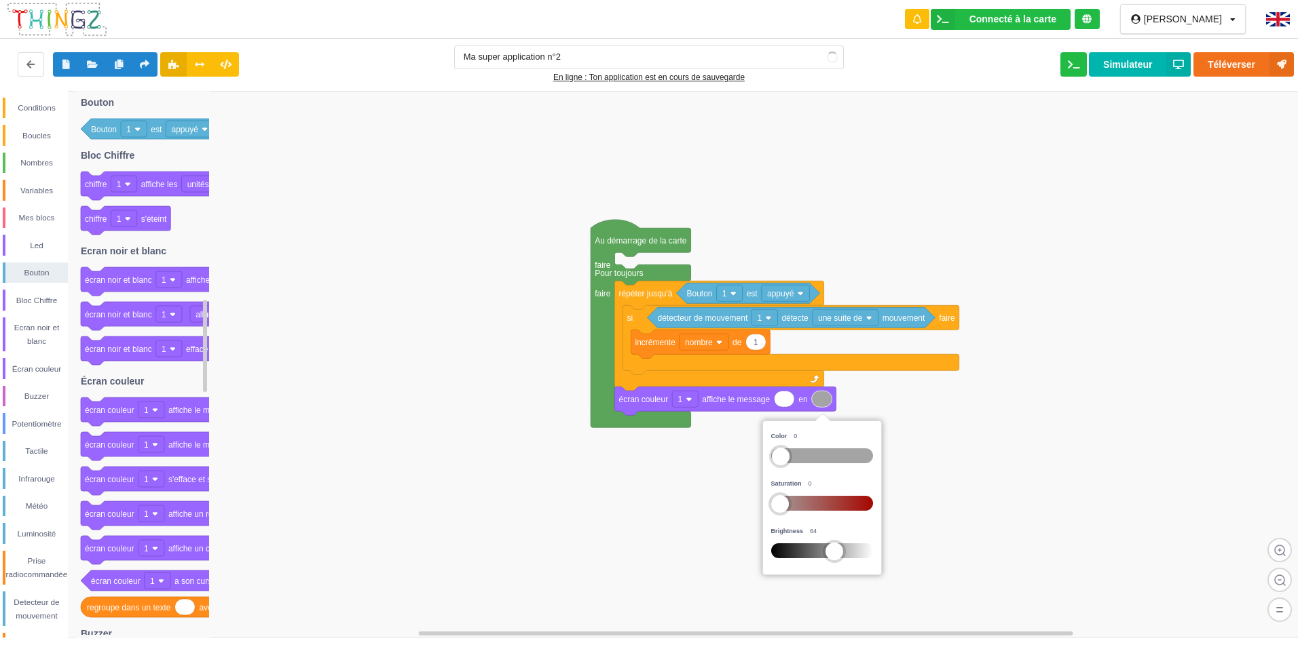
drag, startPoint x: 796, startPoint y: 506, endPoint x: 720, endPoint y: 528, distance: 79.2
click at [679, 522] on body "Connecté à la carte Réglages Ouvrir le moniteur automatiquement Connexion autom…" at bounding box center [649, 323] width 1298 height 647
drag, startPoint x: 830, startPoint y: 546, endPoint x: 1059, endPoint y: 573, distance: 231.0
click at [1059, 573] on body "Connecté à la carte Réglages Ouvrir le moniteur automatiquement Connexion autom…" at bounding box center [649, 323] width 1298 height 647
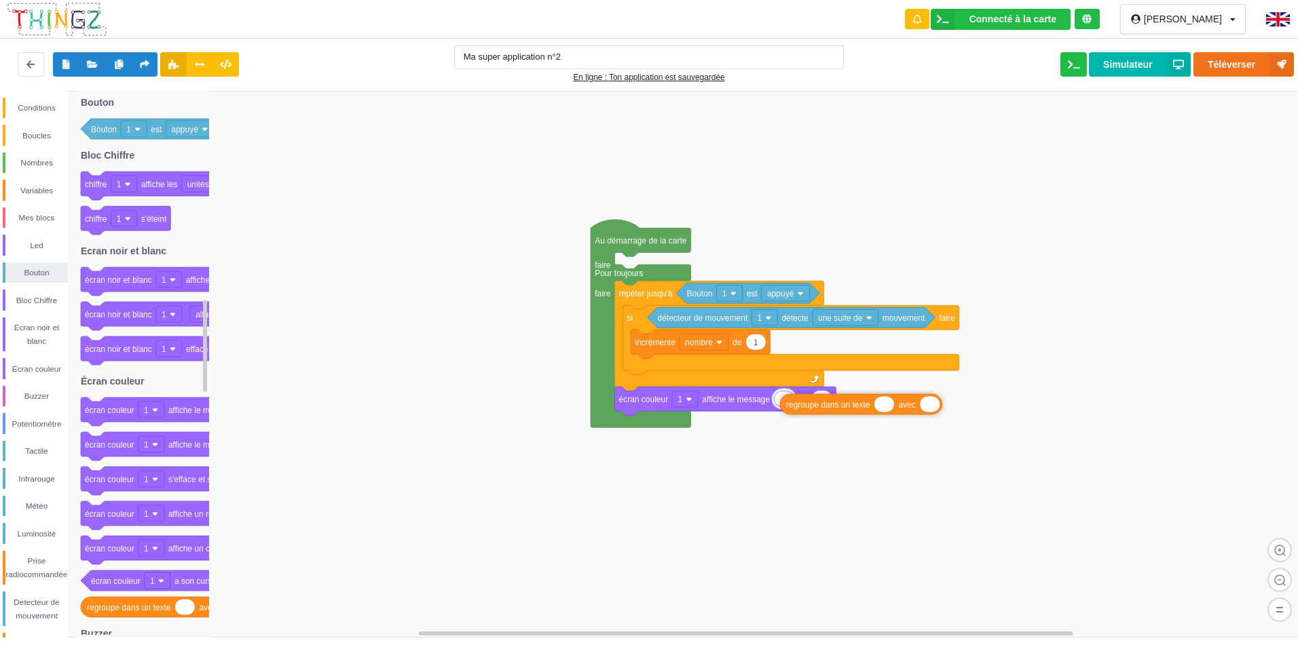
drag, startPoint x: 143, startPoint y: 603, endPoint x: 842, endPoint y: 400, distance: 727.8
click at [842, 400] on div "Conditions Boucles Nombres Variables Mes blocs Led Bouton Bloc Chiffre Ecran no…" at bounding box center [653, 364] width 1307 height 547
click at [23, 193] on div "Variables" at bounding box center [36, 191] width 62 height 14
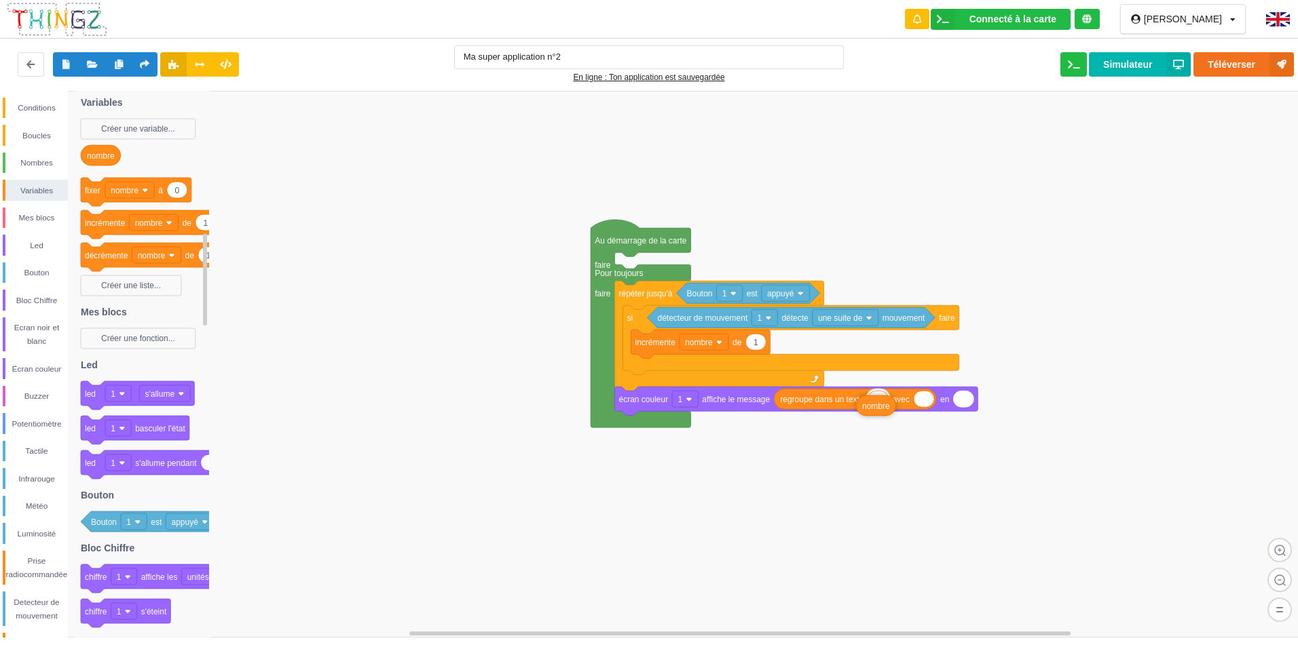
drag, startPoint x: 94, startPoint y: 157, endPoint x: 869, endPoint y: 406, distance: 813.8
click at [869, 406] on div "Conditions Boucles Nombres Variables Mes blocs Led Bouton Bloc Chiffre Ecran no…" at bounding box center [653, 364] width 1307 height 547
click at [33, 371] on div "Écran couleur" at bounding box center [36, 369] width 62 height 14
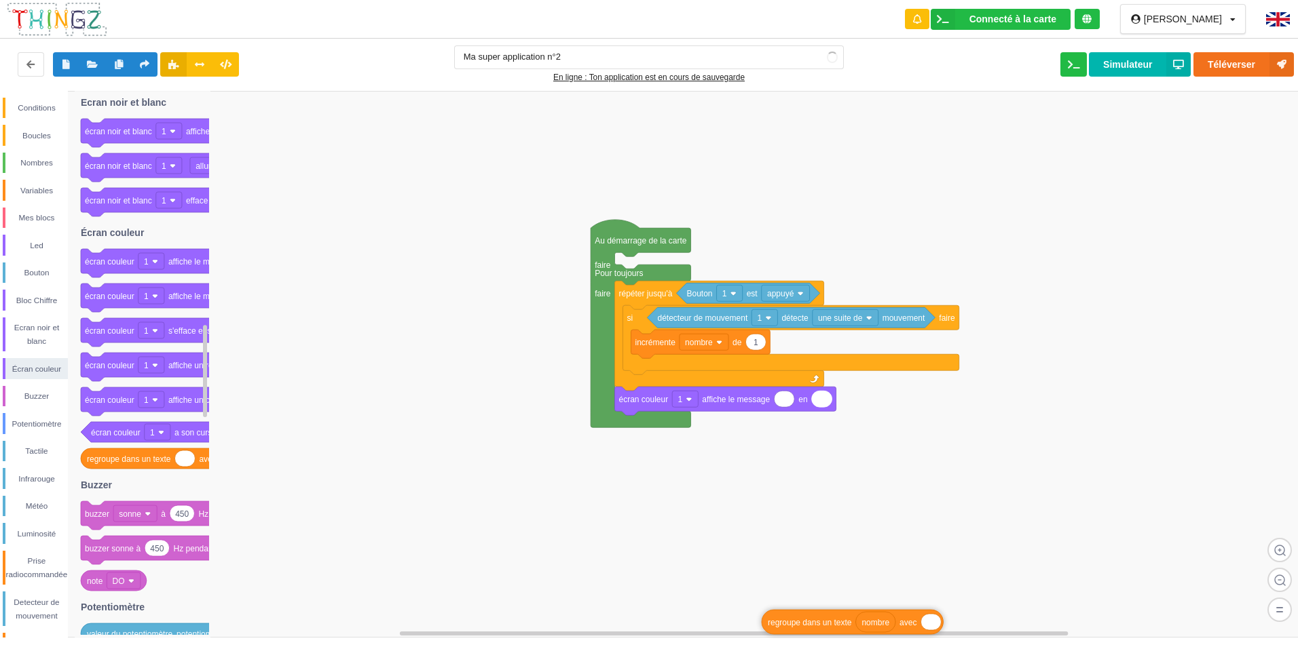
drag, startPoint x: 807, startPoint y: 402, endPoint x: 793, endPoint y: 616, distance: 214.2
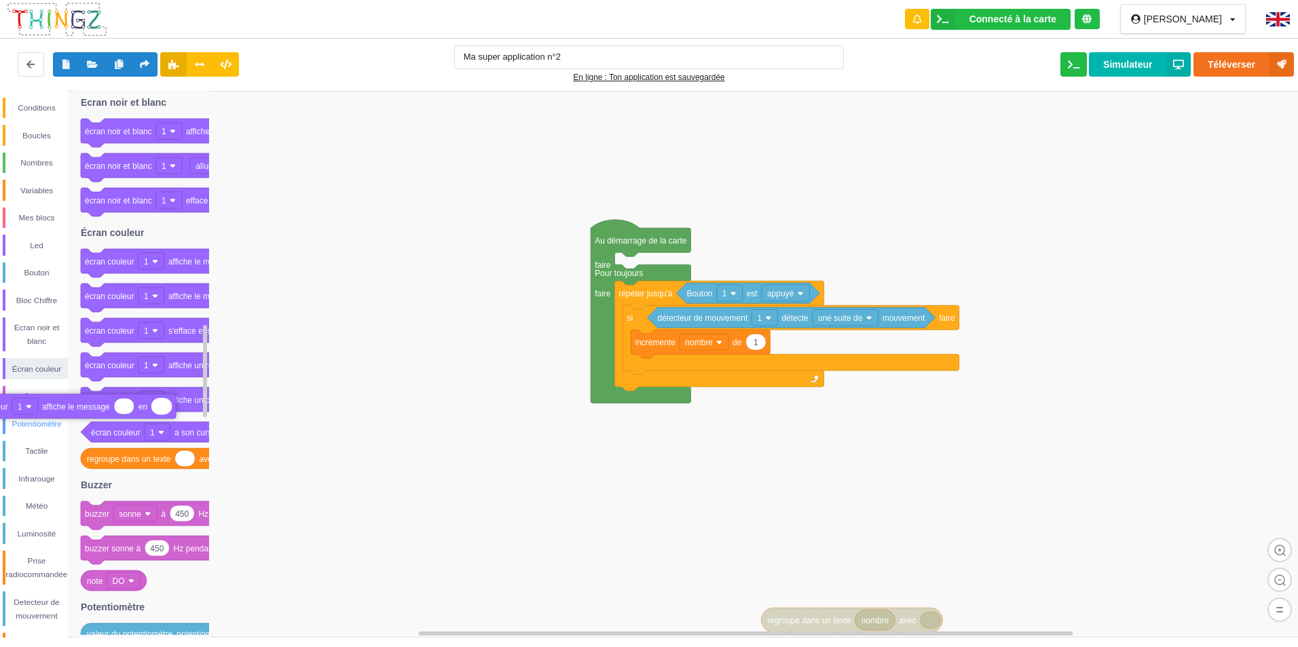
drag, startPoint x: 666, startPoint y: 408, endPoint x: 30, endPoint y: 417, distance: 635.9
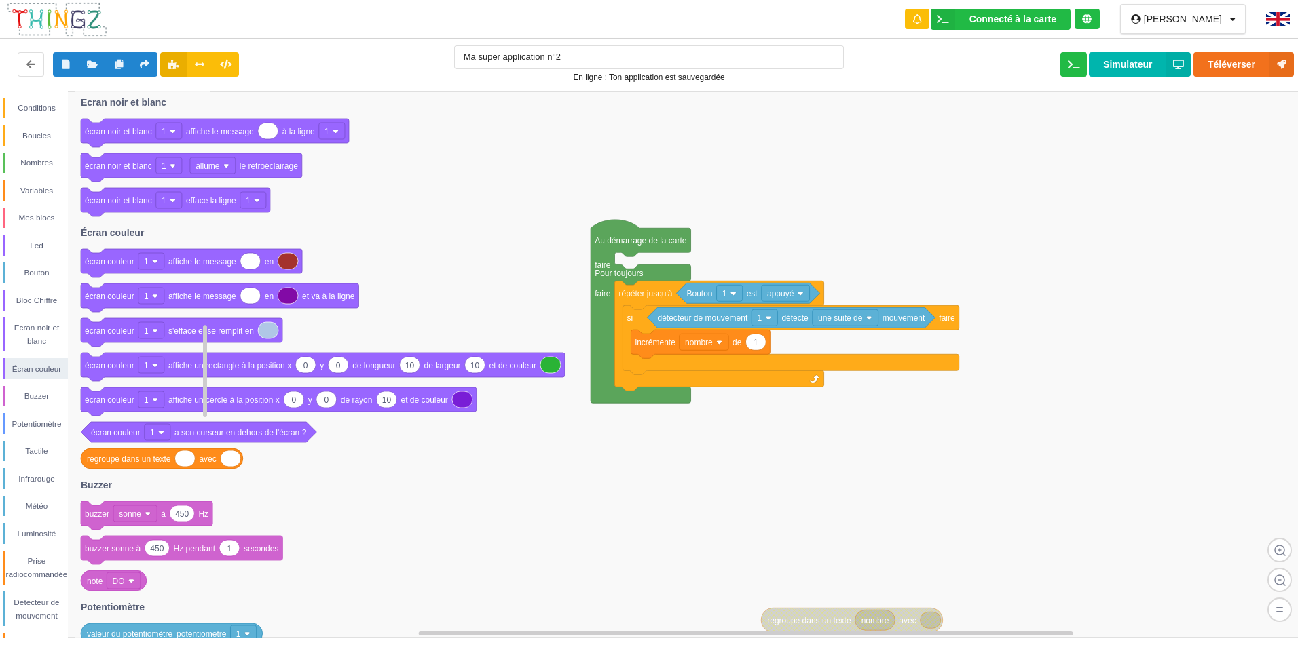
click at [288, 265] on text at bounding box center [287, 262] width 2 height 10
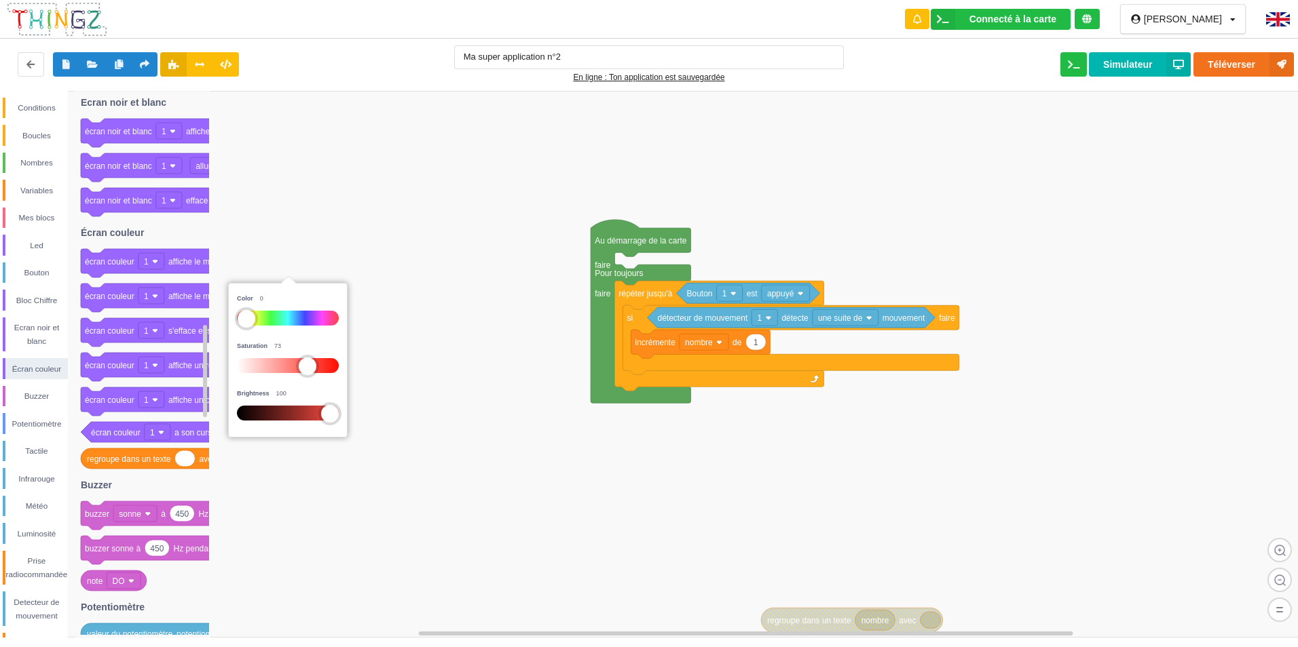
drag, startPoint x: 352, startPoint y: 412, endPoint x: 339, endPoint y: 382, distance: 32.5
click at [390, 417] on body "Connecté à la carte Réglages Ouvrir le moniteur automatiquement Connexion autom…" at bounding box center [649, 323] width 1298 height 647
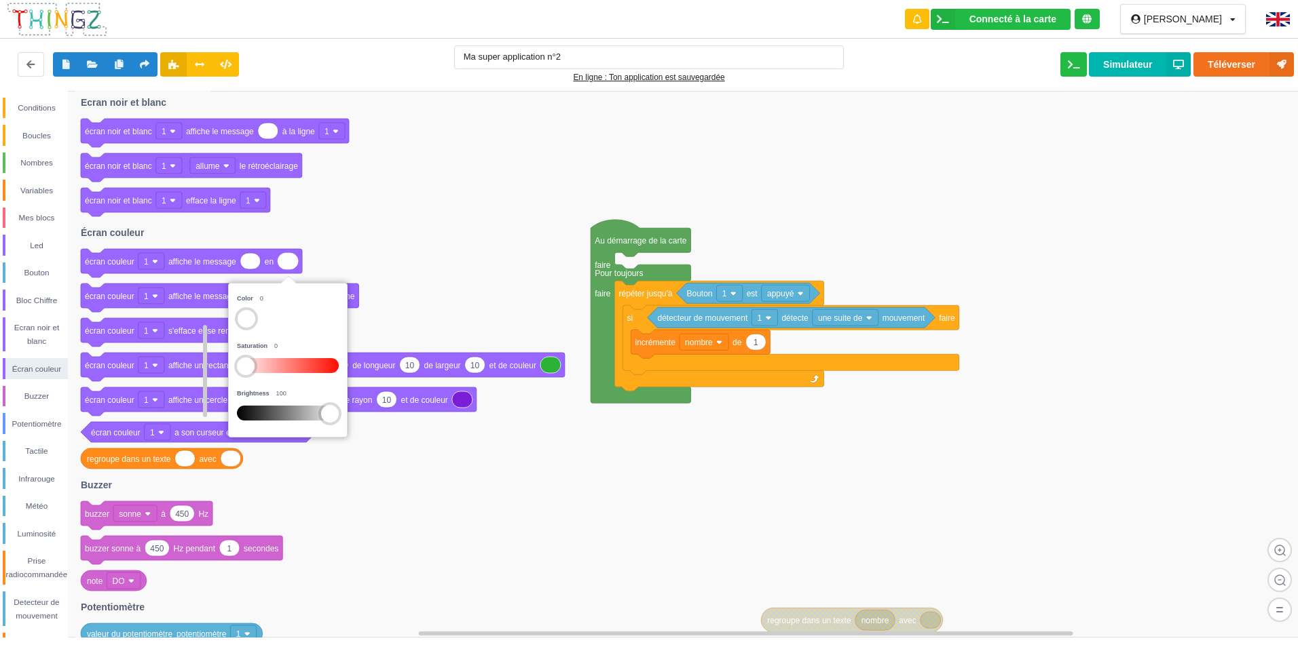
drag, startPoint x: 305, startPoint y: 365, endPoint x: 138, endPoint y: 364, distance: 166.3
click at [138, 364] on body "Connecté à la carte Réglages Ouvrir le moniteur automatiquement Connexion autom…" at bounding box center [649, 323] width 1298 height 647
click at [158, 307] on icon at bounding box center [220, 298] width 278 height 29
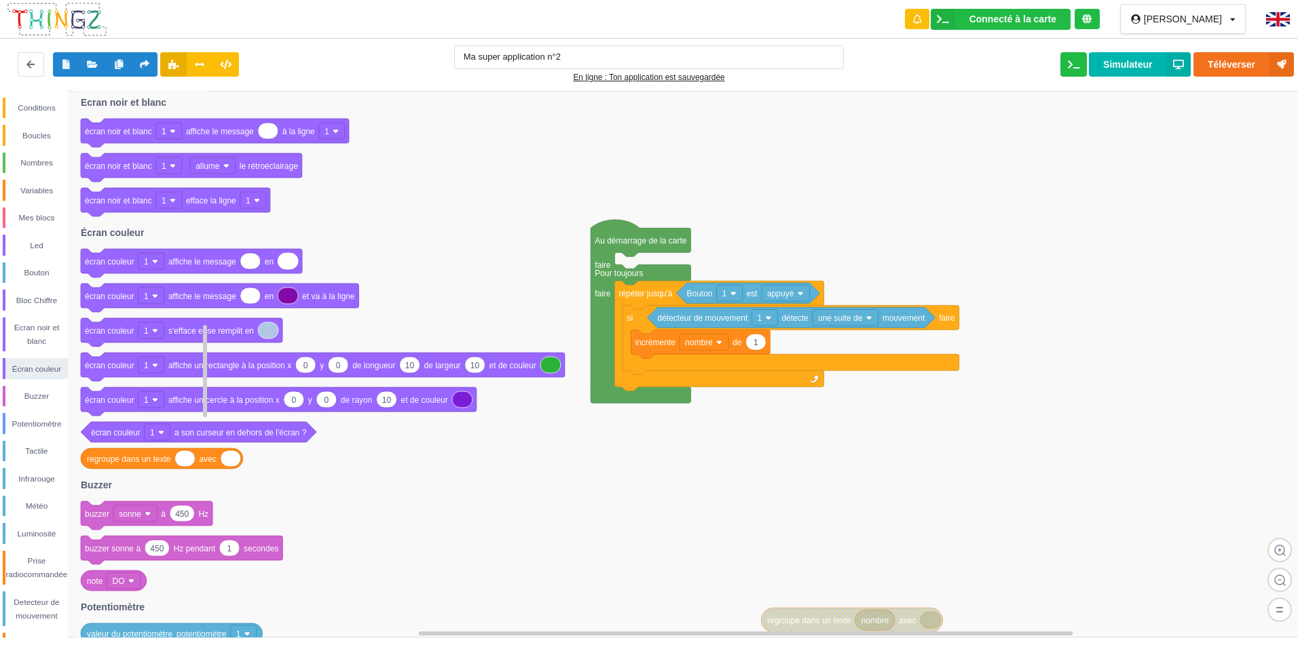
click at [288, 297] on text at bounding box center [287, 297] width 2 height 10
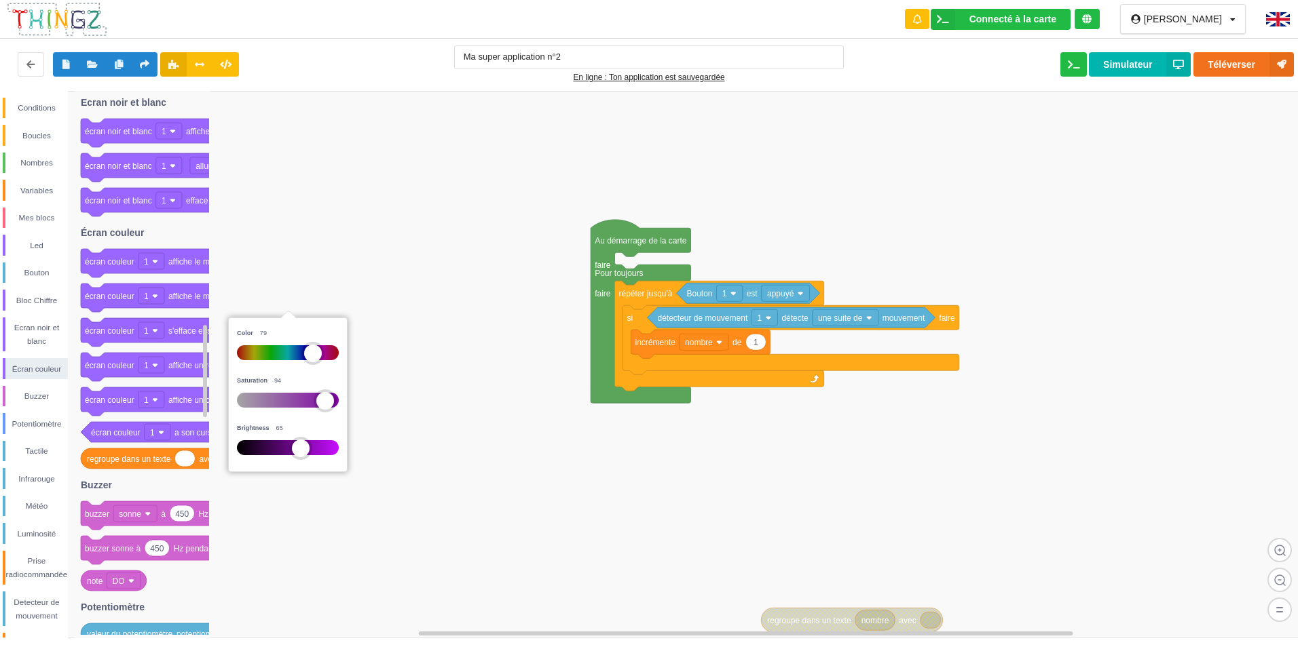
drag, startPoint x: 305, startPoint y: 439, endPoint x: 310, endPoint y: 444, distance: 7.2
click at [311, 444] on div "Color 79 Saturation 94 Brightness 65" at bounding box center [287, 395] width 113 height 148
drag, startPoint x: 290, startPoint y: 444, endPoint x: 386, endPoint y: 442, distance: 95.7
click at [386, 442] on body "Connecté à la carte Réglages Ouvrir le moniteur automatiquement Connexion autom…" at bounding box center [649, 323] width 1298 height 647
drag, startPoint x: 289, startPoint y: 444, endPoint x: 451, endPoint y: 453, distance: 162.5
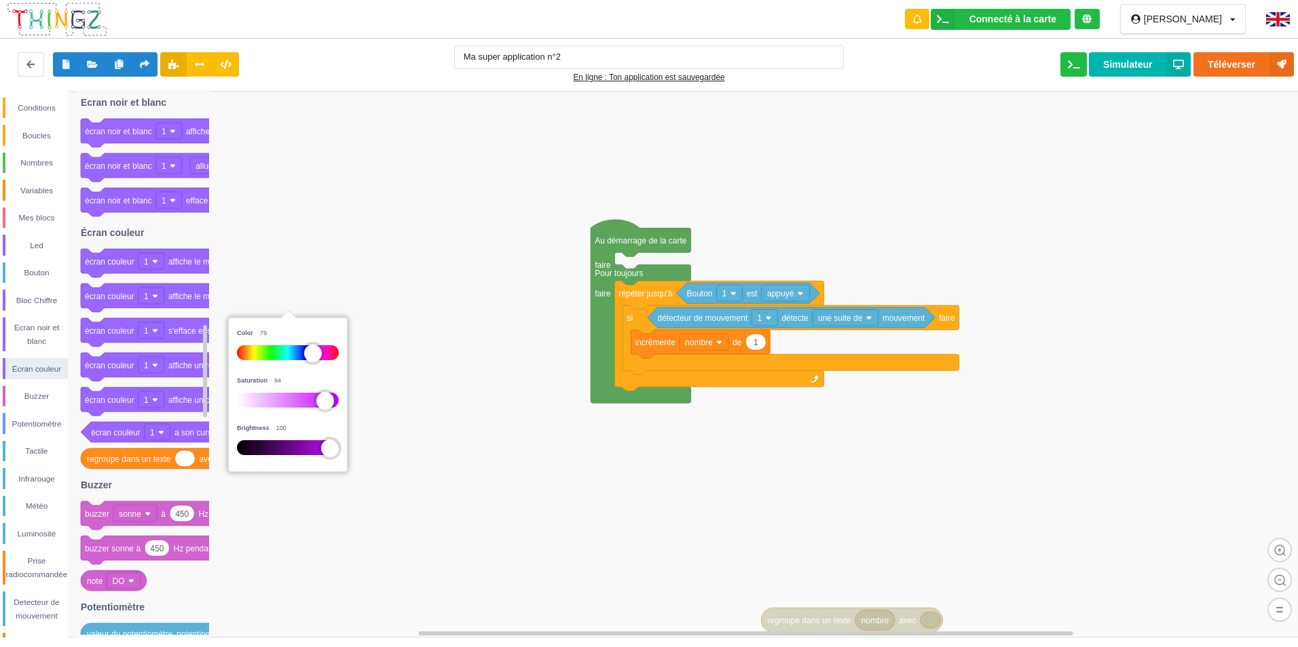
click at [456, 455] on body "Connecté à la carte Réglages Ouvrir le moniteur automatiquement Connexion autom…" at bounding box center [649, 323] width 1298 height 647
drag, startPoint x: 325, startPoint y: 402, endPoint x: 66, endPoint y: 400, distance: 259.2
click at [66, 400] on body "Connecté à la carte Réglages Ouvrir le moniteur automatiquement Connexion autom…" at bounding box center [649, 323] width 1298 height 647
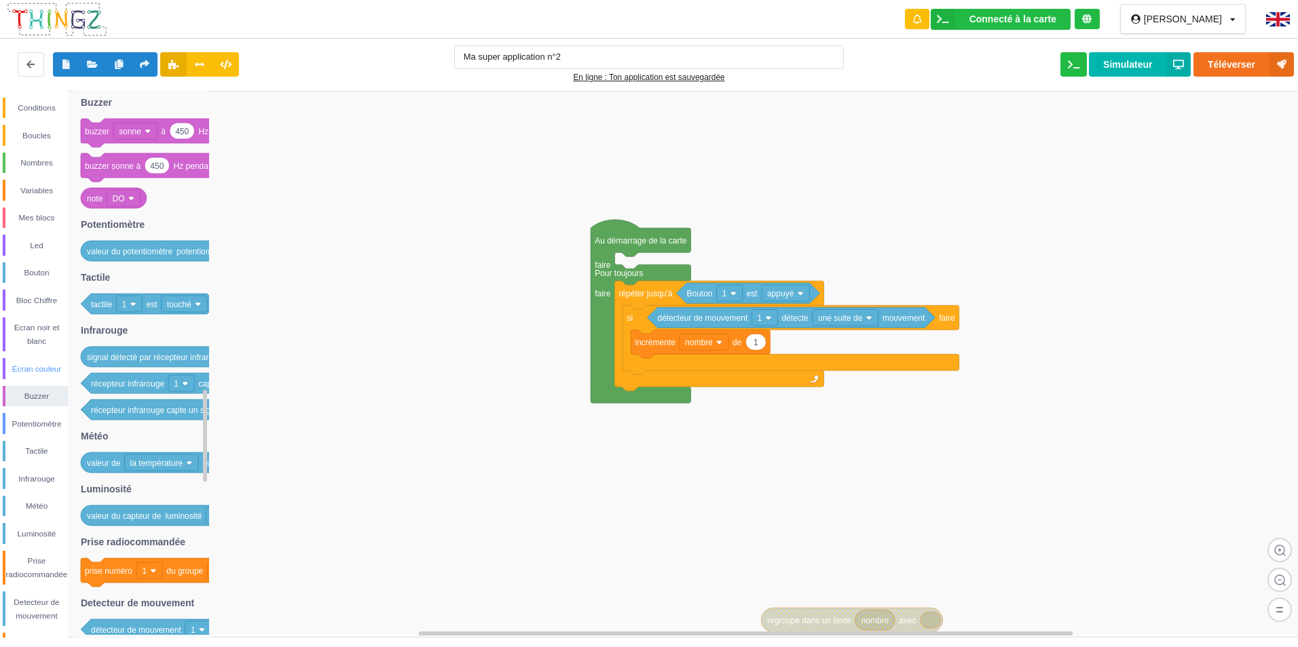
click at [25, 366] on div "Écran couleur" at bounding box center [36, 369] width 62 height 14
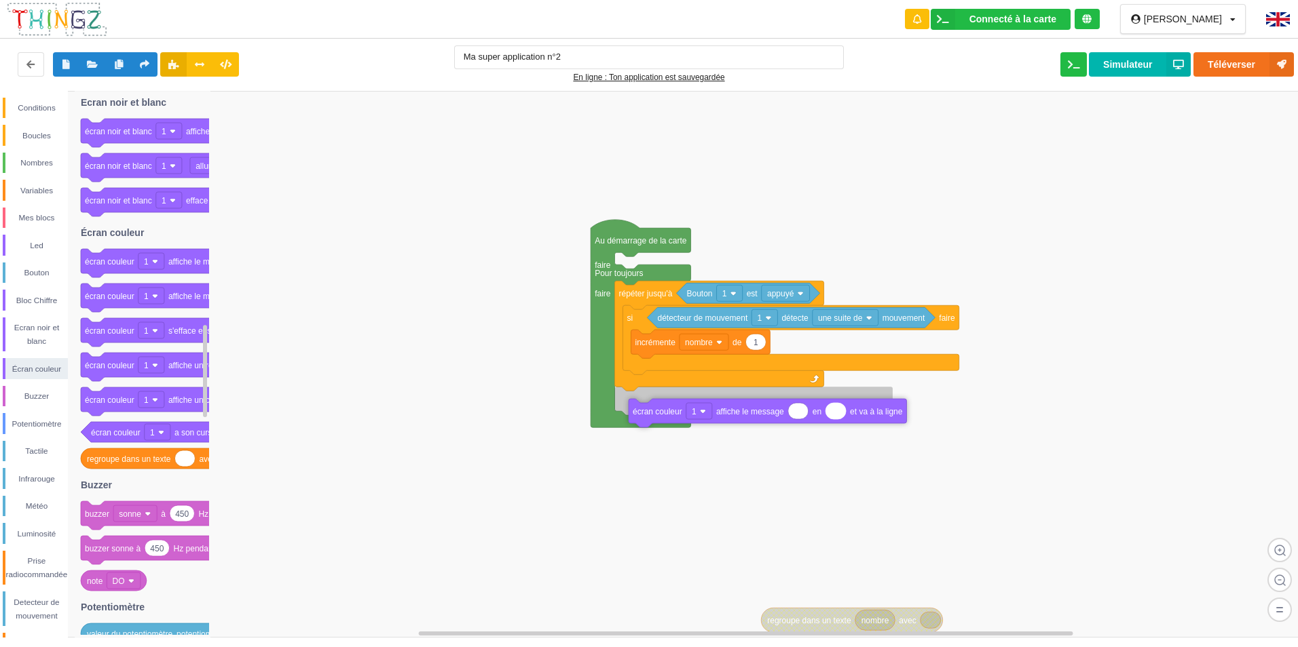
drag, startPoint x: 168, startPoint y: 295, endPoint x: 715, endPoint y: 411, distance: 559.7
click at [715, 411] on div "Conditions Boucles Nombres Variables Mes blocs Led Bouton Bloc Chiffre Ecran no…" at bounding box center [653, 364] width 1307 height 547
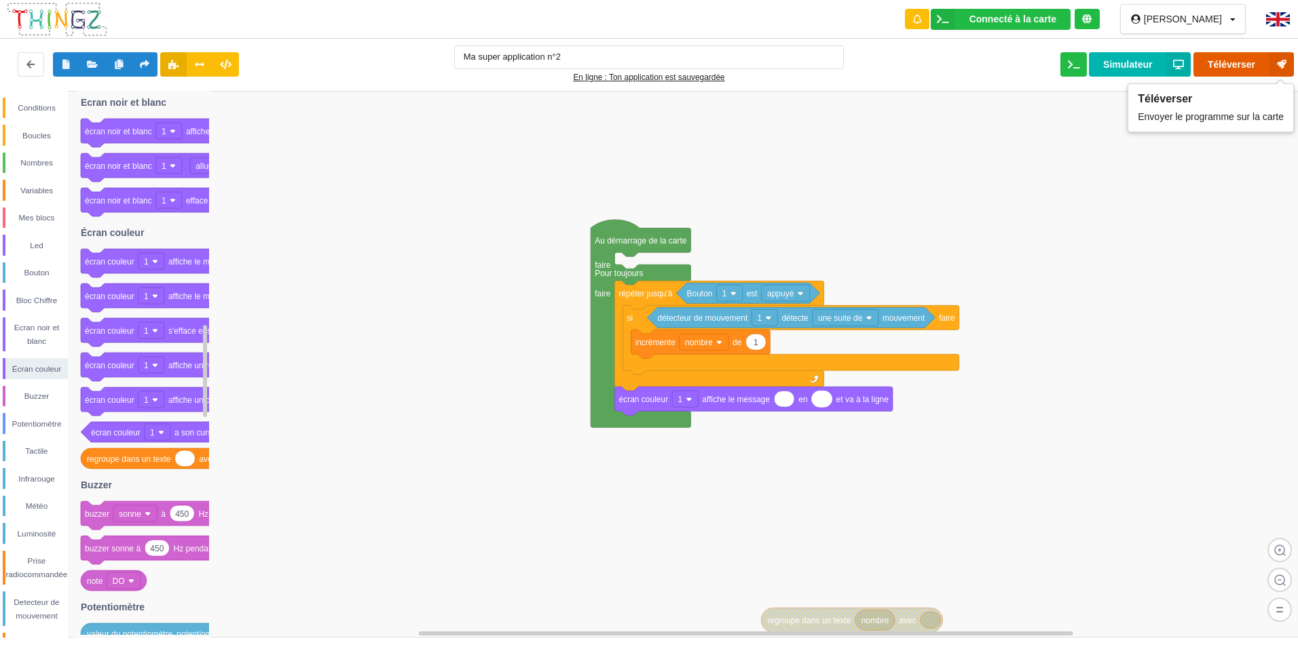
click at [1222, 68] on button "Téléverser" at bounding box center [1243, 64] width 100 height 24
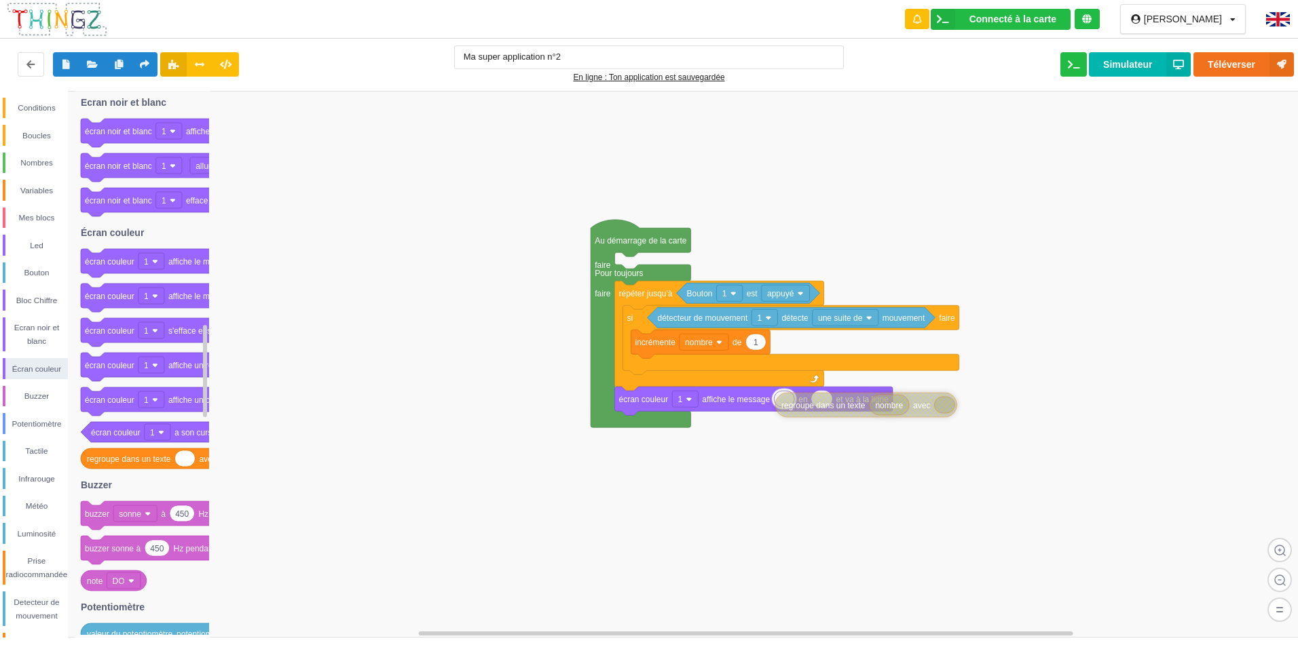
drag, startPoint x: 820, startPoint y: 626, endPoint x: 835, endPoint y: 406, distance: 221.1
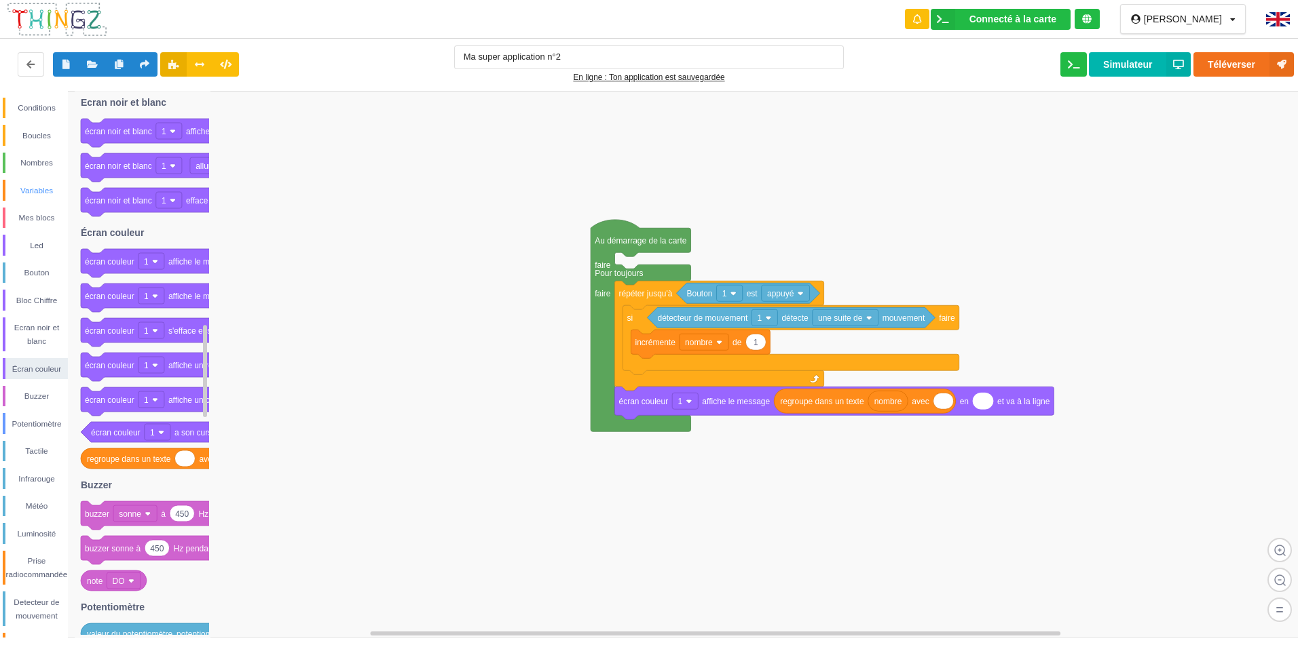
click at [29, 187] on div "Variables" at bounding box center [36, 191] width 62 height 14
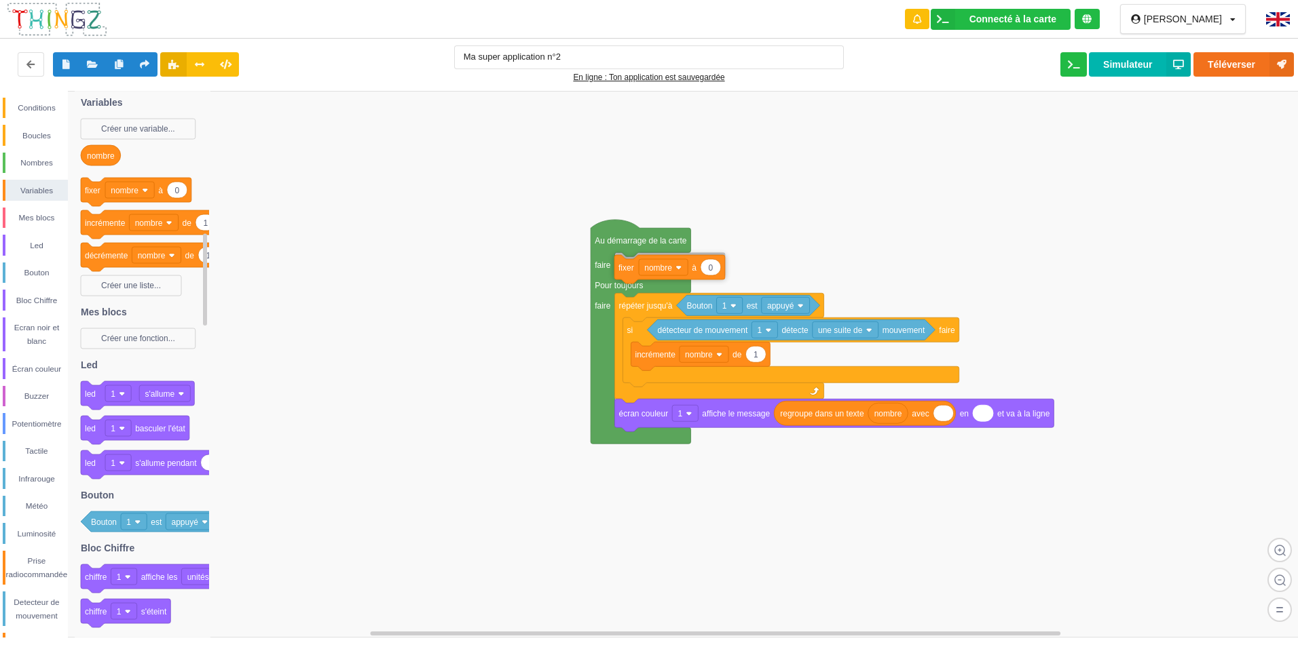
drag, startPoint x: 96, startPoint y: 192, endPoint x: 633, endPoint y: 267, distance: 541.9
click at [633, 267] on div "Conditions Boucles Nombres Variables Mes blocs Led Bouton Bloc Chiffre Ecran no…" at bounding box center [653, 364] width 1307 height 547
click at [1228, 60] on button "Téléverser" at bounding box center [1243, 64] width 100 height 24
click at [26, 120] on div "Conditions Boucles Nombres Variables Mes blocs Led Bouton Bloc Chiffre Ecran no…" at bounding box center [34, 403] width 68 height 611
click at [24, 117] on div "Conditions" at bounding box center [35, 108] width 65 height 21
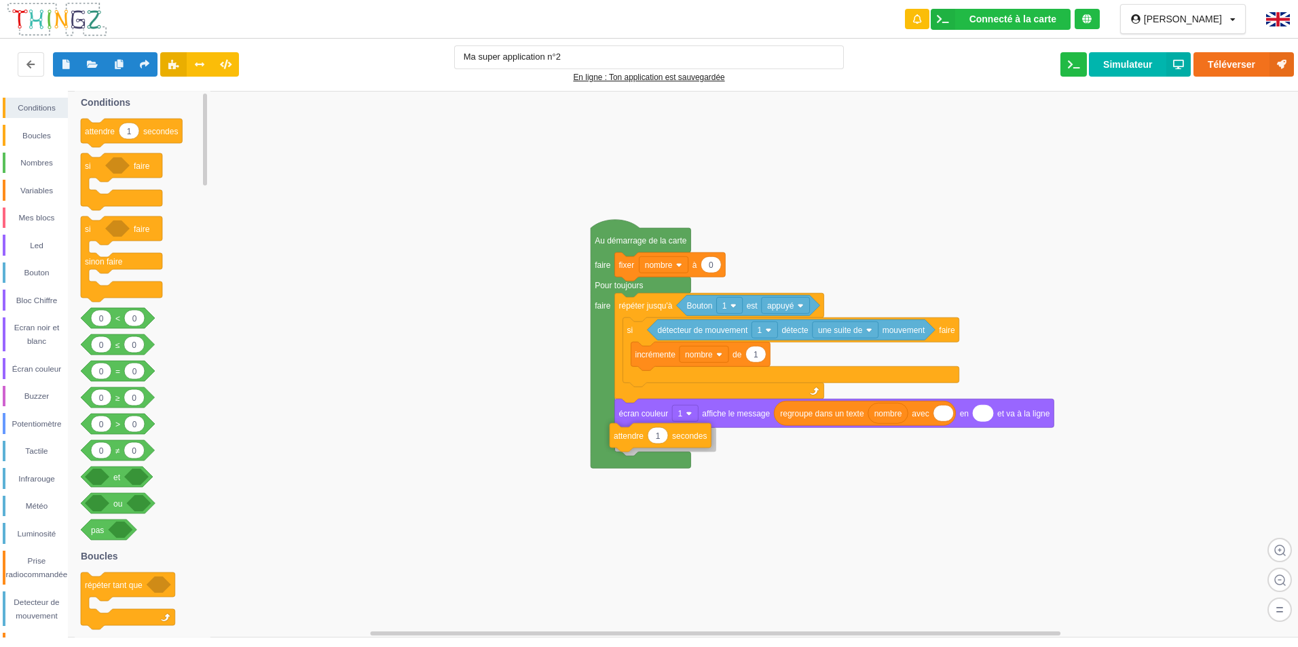
drag, startPoint x: 104, startPoint y: 140, endPoint x: 633, endPoint y: 446, distance: 611.4
click at [633, 446] on div "Conditions Boucles Nombres Variables Mes blocs Led Bouton Bloc Chiffre Ecran no…" at bounding box center [653, 364] width 1307 height 547
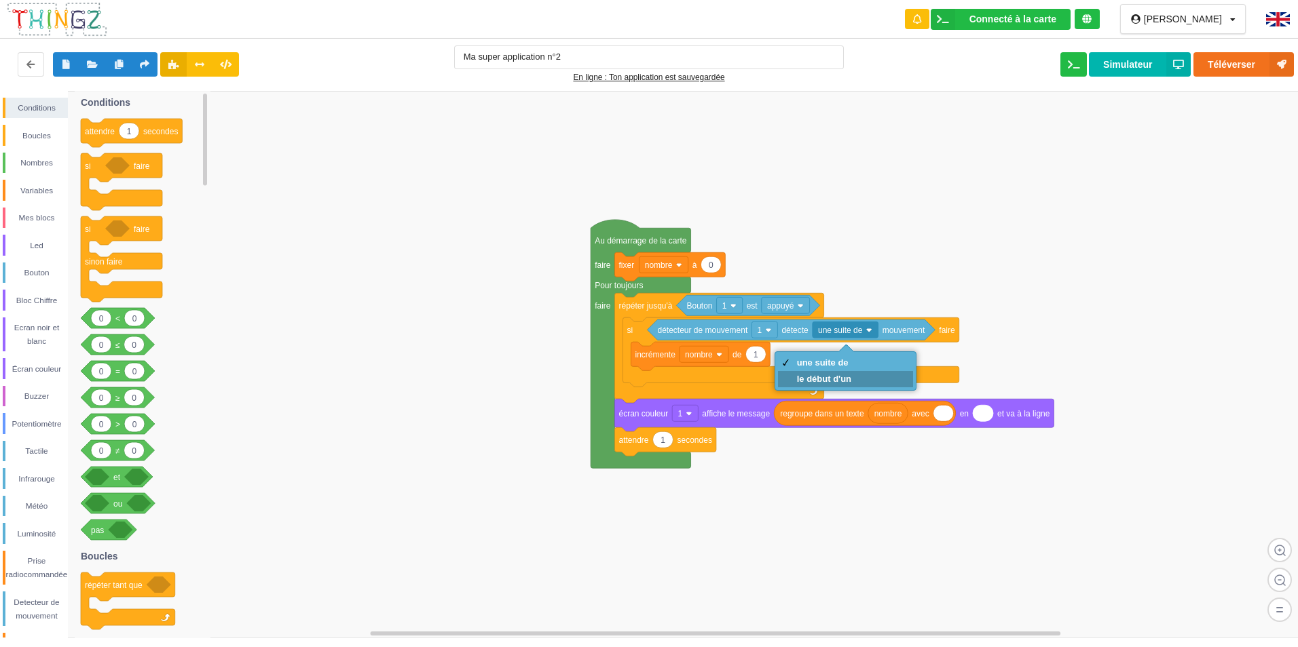
click at [829, 378] on div "le début d'un" at bounding box center [824, 379] width 54 height 10
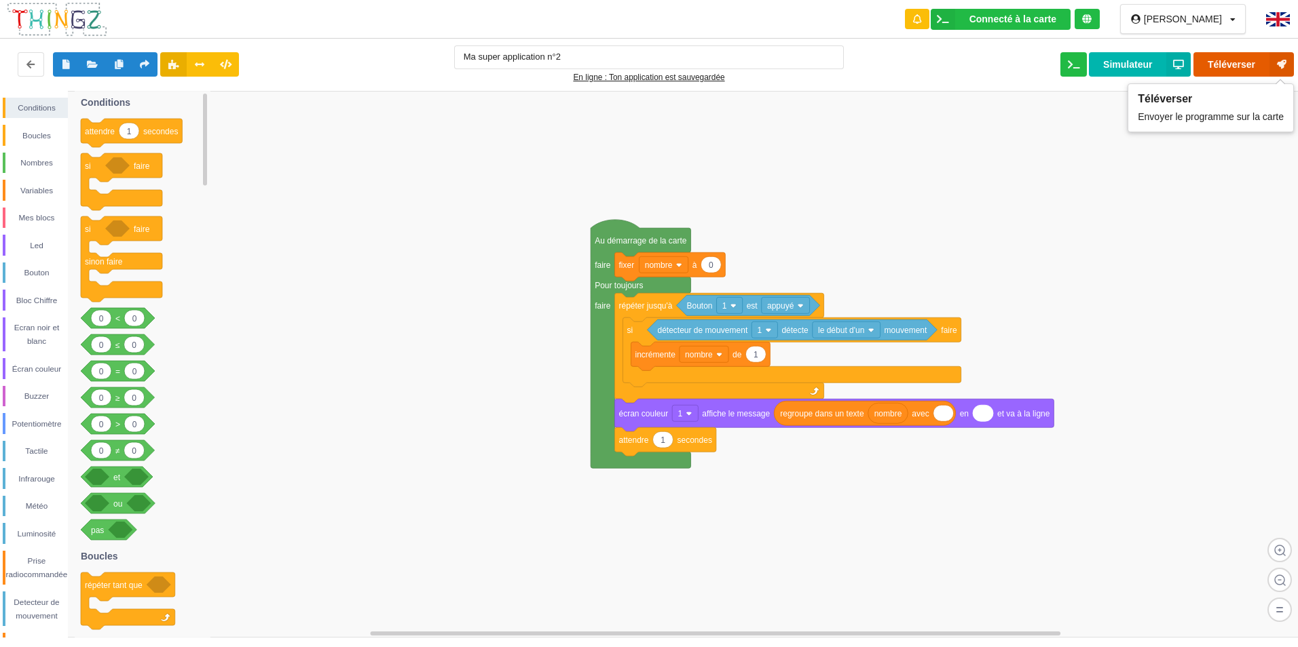
click at [1220, 68] on button "Téléverser" at bounding box center [1243, 64] width 100 height 24
click at [1225, 67] on button "Téléverser" at bounding box center [1243, 64] width 100 height 24
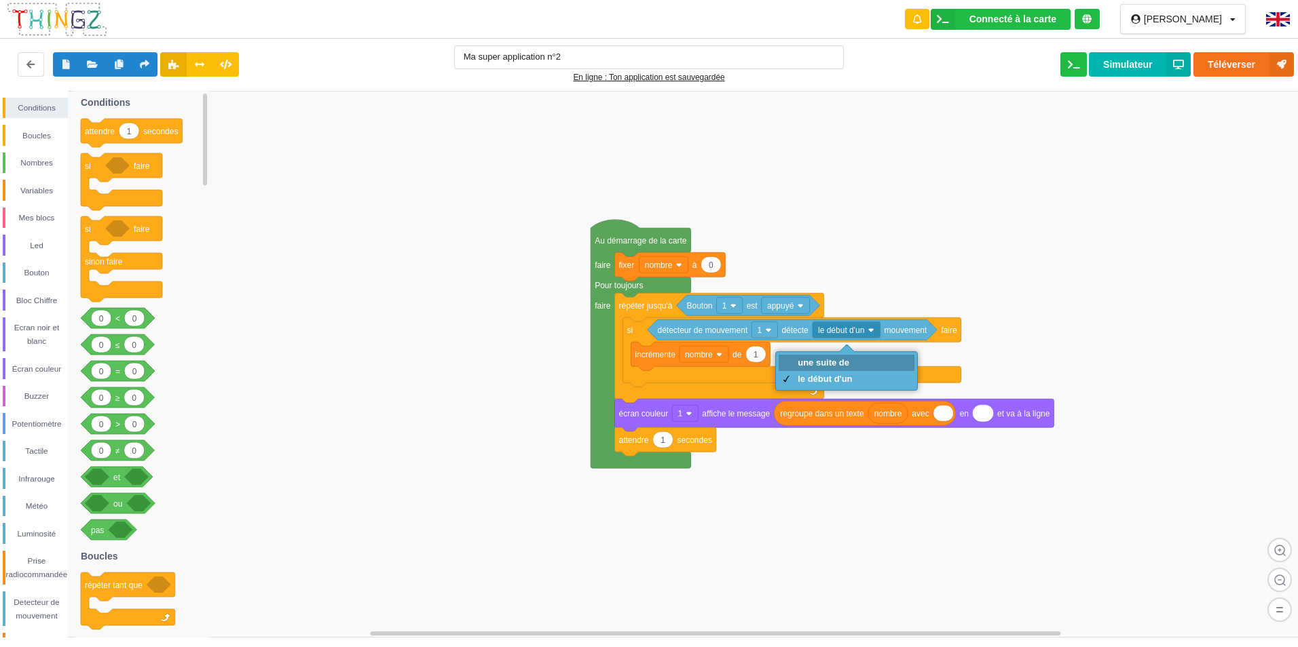
click at [854, 360] on div "une suite de" at bounding box center [845, 363] width 135 height 16
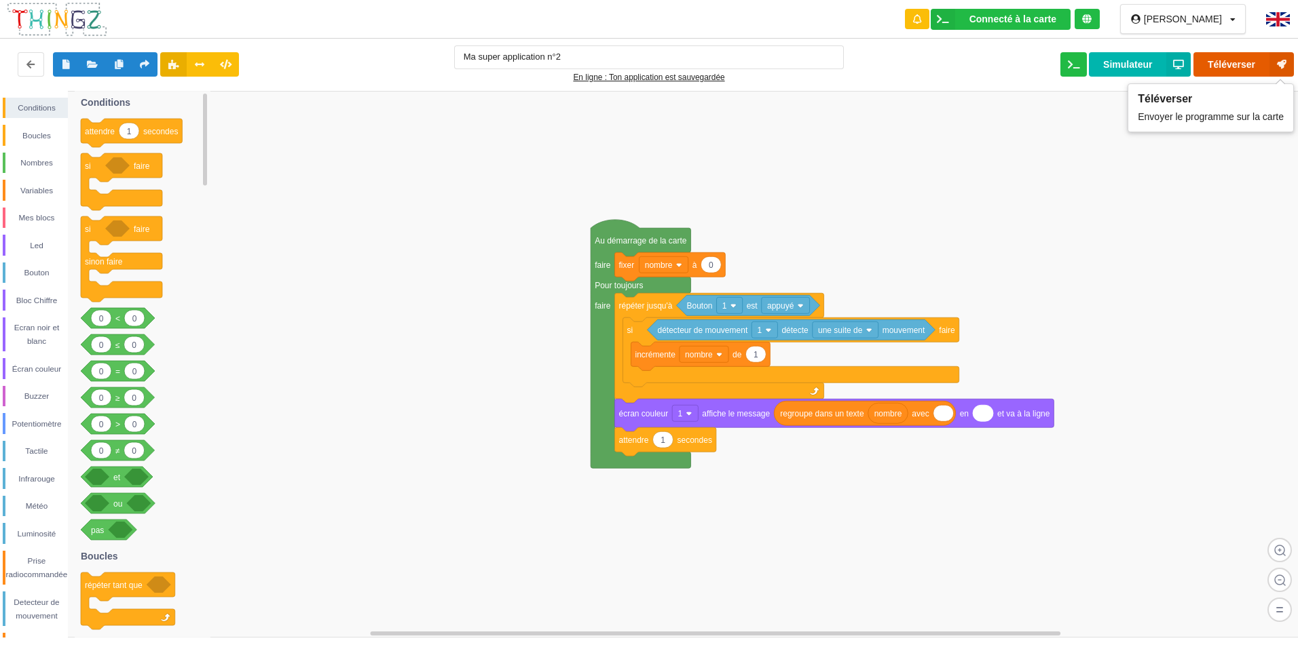
click at [1247, 58] on button "Téléverser" at bounding box center [1243, 64] width 100 height 24
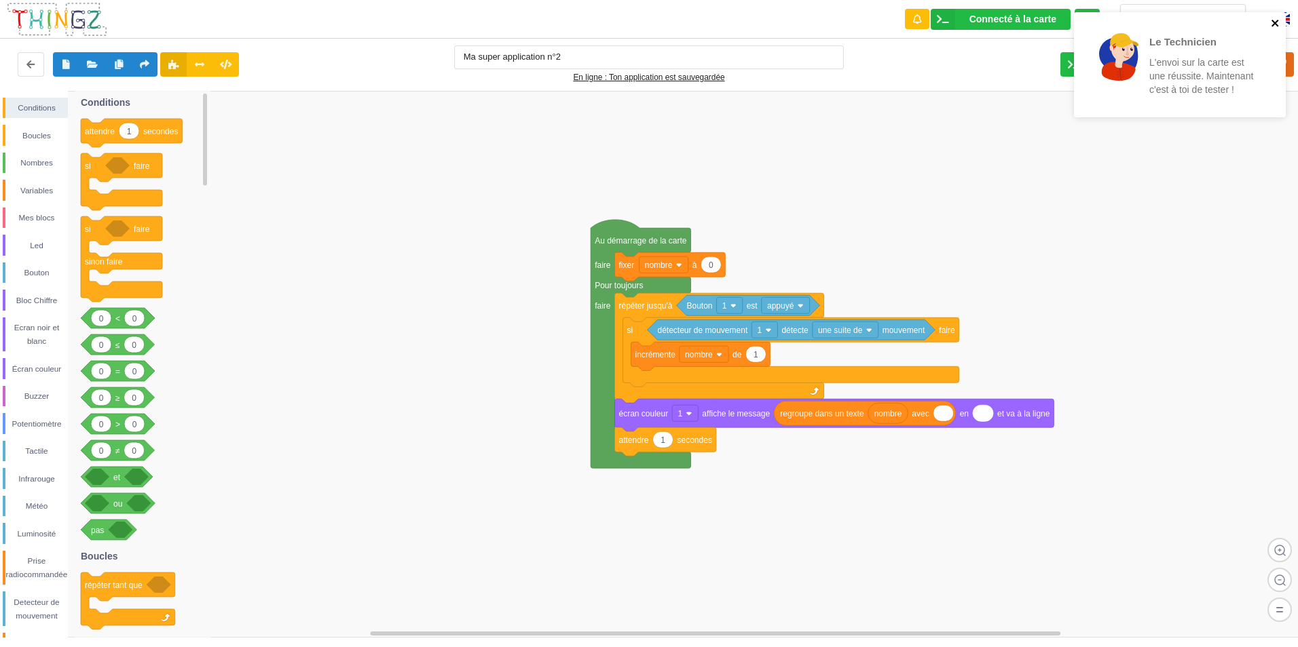
click at [1270, 22] on icon "close" at bounding box center [1275, 23] width 10 height 11
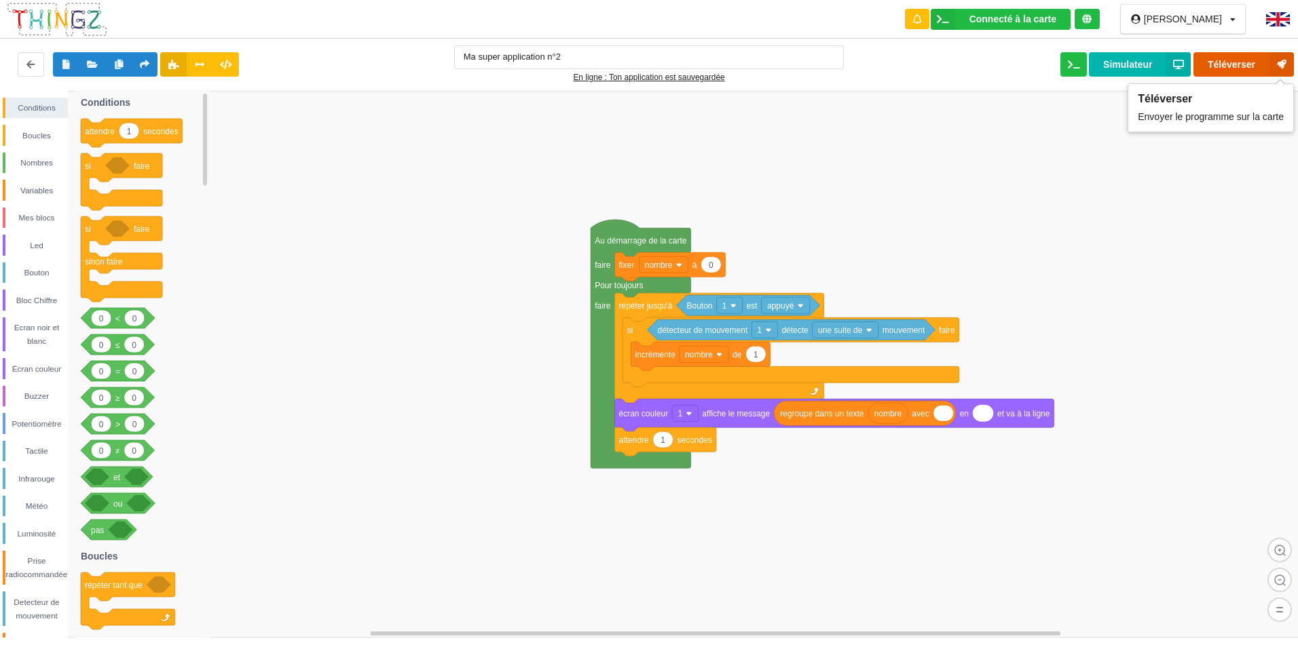
click at [1255, 52] on button "Téléverser" at bounding box center [1243, 64] width 100 height 24
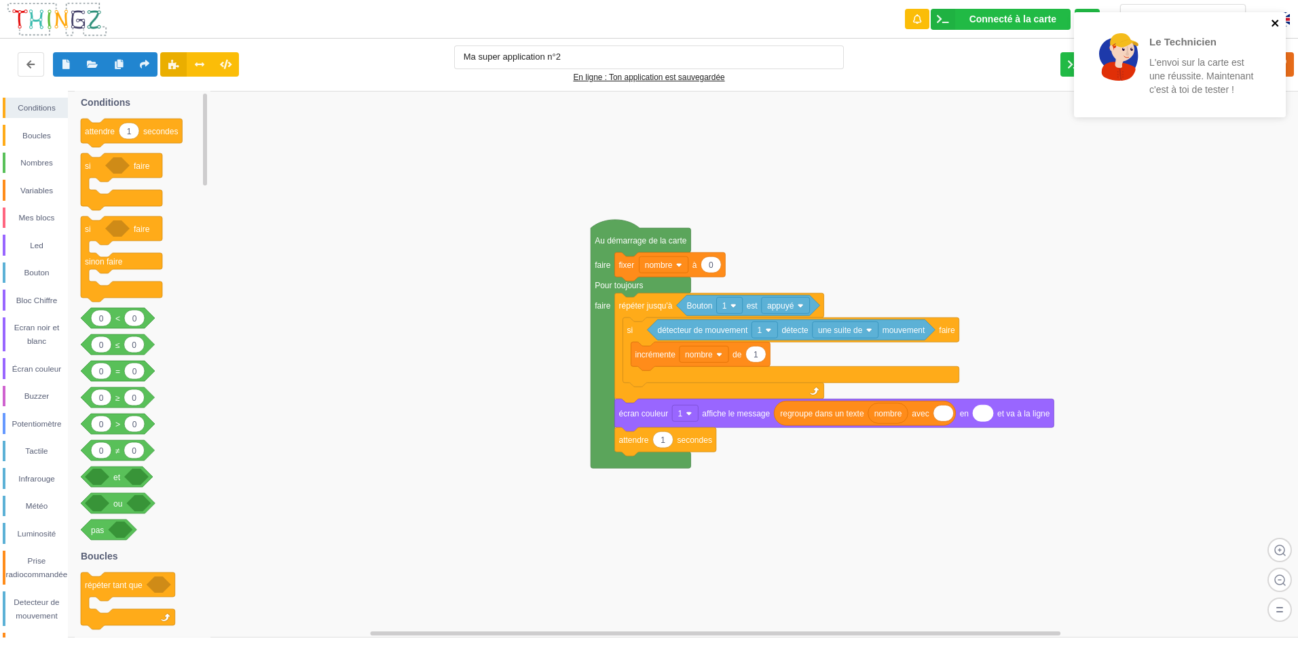
click at [1276, 22] on icon "close" at bounding box center [1274, 23] width 7 height 7
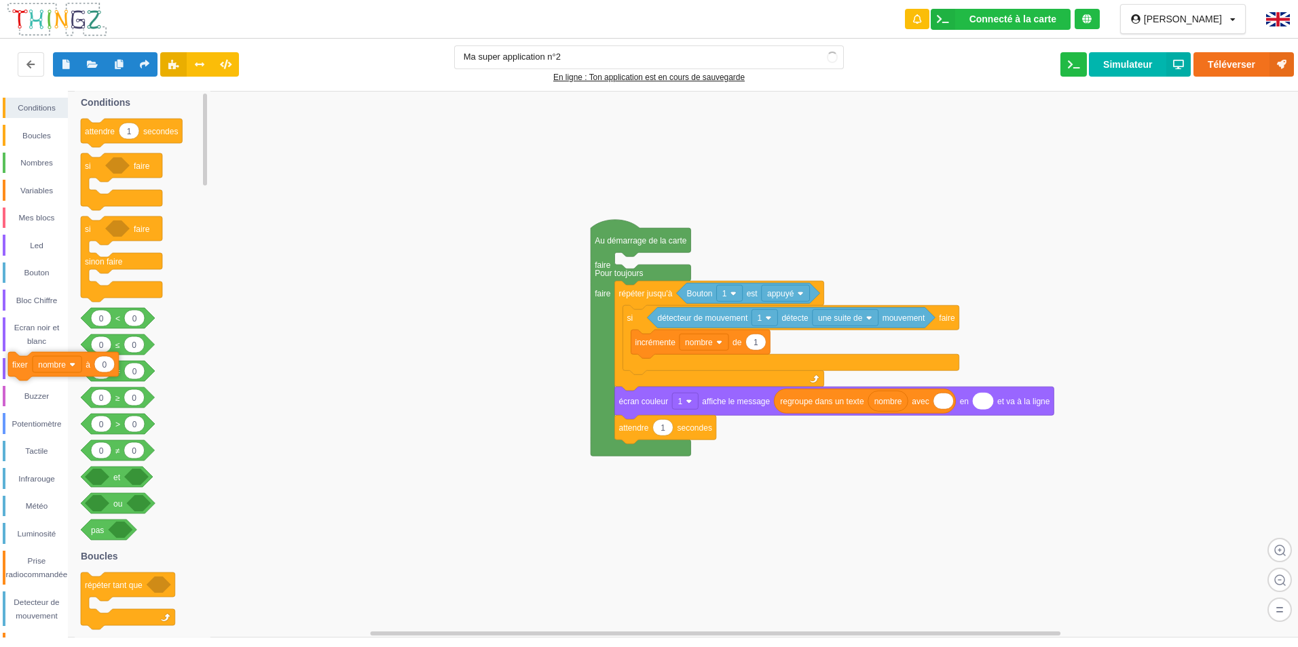
drag, startPoint x: 647, startPoint y: 266, endPoint x: 41, endPoint y: 364, distance: 613.9
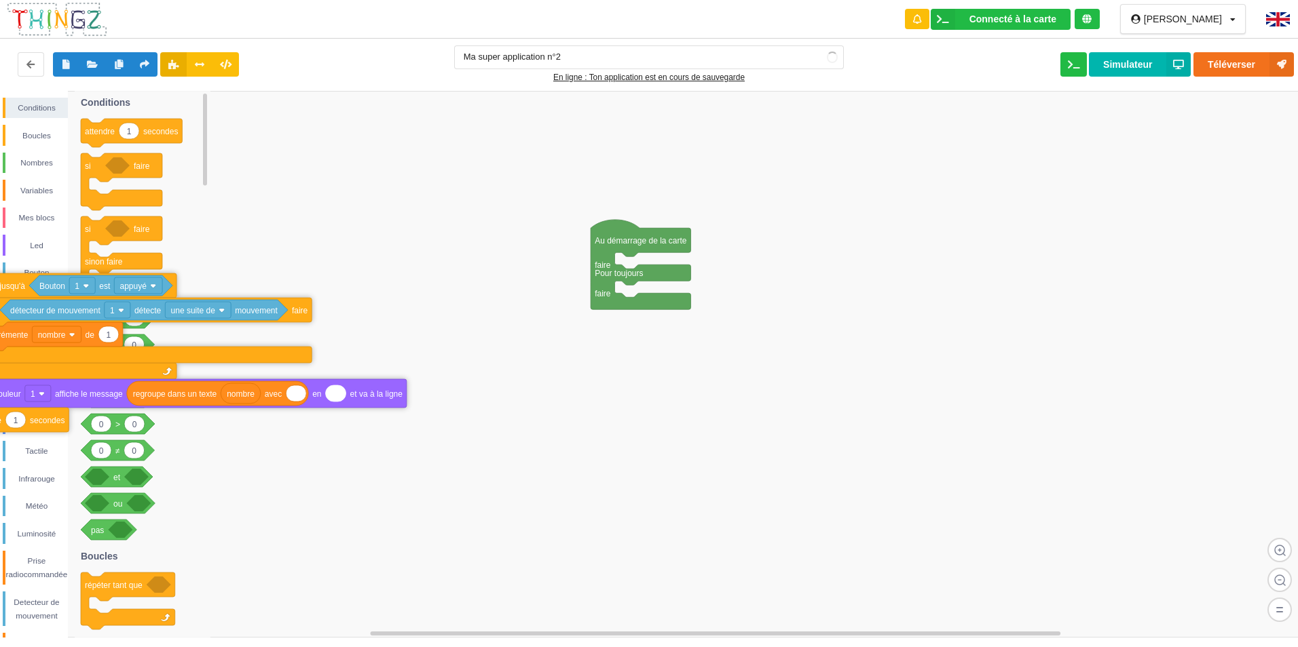
drag, startPoint x: 654, startPoint y: 292, endPoint x: 8, endPoint y: 286, distance: 646.1
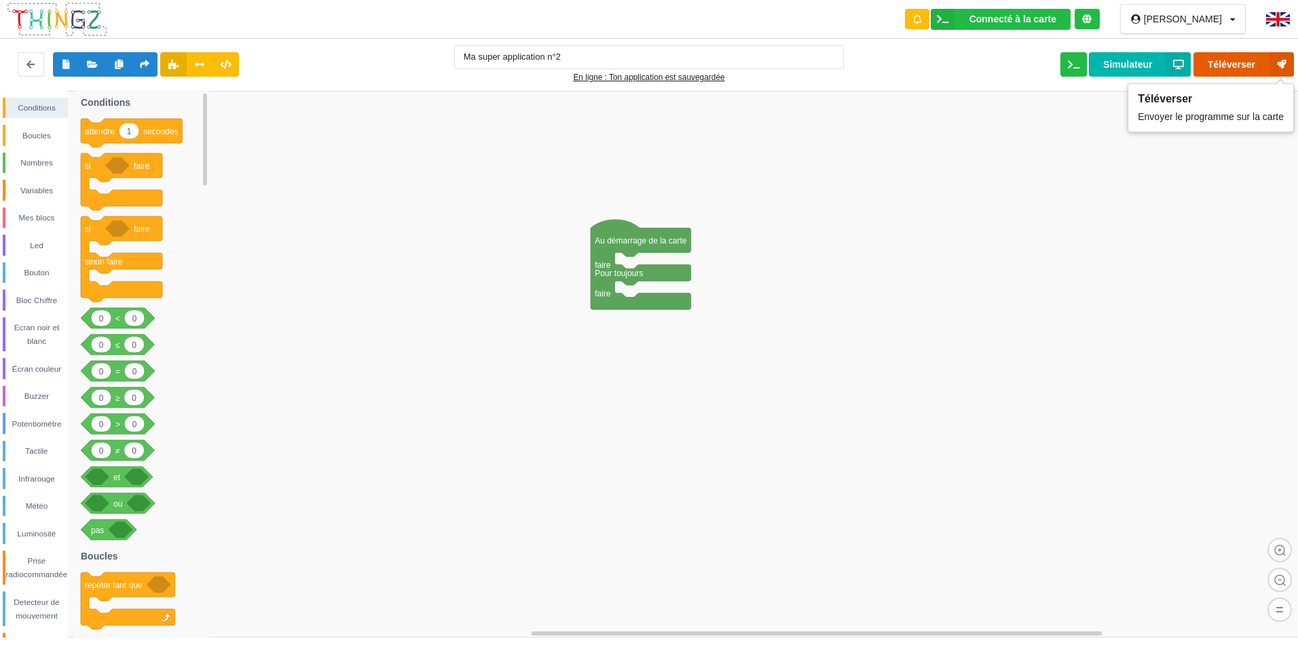
click at [1227, 65] on button "Téléverser" at bounding box center [1243, 64] width 100 height 24
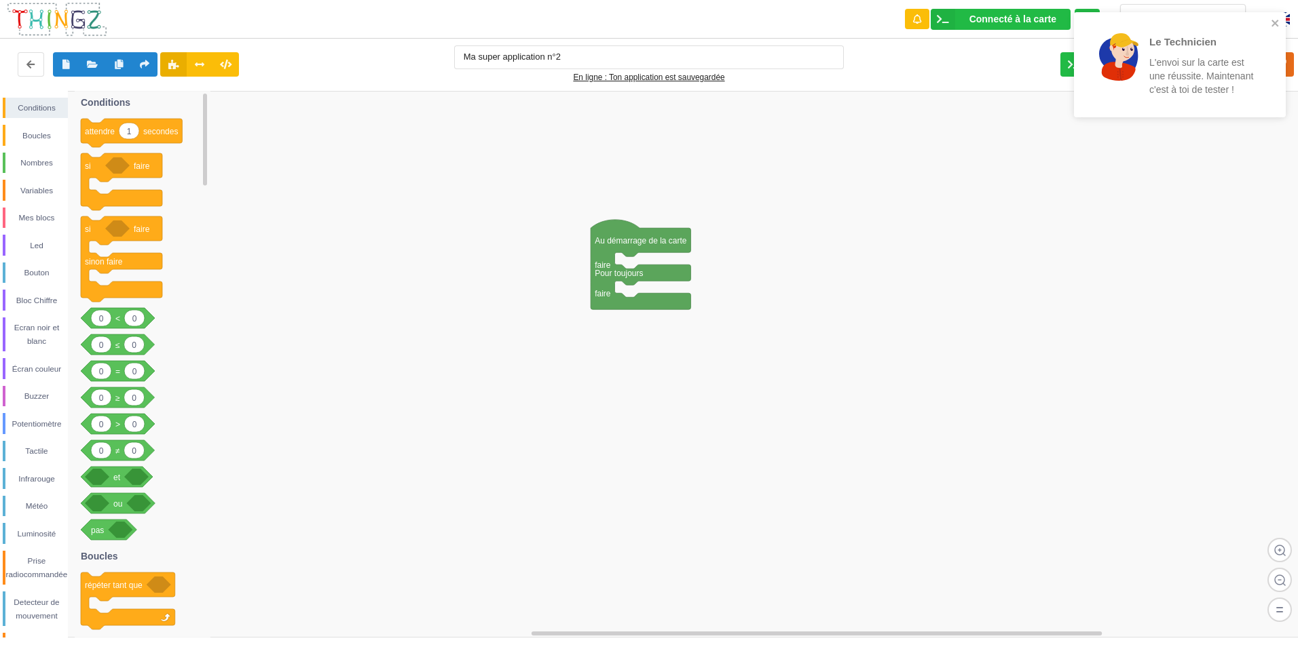
click at [1270, 24] on div "Le Technicien L'envoi sur la carte est une réussite. Maintenant c'est à toi de …" at bounding box center [1174, 65] width 191 height 94
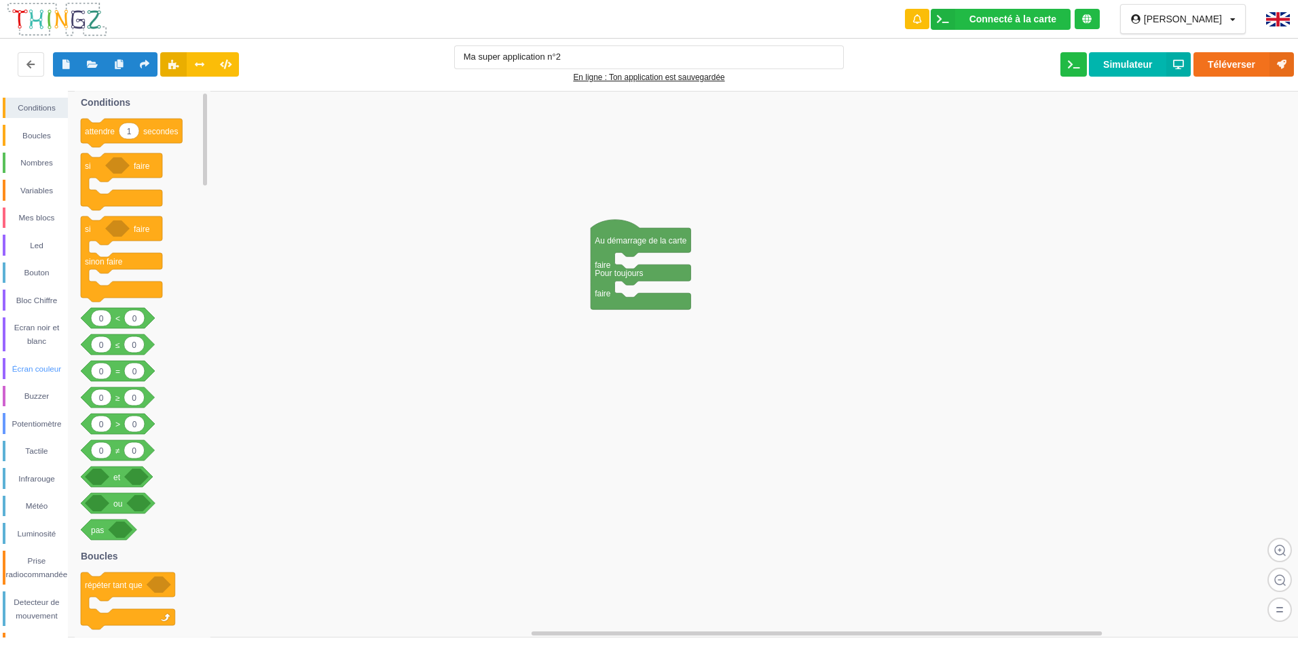
click at [50, 373] on div "Écran couleur" at bounding box center [36, 369] width 62 height 14
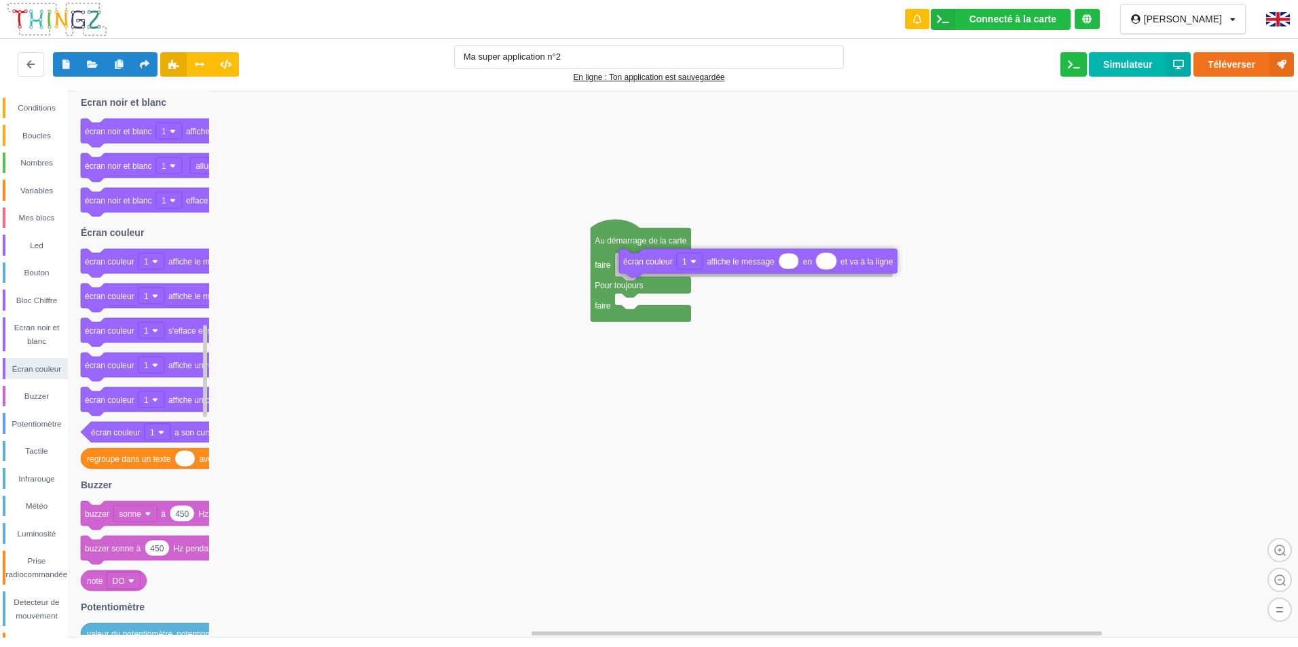
drag, startPoint x: 170, startPoint y: 294, endPoint x: 703, endPoint y: 258, distance: 534.6
click at [703, 258] on div "Conditions Boucles Nombres Variables Mes blocs Led Bouton Bloc Chiffre Ecran no…" at bounding box center [653, 364] width 1307 height 547
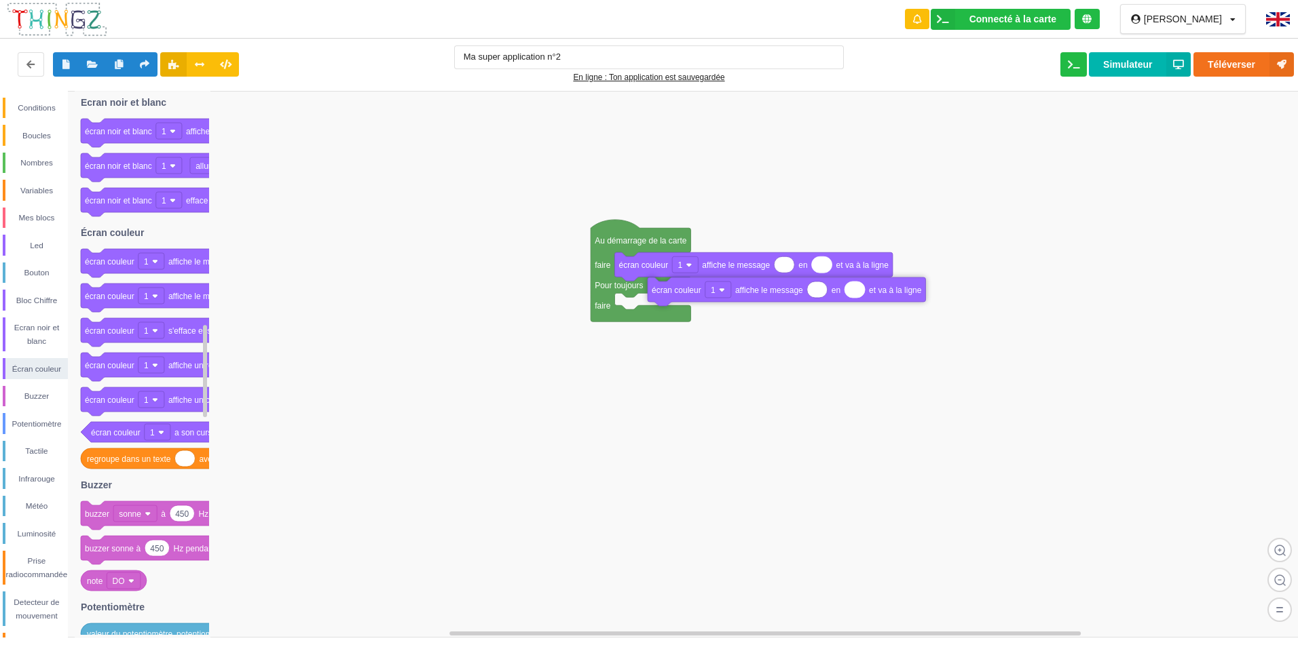
drag, startPoint x: 129, startPoint y: 301, endPoint x: 676, endPoint y: 291, distance: 547.1
click at [676, 291] on div "Conditions Boucles Nombres Variables Mes blocs Led Bouton Bloc Chiffre Ecran no…" at bounding box center [653, 364] width 1307 height 547
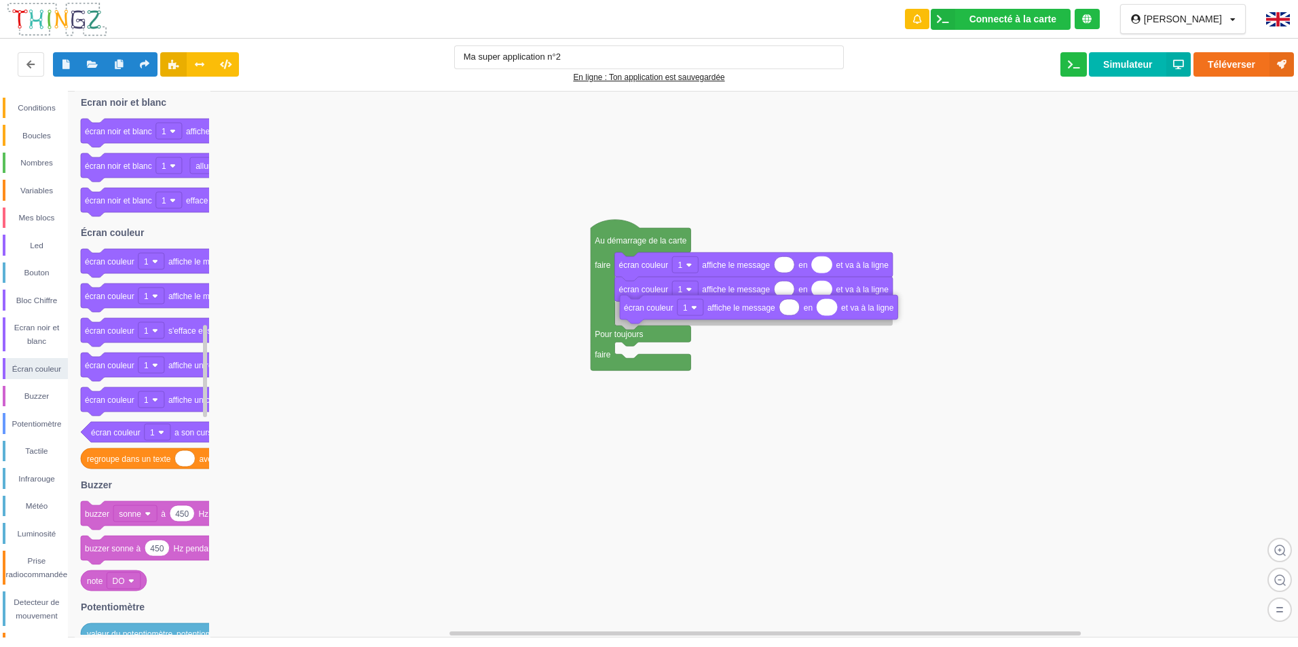
drag, startPoint x: 121, startPoint y: 297, endPoint x: 656, endPoint y: 307, distance: 534.8
click at [656, 307] on div "Conditions Boucles Nombres Variables Mes blocs Led Bouton Bloc Chiffre Ecran no…" at bounding box center [653, 364] width 1307 height 547
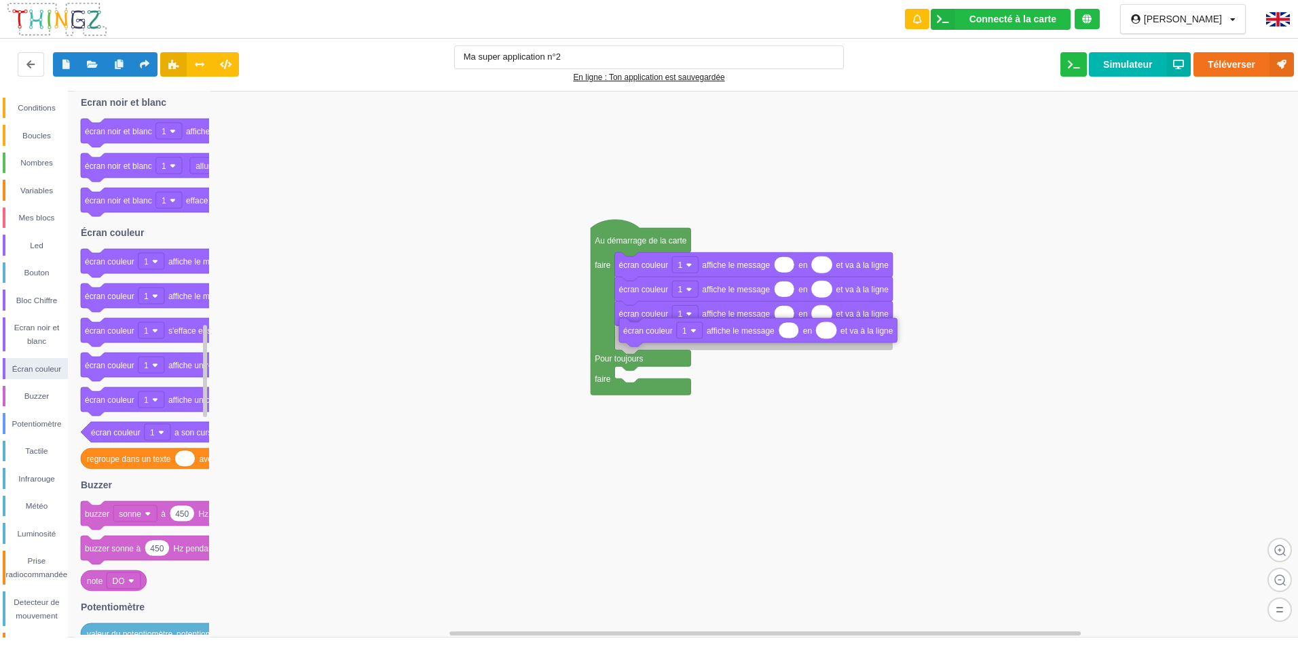
drag, startPoint x: 94, startPoint y: 289, endPoint x: 632, endPoint y: 325, distance: 540.0
click at [632, 325] on div "Conditions Boucles Nombres Variables Mes blocs Led Bouton Bloc Chiffre Ecran no…" at bounding box center [653, 364] width 1307 height 547
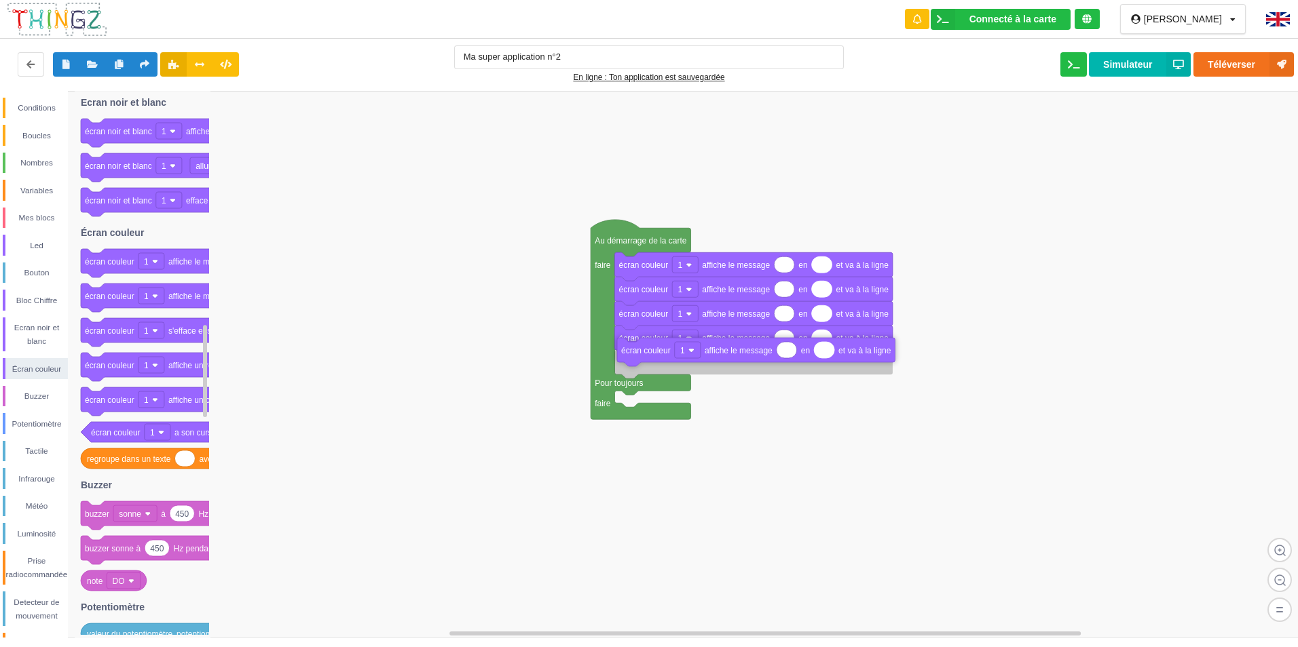
drag, startPoint x: 121, startPoint y: 292, endPoint x: 654, endPoint y: 355, distance: 536.4
click at [654, 355] on div "Conditions Boucles Nombres Variables Mes blocs Led Bouton Bloc Chiffre Ecran no…" at bounding box center [653, 364] width 1307 height 547
type input "1"
click at [787, 267] on input at bounding box center [784, 265] width 20 height 16
type input "1"
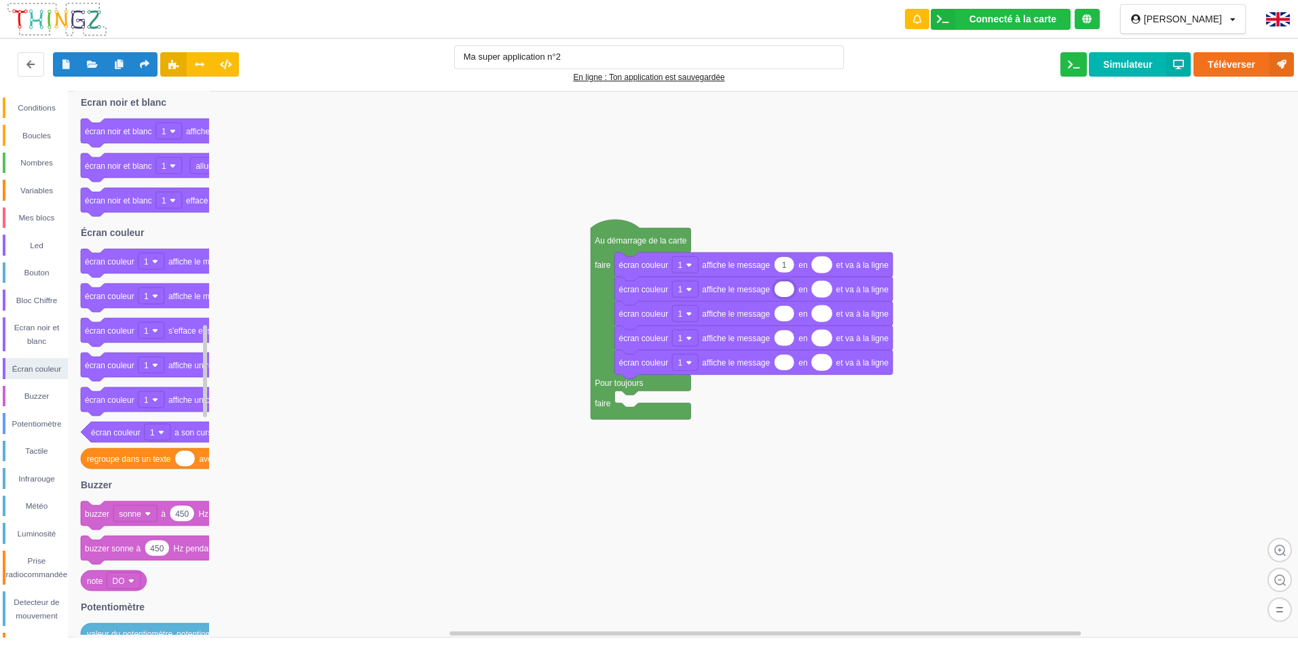
type input "2"
type input "3"
type input "4"
type input "5"
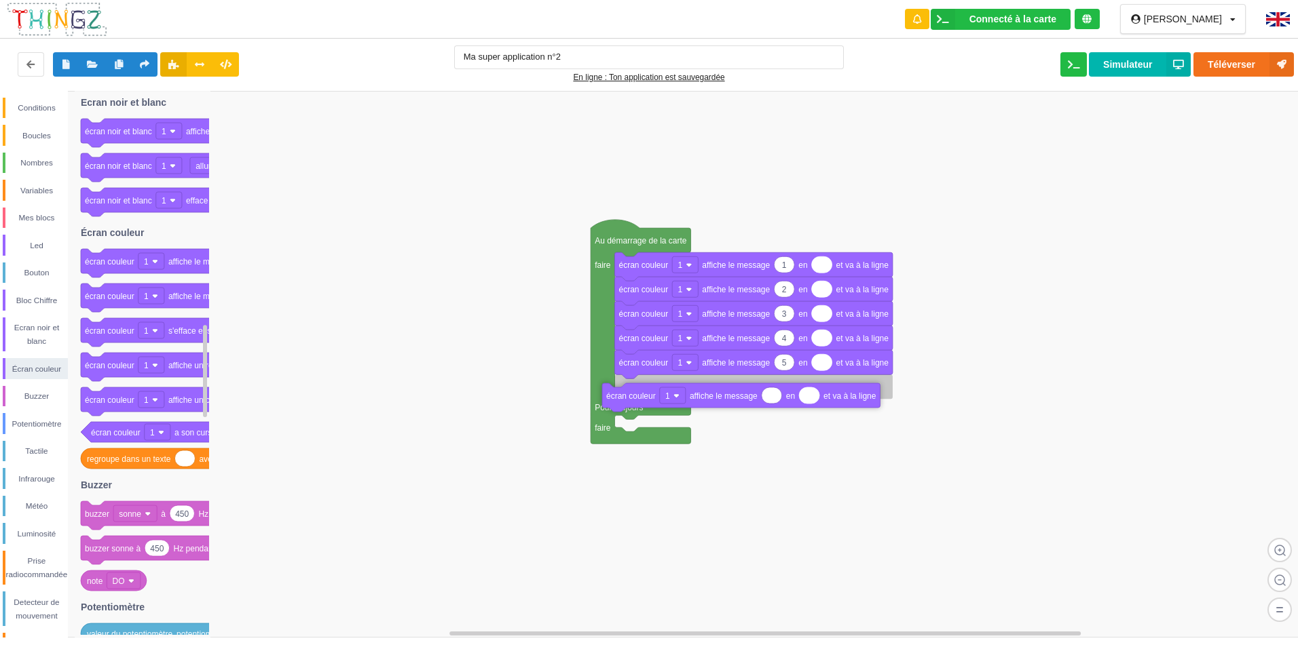
drag, startPoint x: 105, startPoint y: 297, endPoint x: 627, endPoint y: 392, distance: 530.4
click at [627, 392] on div "Conditions Boucles Nombres Variables Mes blocs Led Bouton Bloc Chiffre Ecran no…" at bounding box center [653, 364] width 1307 height 547
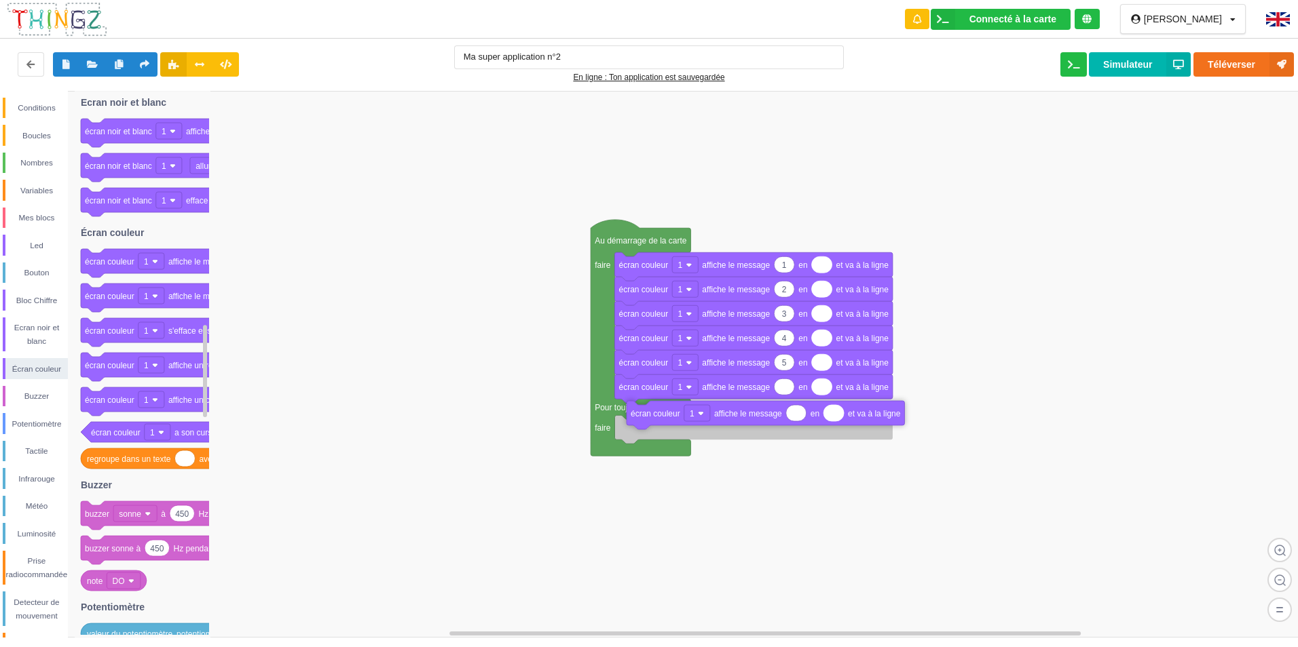
drag, startPoint x: 95, startPoint y: 299, endPoint x: 641, endPoint y: 417, distance: 558.1
click at [641, 417] on div "Conditions Boucles Nombres Variables Mes blocs Led Bouton Bloc Chiffre Ecran no…" at bounding box center [653, 364] width 1307 height 547
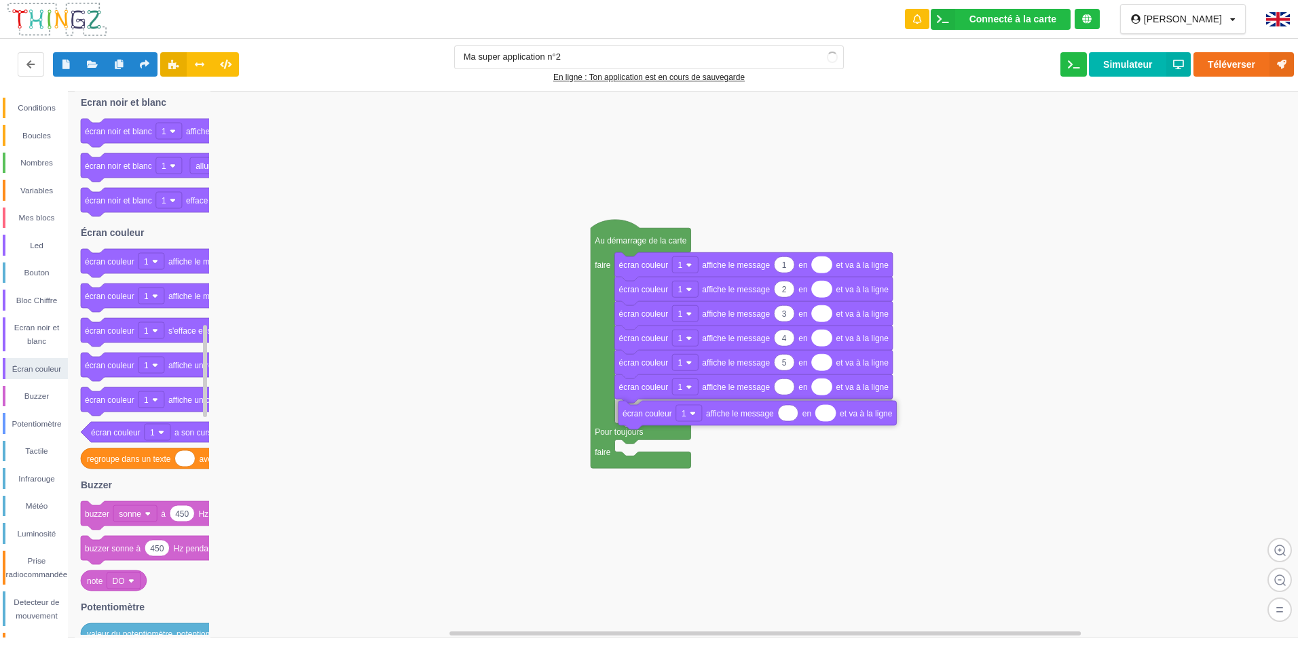
drag, startPoint x: 642, startPoint y: 424, endPoint x: 646, endPoint y: 411, distance: 13.5
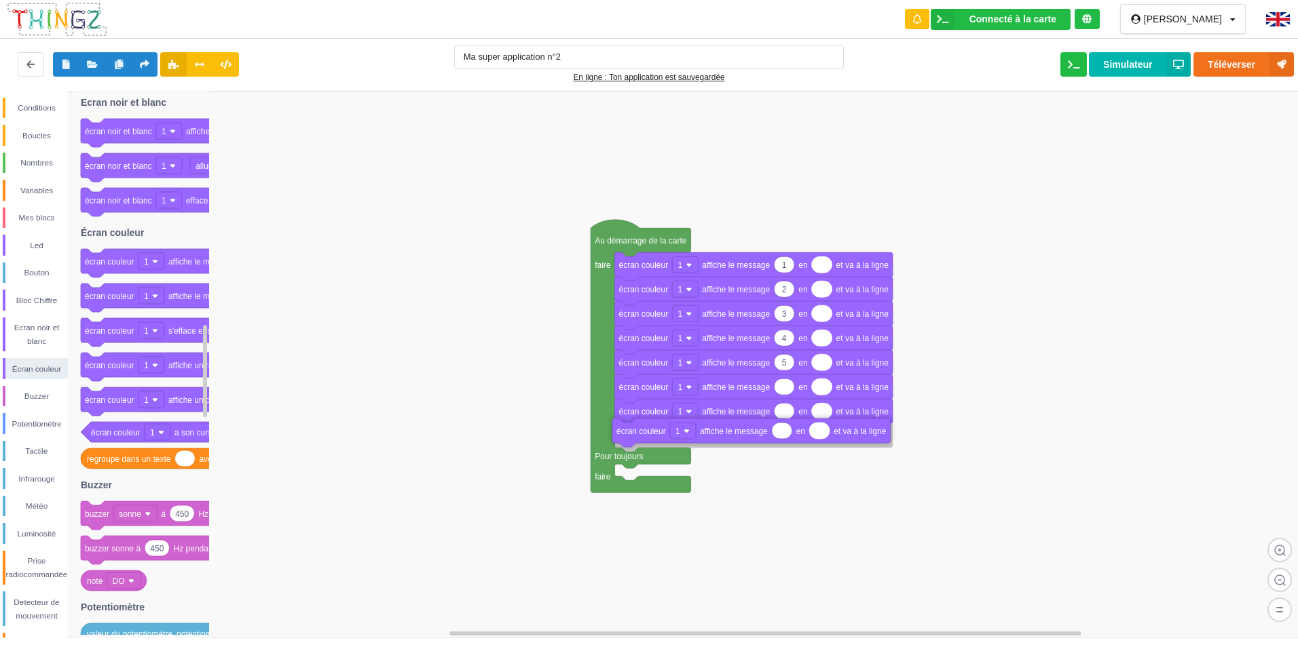
drag, startPoint x: 113, startPoint y: 294, endPoint x: 644, endPoint y: 434, distance: 549.4
click at [644, 434] on div "Conditions Boucles Nombres Variables Mes blocs Led Bouton Bloc Chiffre Ecran no…" at bounding box center [653, 364] width 1307 height 547
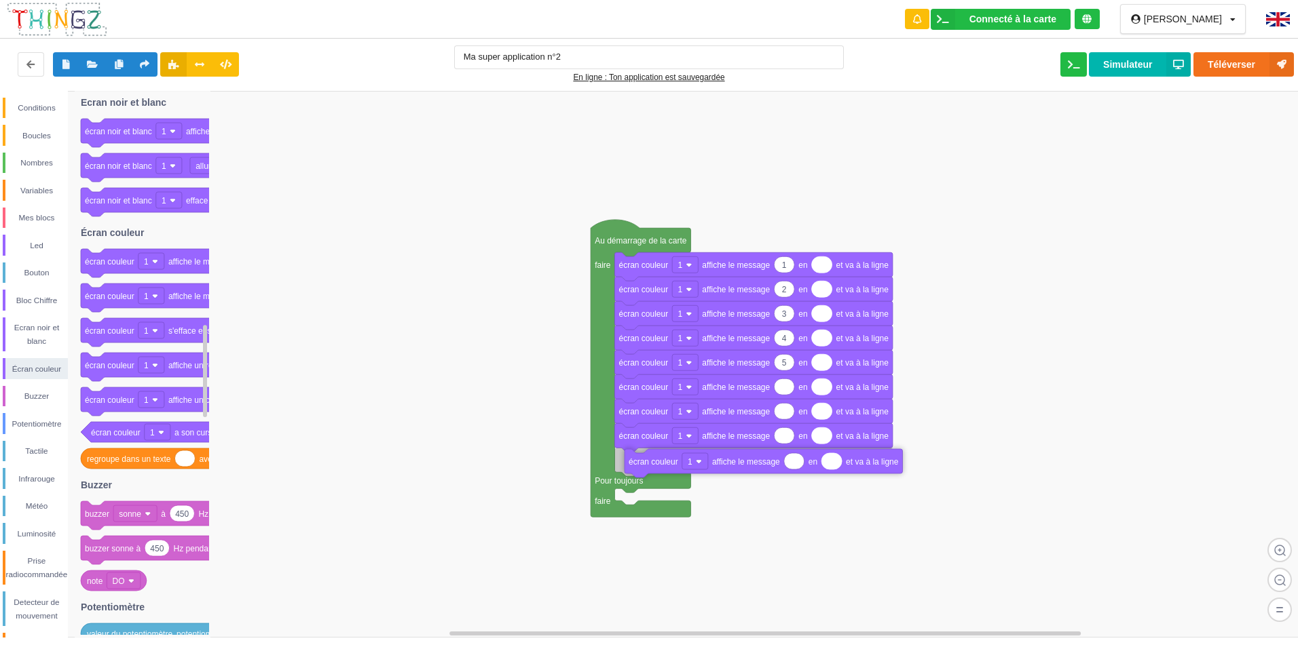
drag, startPoint x: 113, startPoint y: 292, endPoint x: 654, endPoint y: 459, distance: 566.9
click at [654, 459] on div "Conditions Boucles Nombres Variables Mes blocs Led Bouton Bloc Chiffre Ecran no…" at bounding box center [653, 364] width 1307 height 547
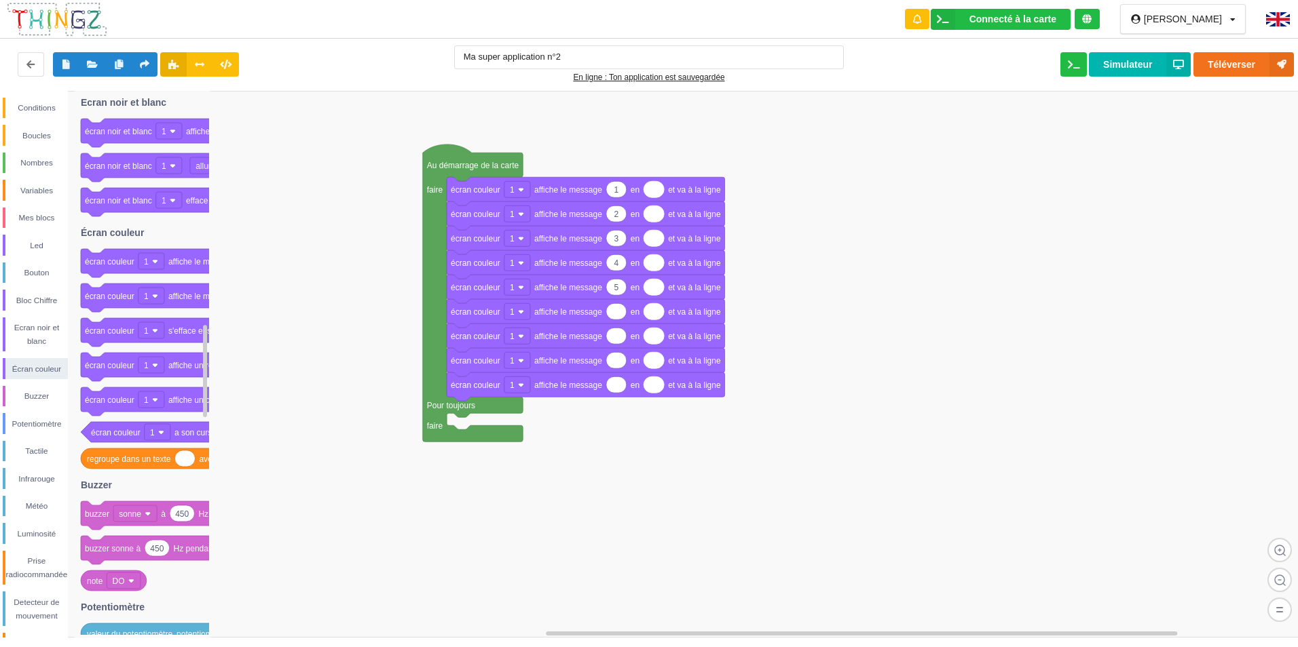
drag, startPoint x: 383, startPoint y: 385, endPoint x: 278, endPoint y: 314, distance: 127.2
click at [282, 324] on div "Conditions Boucles Nombres Variables Mes blocs Led Bouton Bloc Chiffre Ecran no…" at bounding box center [653, 364] width 1307 height 547
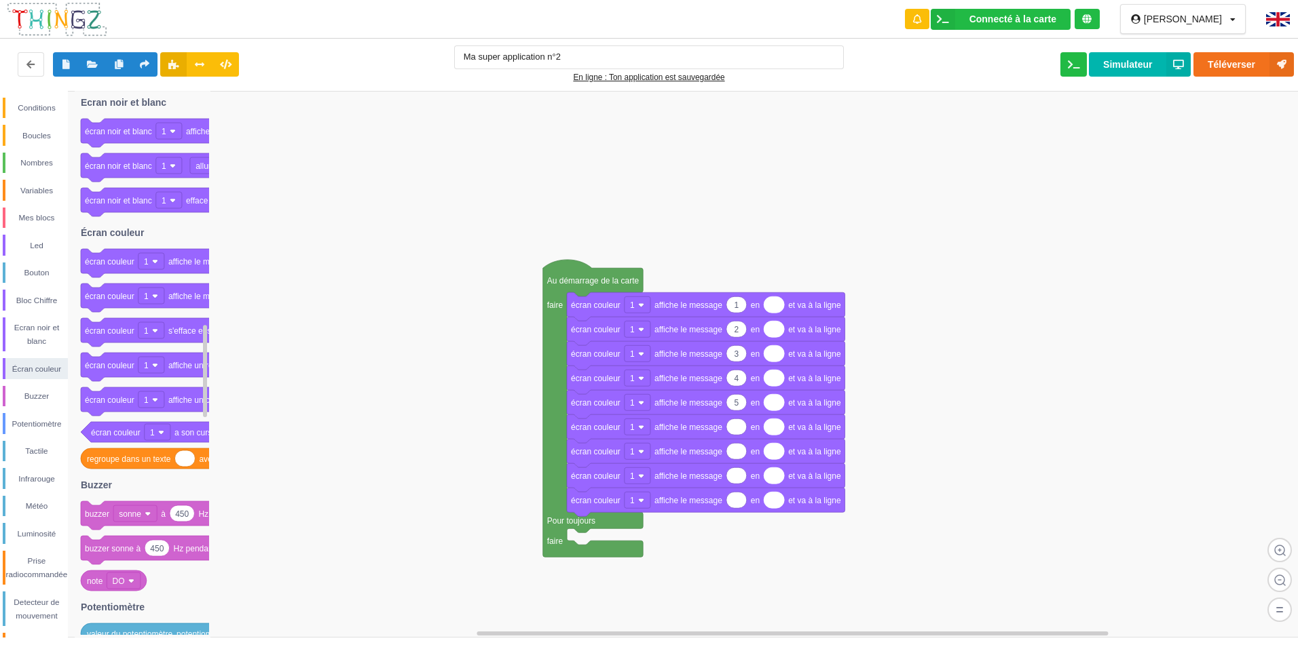
drag, startPoint x: 320, startPoint y: 325, endPoint x: 542, endPoint y: 501, distance: 283.5
click at [542, 501] on div "Conditions Boucles Nombres Variables Mes blocs Led Bouton Bloc Chiffre Ecran no…" at bounding box center [653, 364] width 1307 height 547
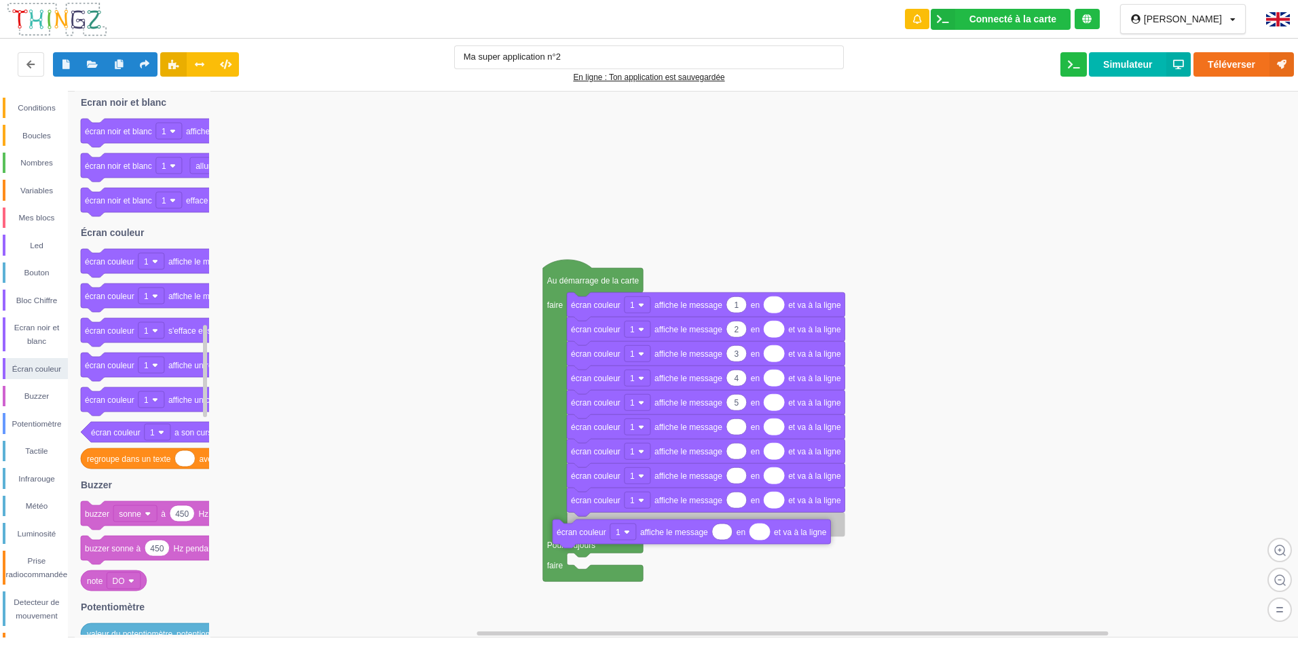
drag, startPoint x: 114, startPoint y: 299, endPoint x: 587, endPoint y: 527, distance: 525.1
click at [587, 527] on div "Conditions Boucles Nombres Variables Mes blocs Led Bouton Bloc Chiffre Ecran no…" at bounding box center [653, 364] width 1307 height 547
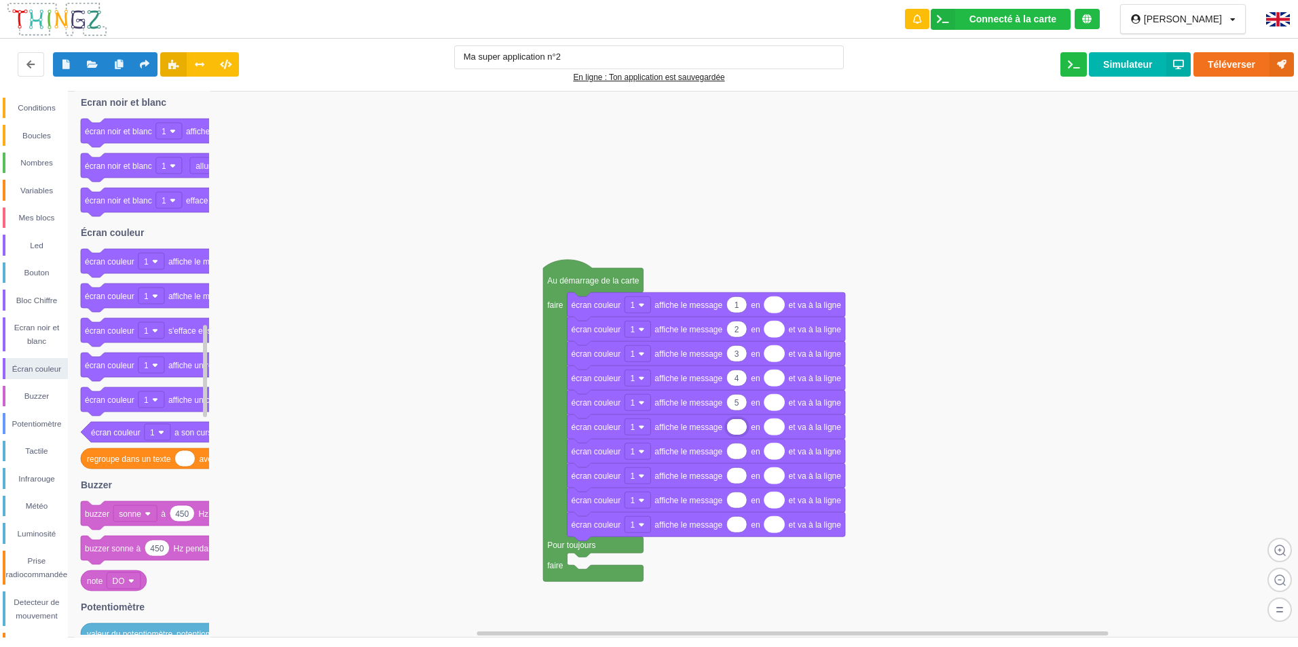
type input "6"
type input "7"
type input "8"
type input "9"
type input "10"
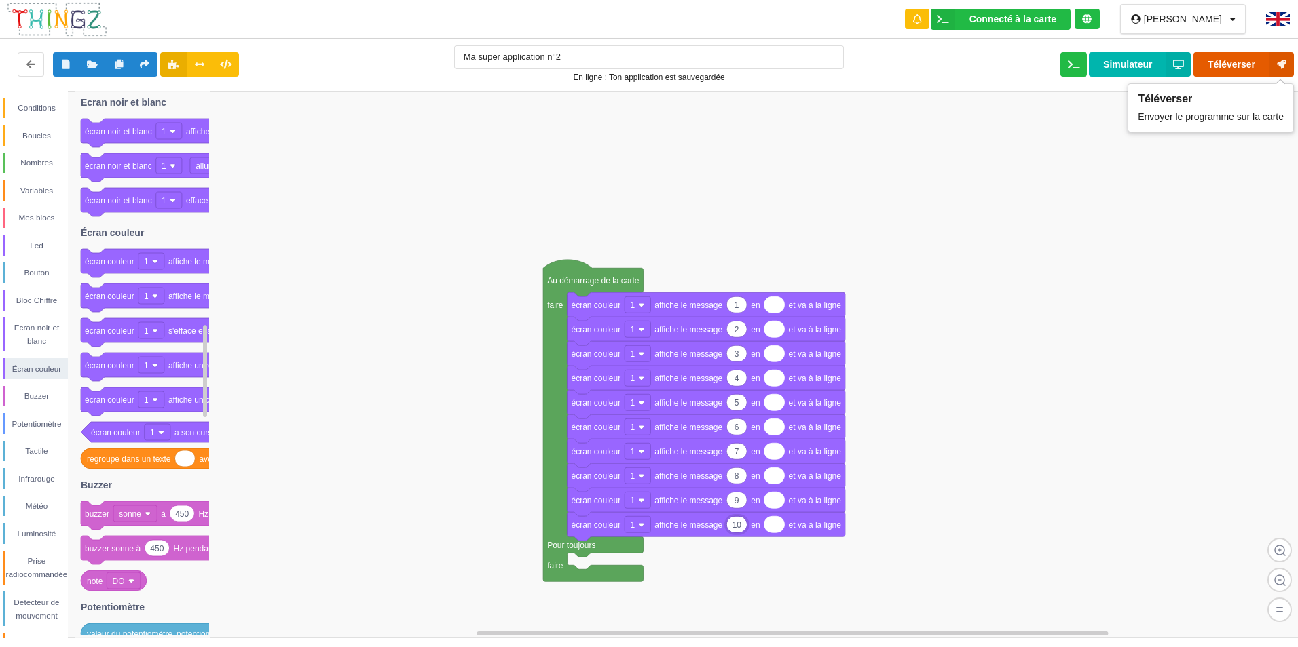
click at [1218, 58] on button "Téléverser" at bounding box center [1243, 64] width 100 height 24
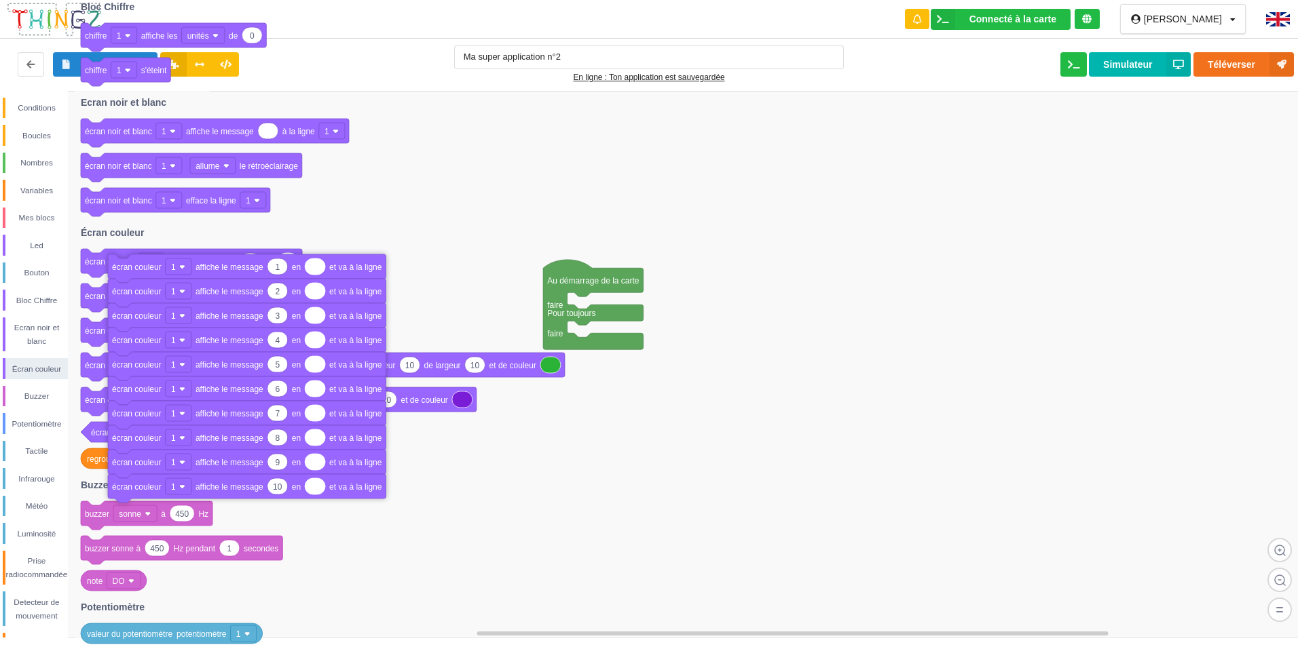
drag, startPoint x: 653, startPoint y: 301, endPoint x: 195, endPoint y: 263, distance: 459.6
